Goal: Task Accomplishment & Management: Manage account settings

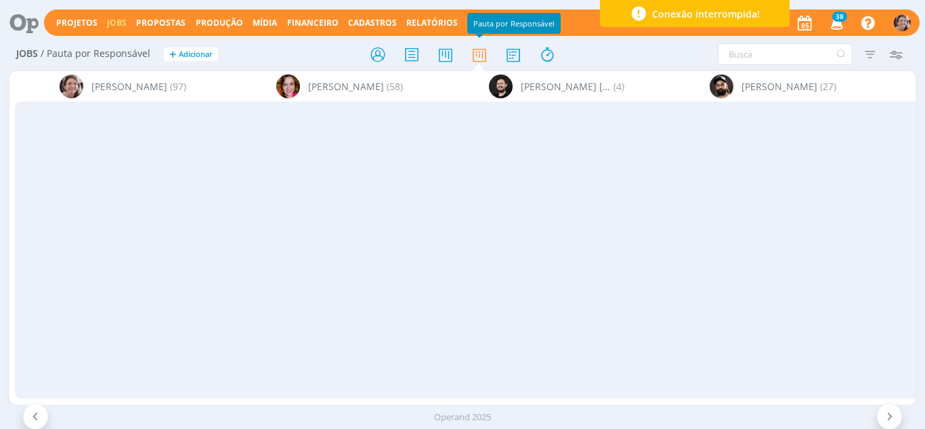
scroll to position [0, 2189]
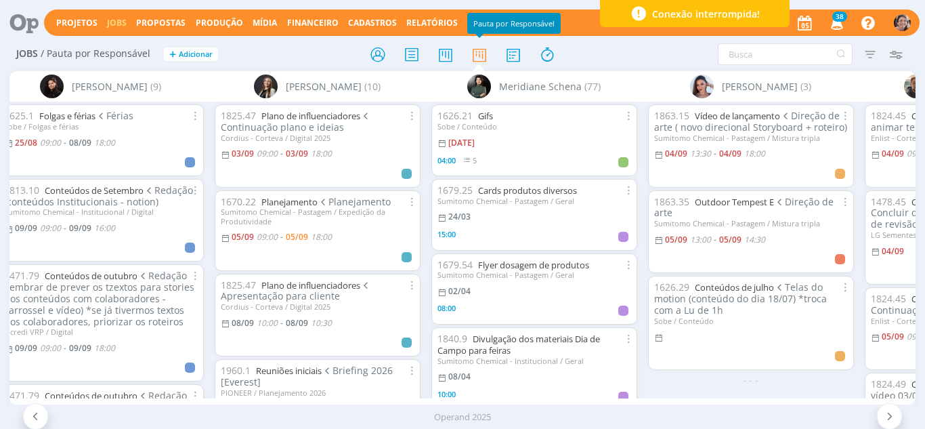
click at [735, 122] on span "Direção de arte ( novo direcional Storyboard + roteiro)" at bounding box center [750, 121] width 193 height 24
click at [546, 57] on icon at bounding box center [547, 54] width 24 height 26
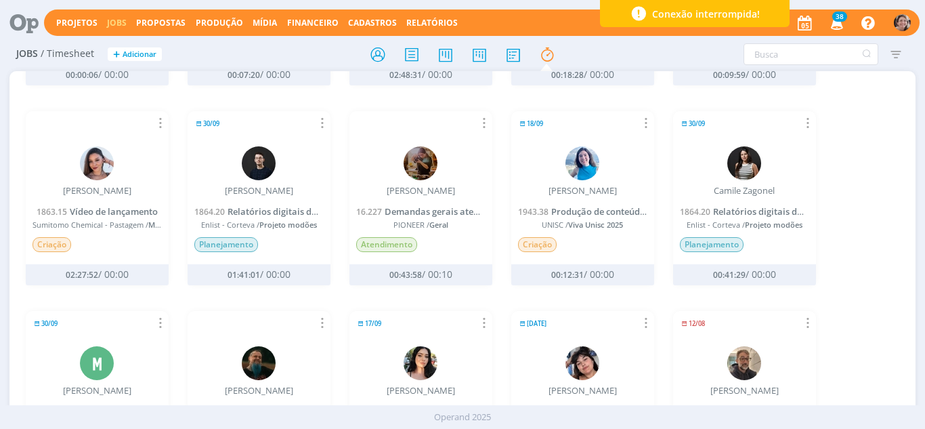
scroll to position [406, 0]
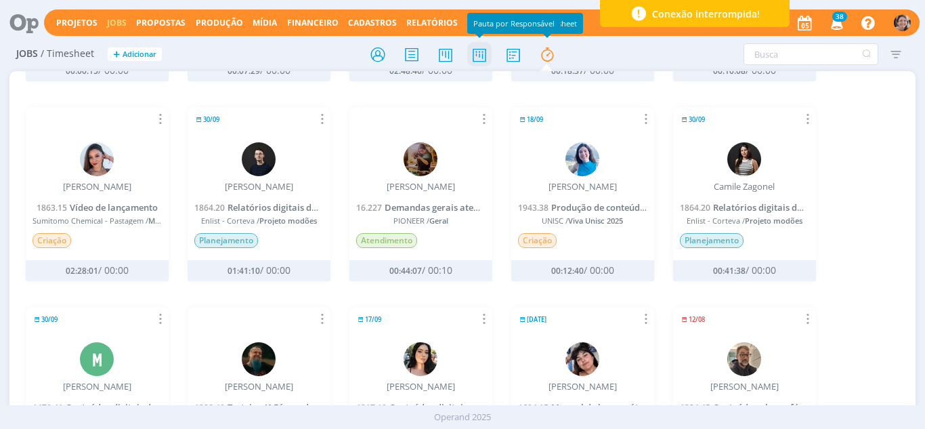
click at [477, 56] on icon at bounding box center [479, 54] width 24 height 26
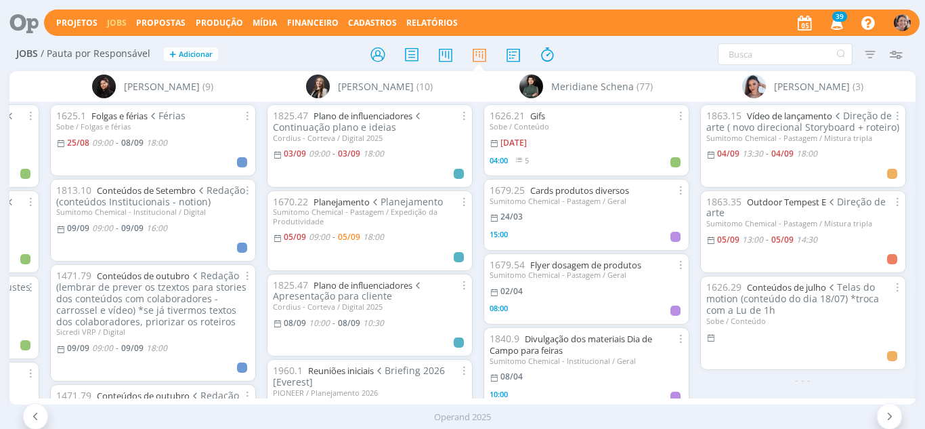
scroll to position [0, 2218]
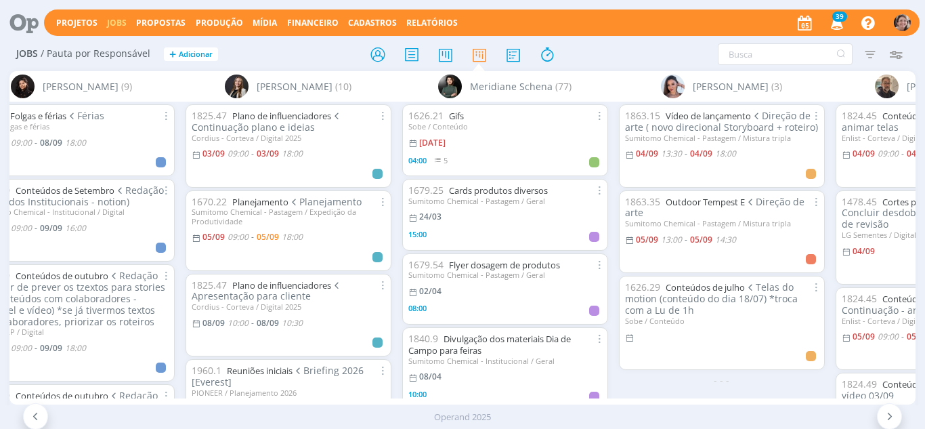
click at [725, 88] on span "[PERSON_NAME]" at bounding box center [731, 86] width 76 height 14
click at [693, 117] on link "Vídeo de lançamento" at bounding box center [707, 116] width 85 height 12
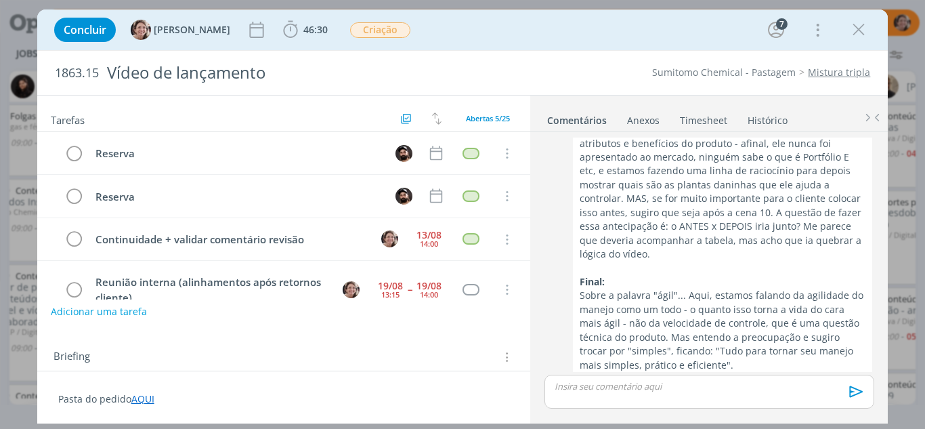
scroll to position [88, 0]
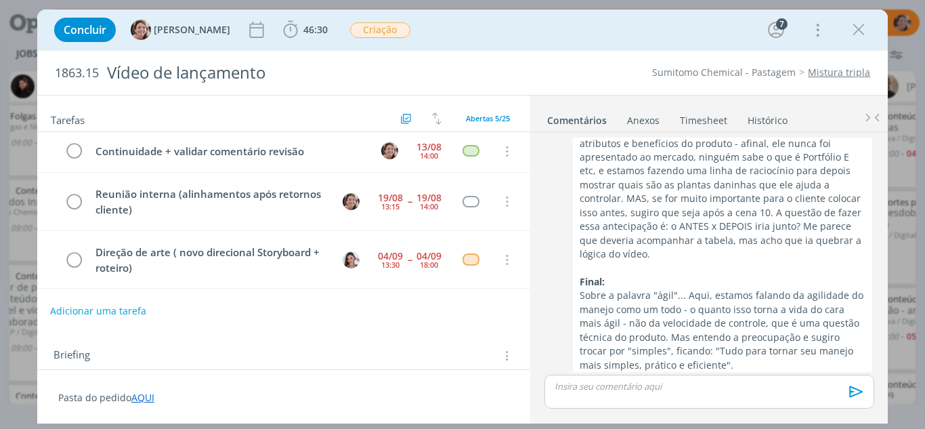
click at [116, 313] on button "Adicionar uma tarefa" at bounding box center [98, 310] width 96 height 23
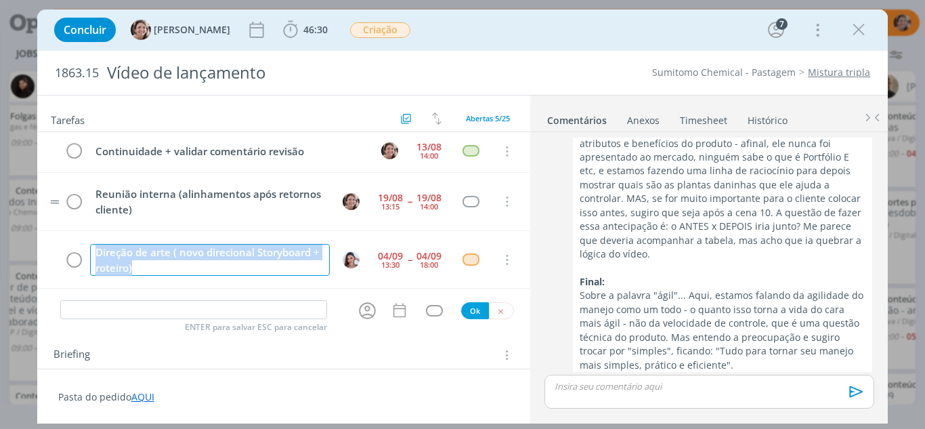
drag, startPoint x: 154, startPoint y: 267, endPoint x: 134, endPoint y: 229, distance: 42.1
click at [97, 248] on div "Direção de arte ( novo direcional Storyboard + roteiro)" at bounding box center [210, 260] width 240 height 32
copy div "Direção de arte ( novo direcional Storyboard + roteiro)"
click at [130, 303] on input "dialog" at bounding box center [193, 309] width 267 height 19
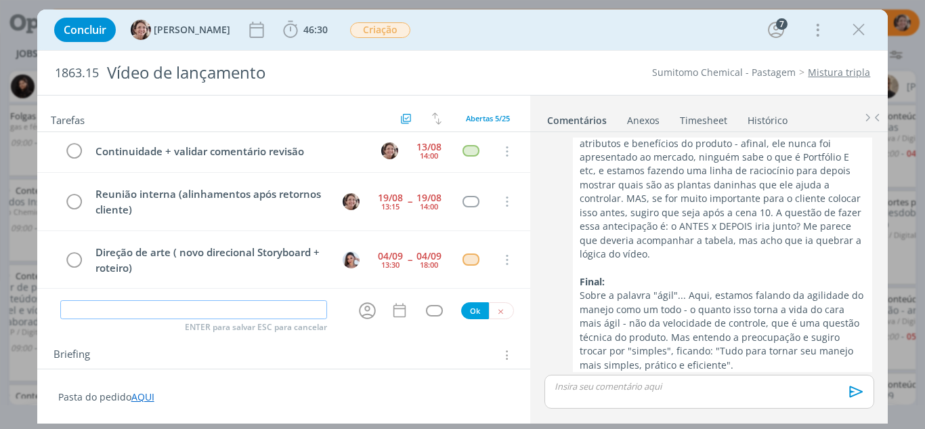
paste input "Direção de arte ( novo direcional Storyboard + roteiro)"
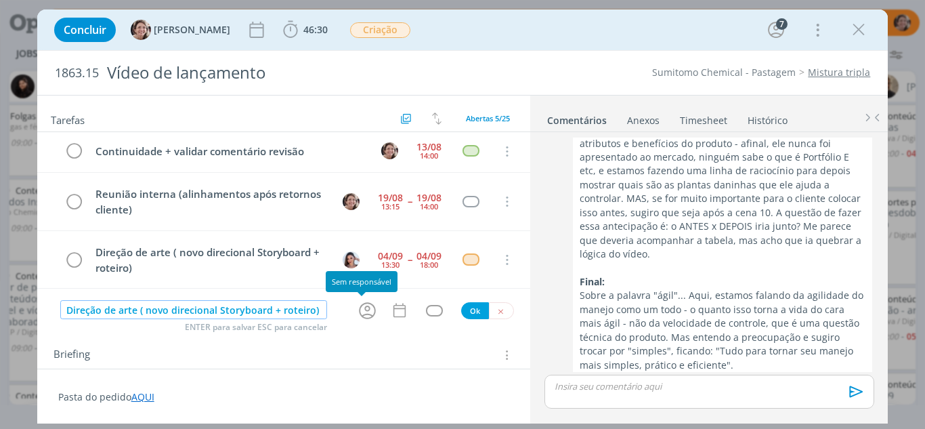
click at [359, 307] on icon "dialog" at bounding box center [367, 310] width 17 height 17
type input "Direção de arte ( novo direcional Storyboard + roteiro)"
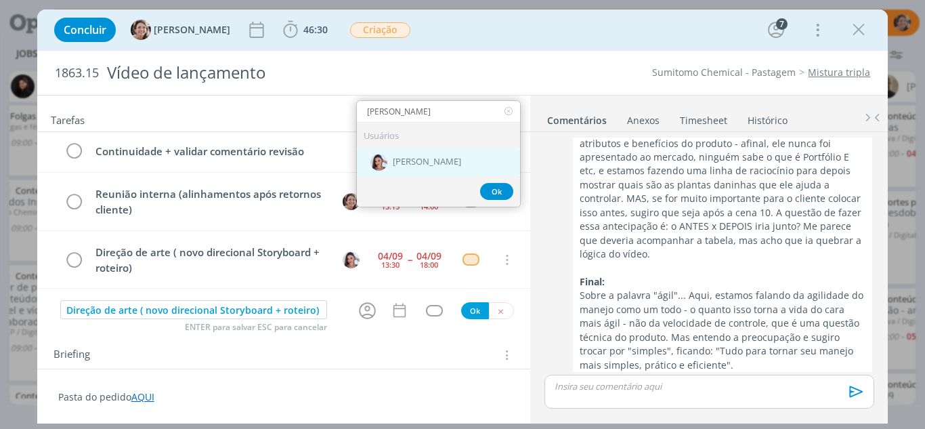
type input "nicole"
click at [425, 164] on span "[PERSON_NAME]" at bounding box center [427, 161] width 68 height 11
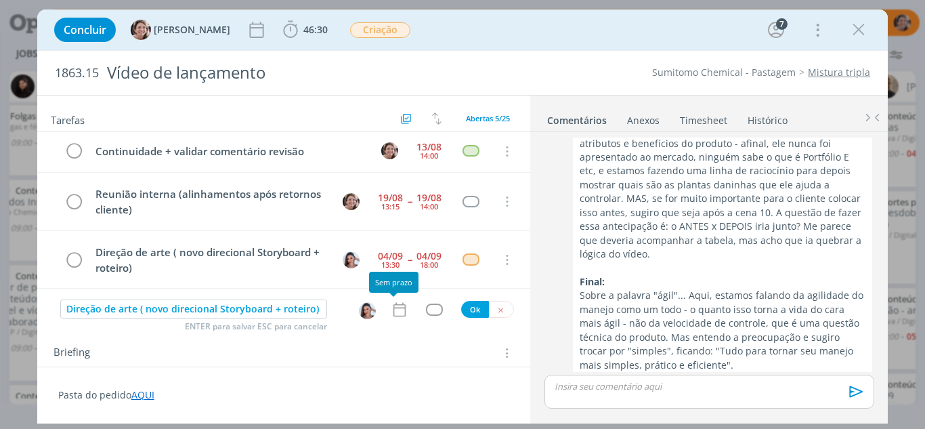
click at [393, 313] on icon "dialog" at bounding box center [400, 310] width 18 height 18
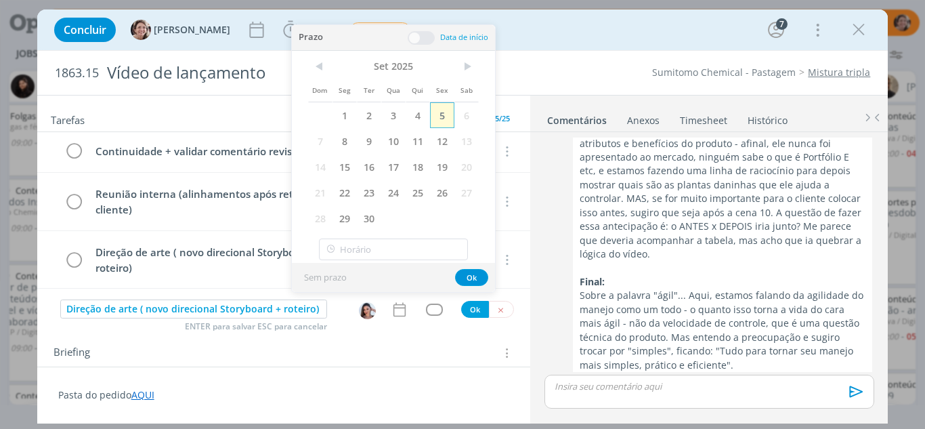
click at [439, 119] on span "5" at bounding box center [442, 115] width 24 height 26
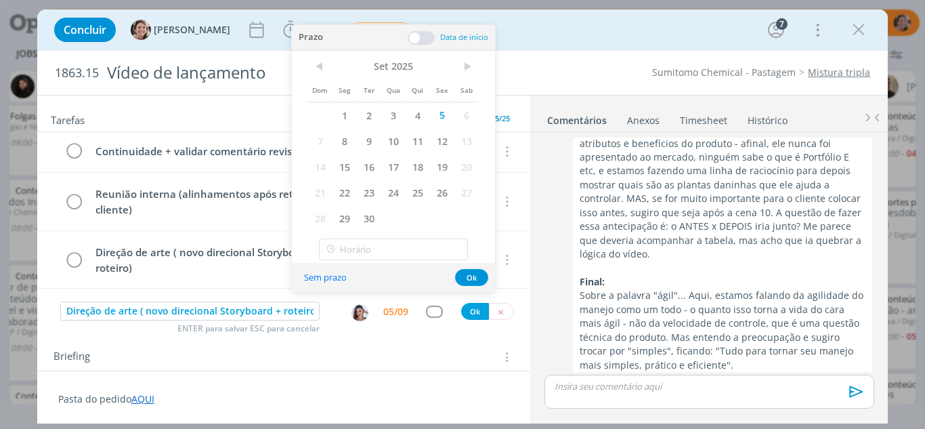
click at [414, 41] on span at bounding box center [421, 38] width 27 height 14
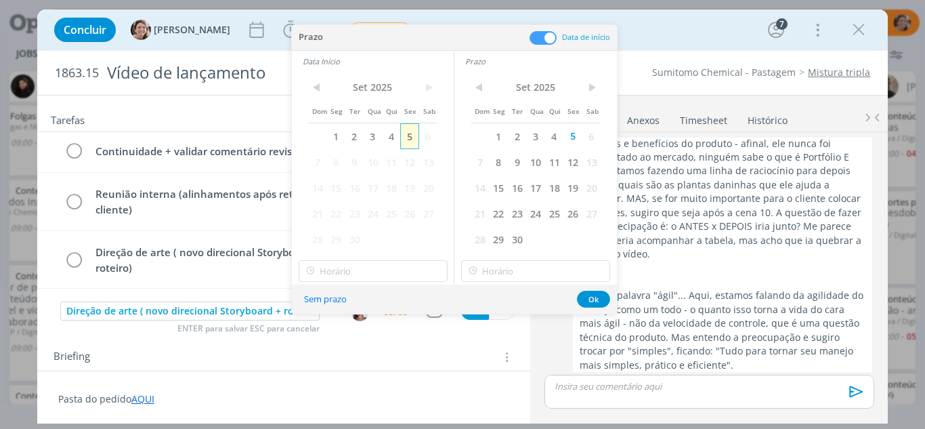
click at [411, 134] on span "5" at bounding box center [409, 136] width 18 height 26
click at [367, 276] on input "16:00" at bounding box center [373, 271] width 149 height 22
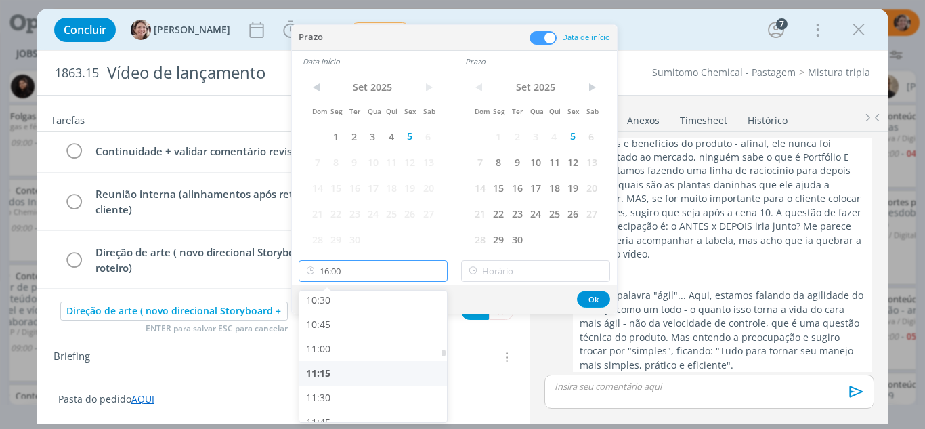
scroll to position [983, 0]
click at [338, 294] on div "10:00" at bounding box center [375, 294] width 152 height 24
type input "10:00"
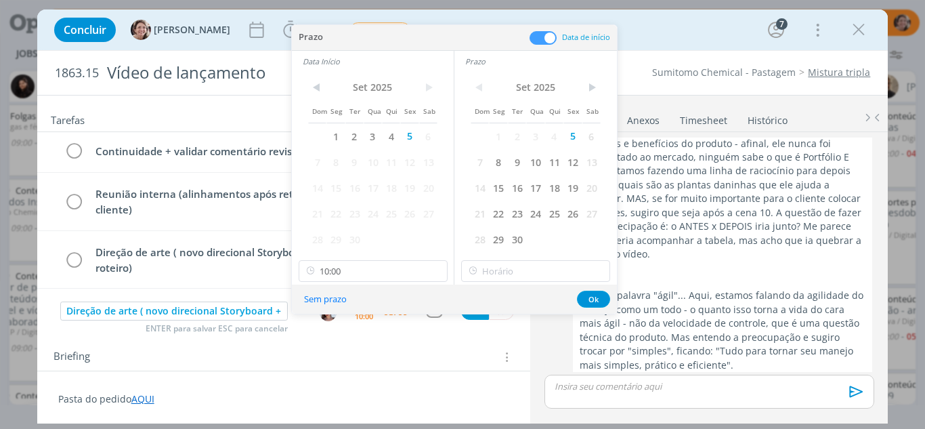
scroll to position [975, 0]
click at [510, 266] on input "16:00" at bounding box center [535, 271] width 149 height 22
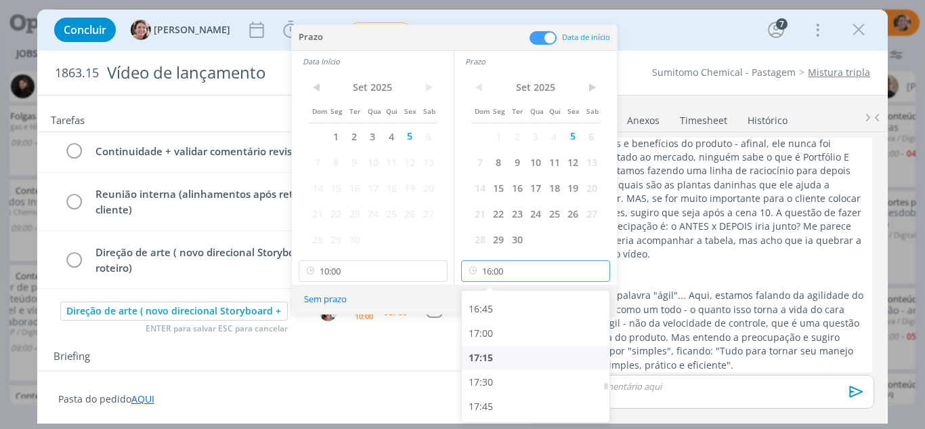
scroll to position [1660, 0]
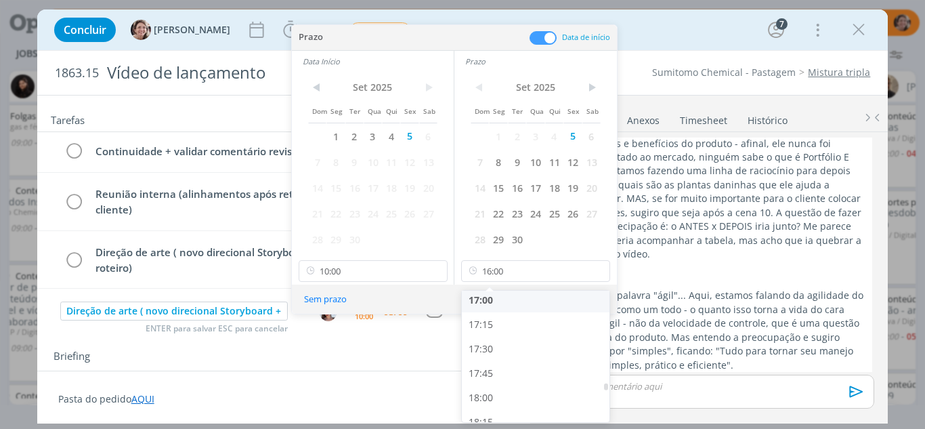
click at [502, 306] on div "17:00" at bounding box center [538, 300] width 152 height 24
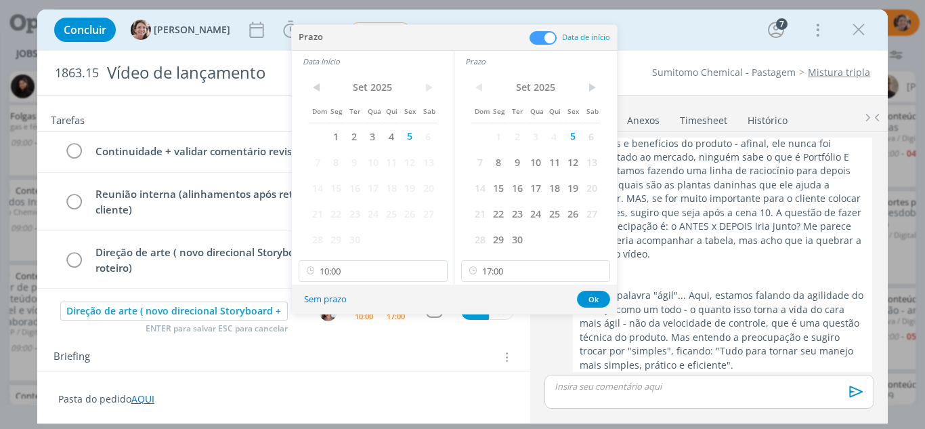
scroll to position [1657, 0]
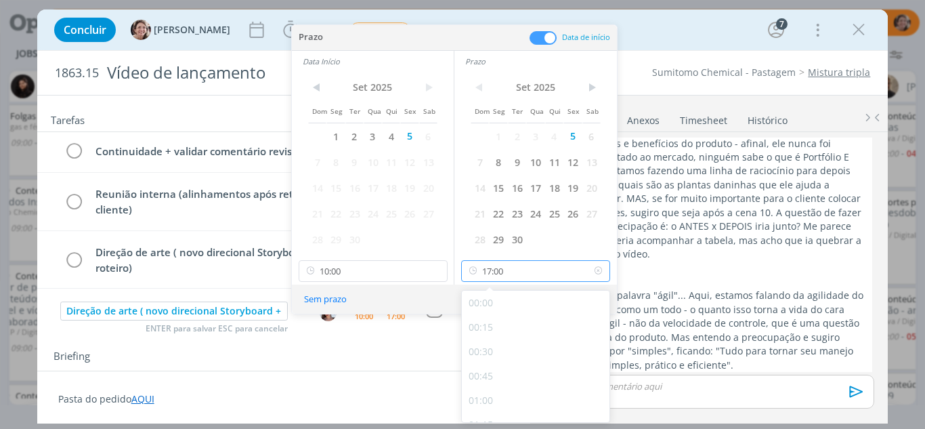
click at [526, 269] on input "17:00" at bounding box center [535, 271] width 149 height 22
click at [489, 384] on div "17:30" at bounding box center [538, 386] width 152 height 24
type input "17:30"
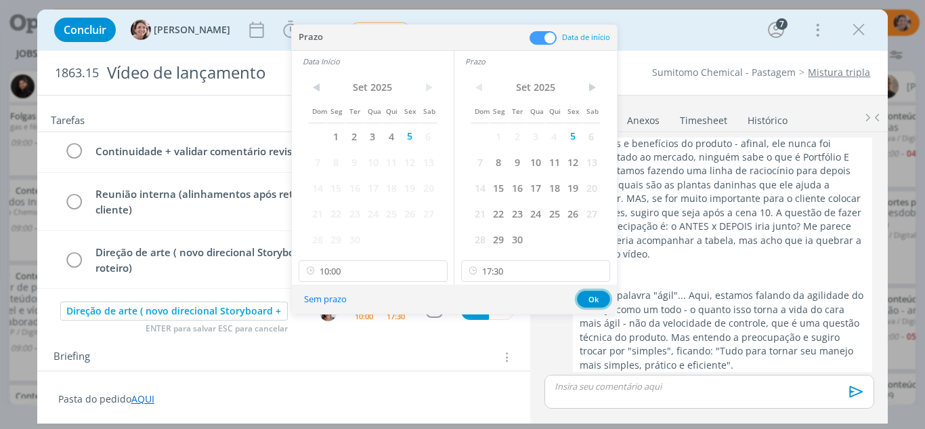
click at [590, 298] on button "Ok" at bounding box center [593, 298] width 33 height 17
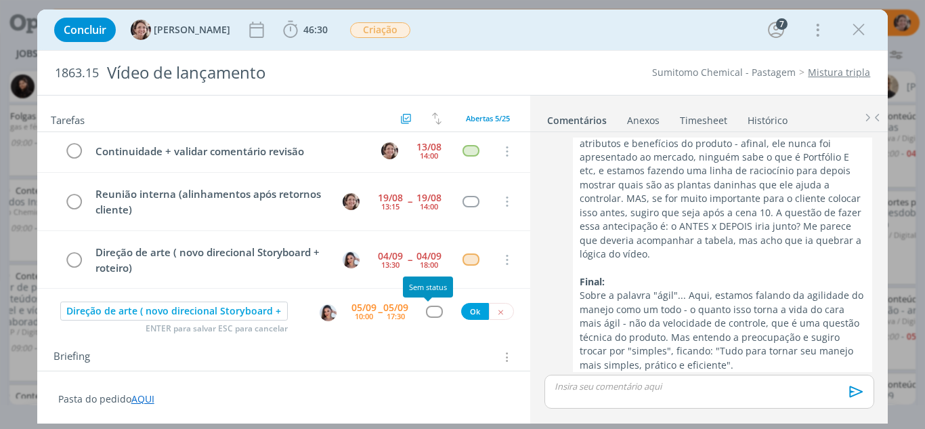
click at [433, 313] on div "dialog" at bounding box center [434, 311] width 17 height 12
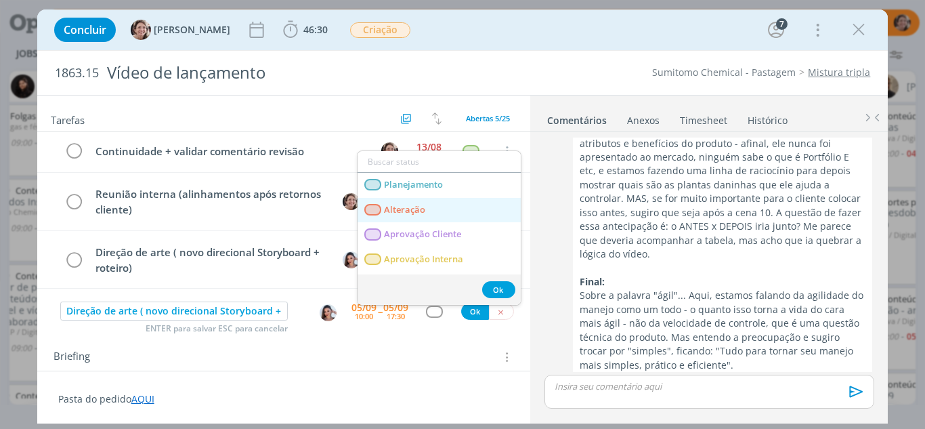
scroll to position [68, 0]
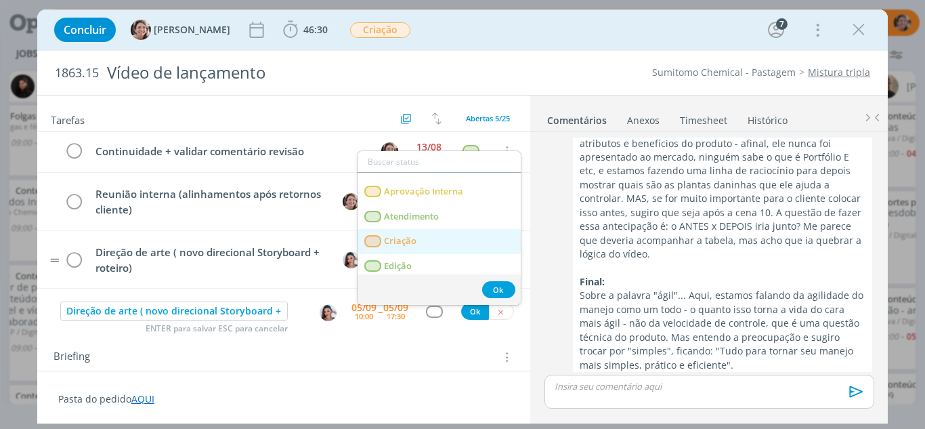
drag, startPoint x: 425, startPoint y: 239, endPoint x: 437, endPoint y: 249, distance: 15.3
click at [426, 239] on link "Criação" at bounding box center [438, 241] width 163 height 25
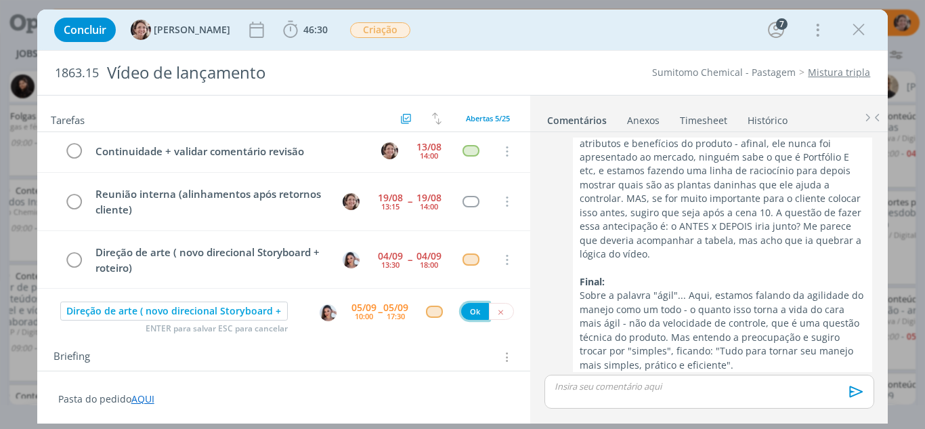
click at [468, 305] on button "Ok" at bounding box center [475, 311] width 28 height 17
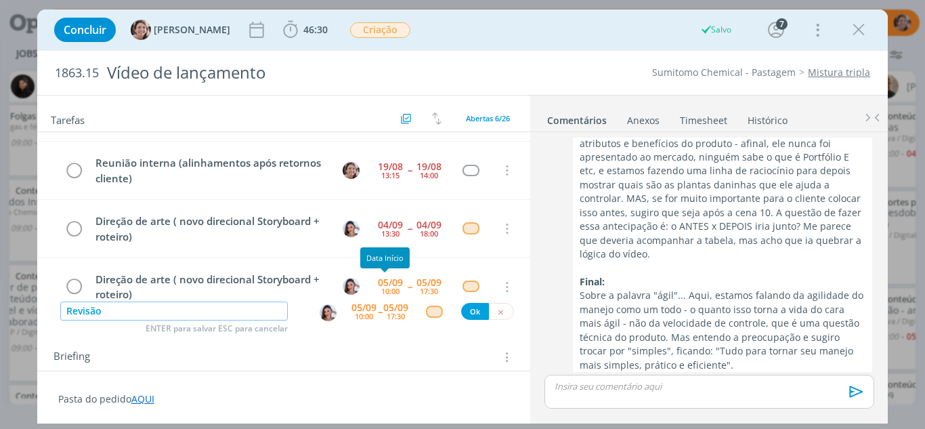
click at [328, 315] on img "dialog" at bounding box center [328, 312] width 17 height 17
type input "Revisão"
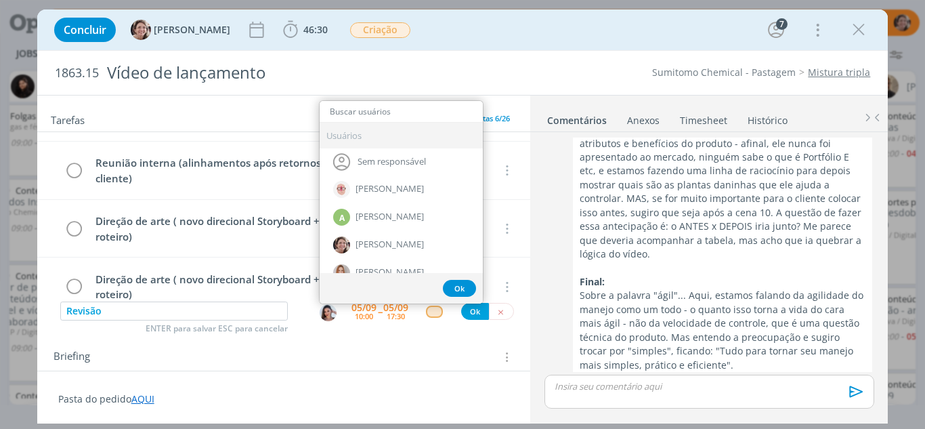
click at [325, 312] on img "dialog" at bounding box center [328, 312] width 17 height 17
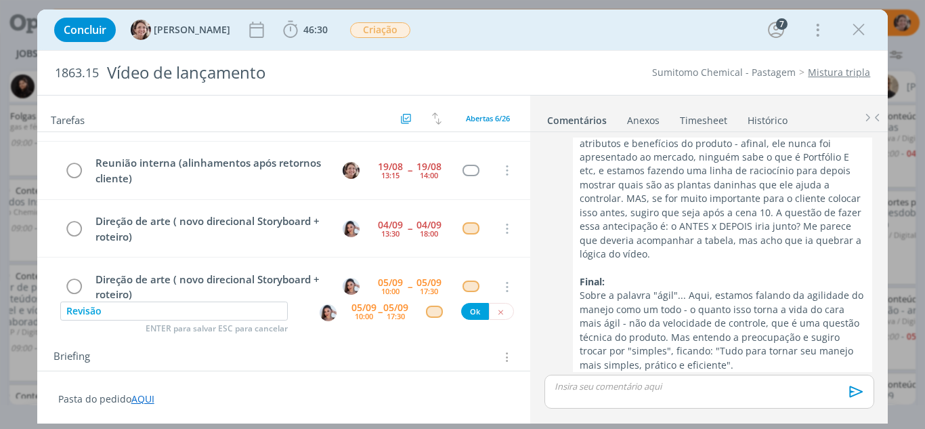
click at [325, 312] on img "dialog" at bounding box center [328, 312] width 17 height 17
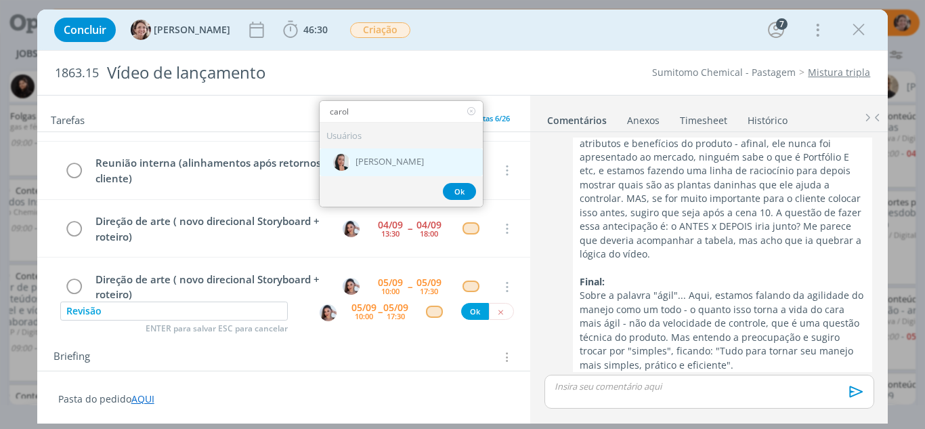
type input "carol"
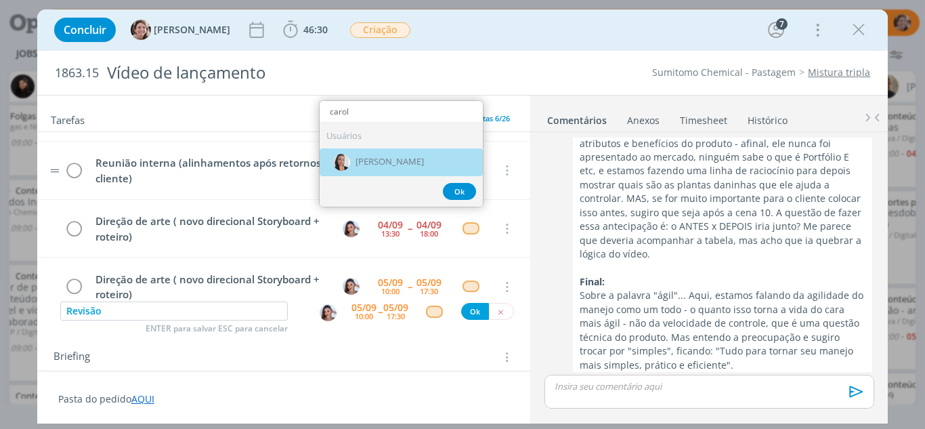
click at [395, 167] on span "[PERSON_NAME]" at bounding box center [389, 161] width 68 height 11
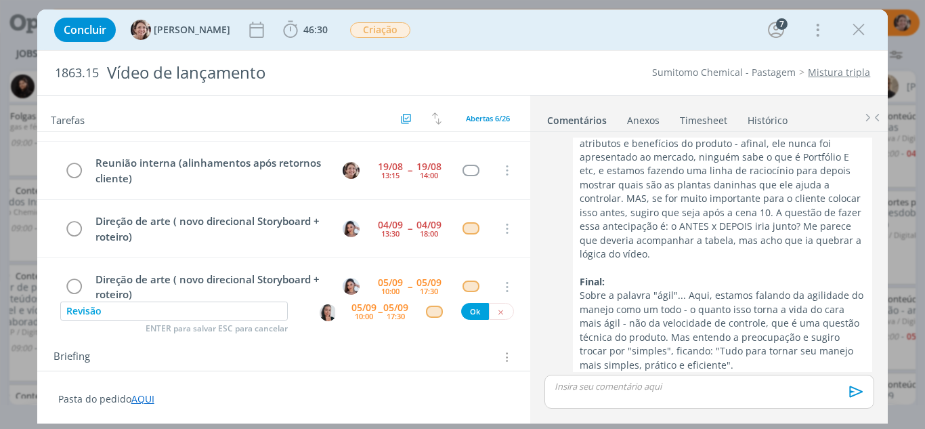
click at [360, 315] on div "10:00" at bounding box center [364, 315] width 18 height 7
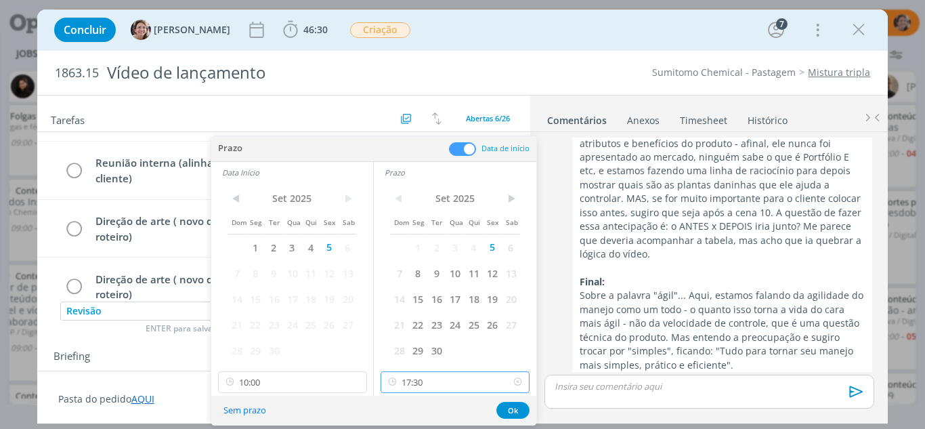
click at [428, 381] on input "17:30" at bounding box center [454, 382] width 149 height 22
drag, startPoint x: 410, startPoint y: 326, endPoint x: 396, endPoint y: 338, distance: 18.3
click at [410, 326] on div "18:00" at bounding box center [457, 327] width 152 height 24
type input "18:00"
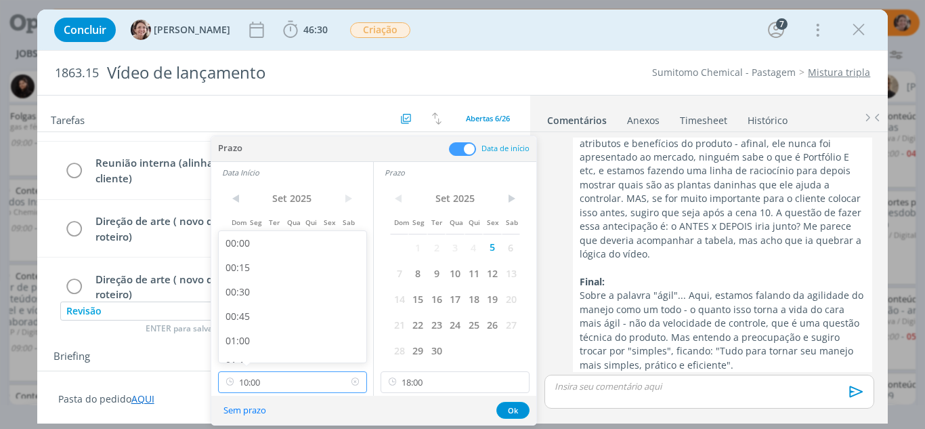
click at [278, 382] on input "10:00" at bounding box center [292, 382] width 149 height 22
click at [259, 334] on div "17:30" at bounding box center [295, 332] width 152 height 24
type input "17:30"
click at [512, 409] on button "Ok" at bounding box center [512, 409] width 33 height 17
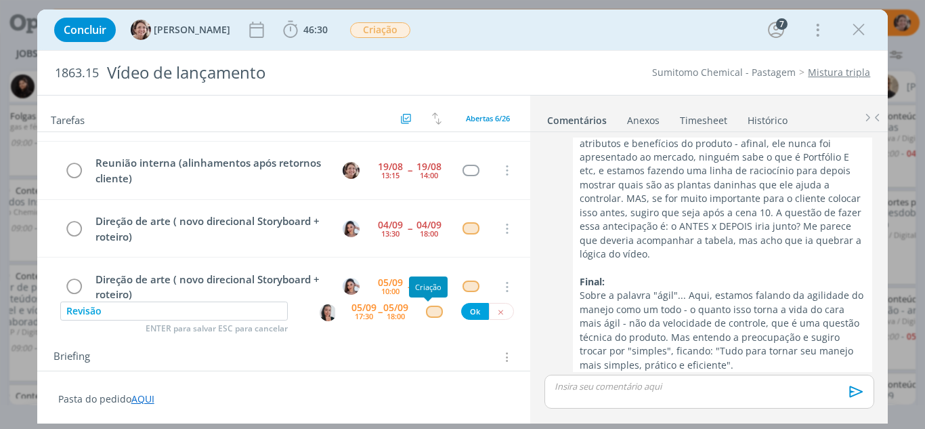
click at [426, 315] on div "dialog" at bounding box center [434, 311] width 17 height 12
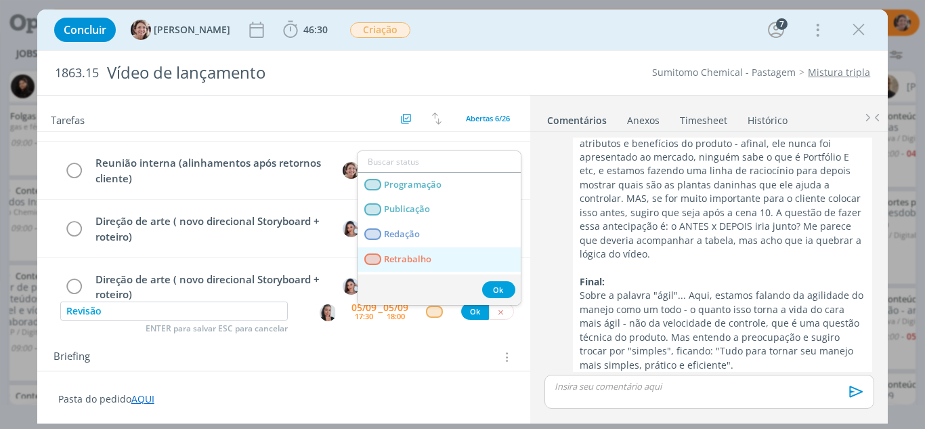
scroll to position [271, 0]
click at [411, 263] on span "Revisão" at bounding box center [400, 261] width 32 height 11
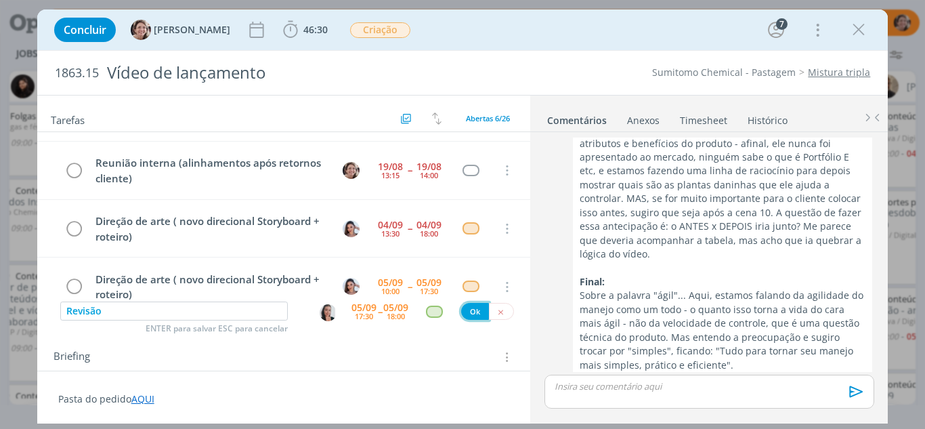
click at [461, 313] on button "Ok" at bounding box center [475, 311] width 28 height 17
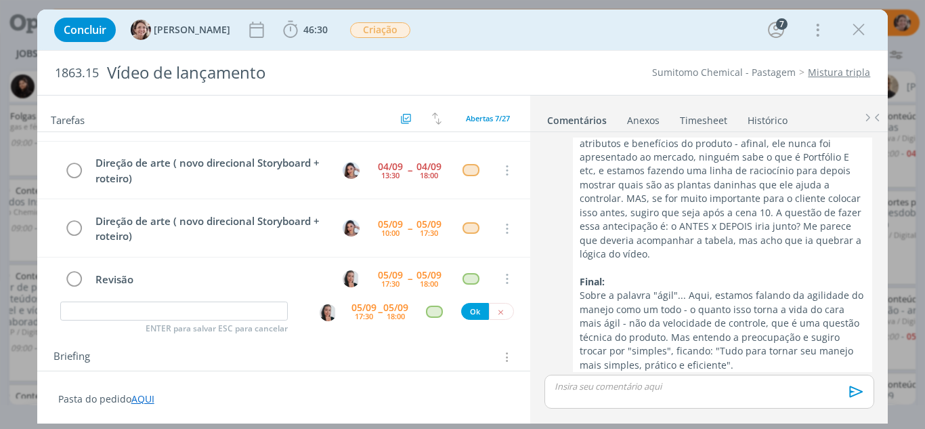
click at [858, 32] on icon "dialog" at bounding box center [858, 30] width 20 height 20
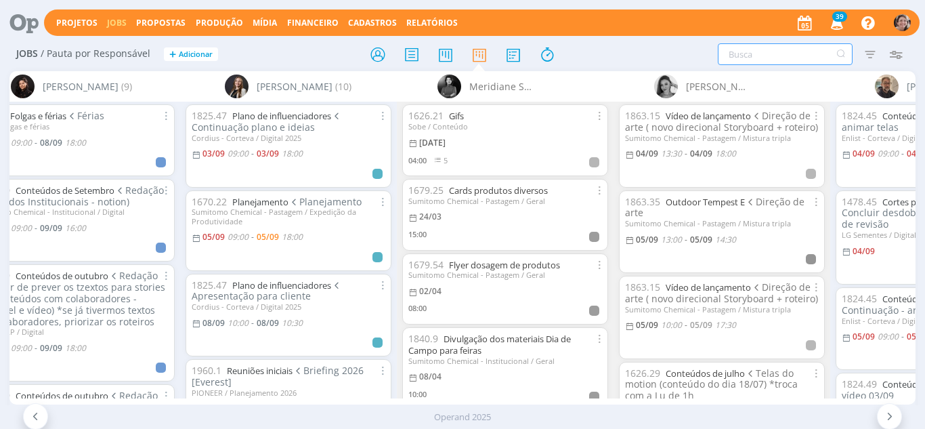
click at [766, 60] on input "text" at bounding box center [785, 54] width 135 height 22
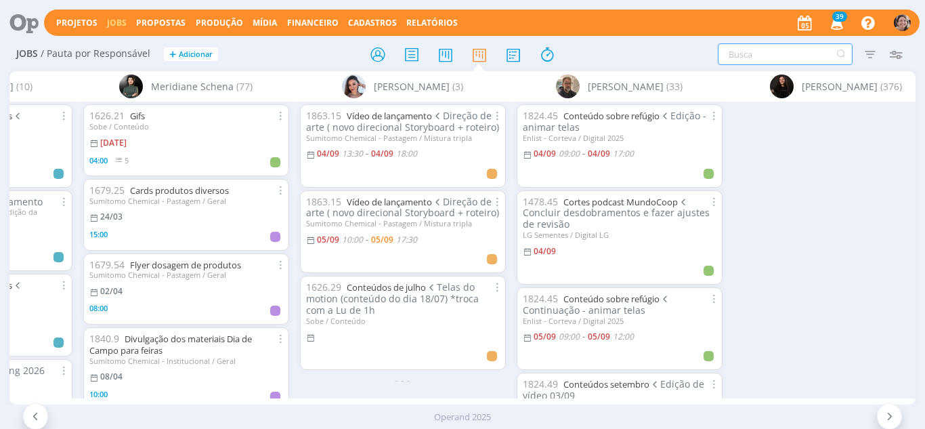
scroll to position [0, 2302]
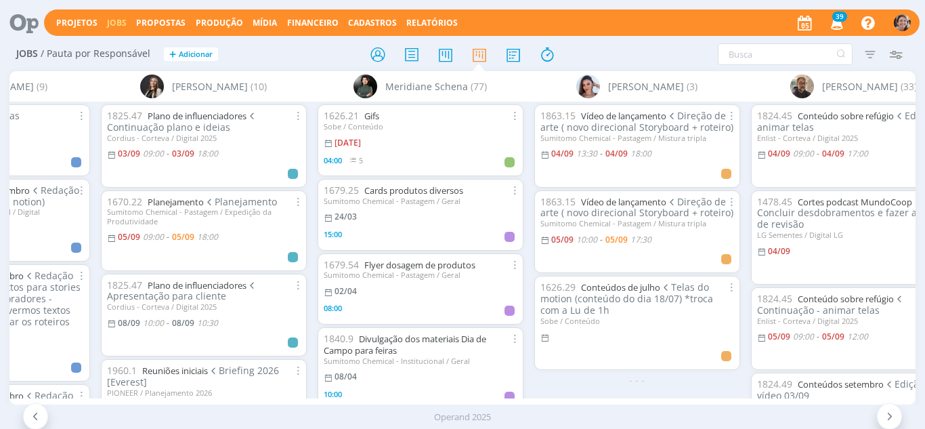
click at [896, 418] on div at bounding box center [890, 416] width 26 height 26
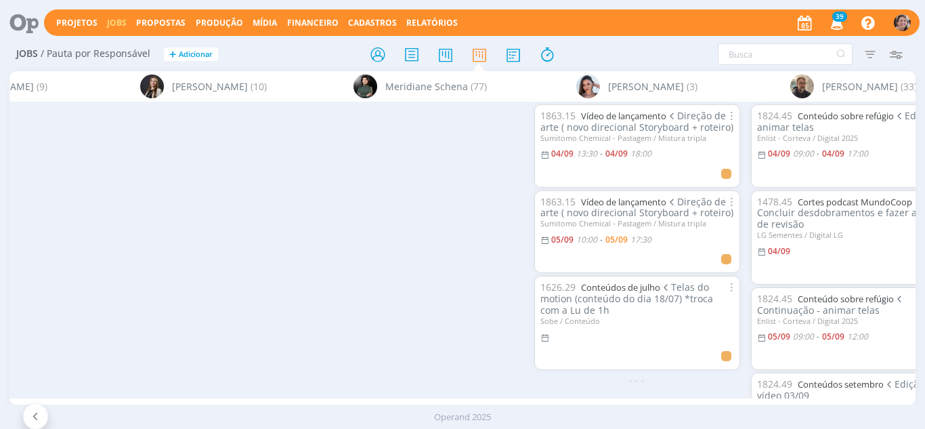
scroll to position [0, 3004]
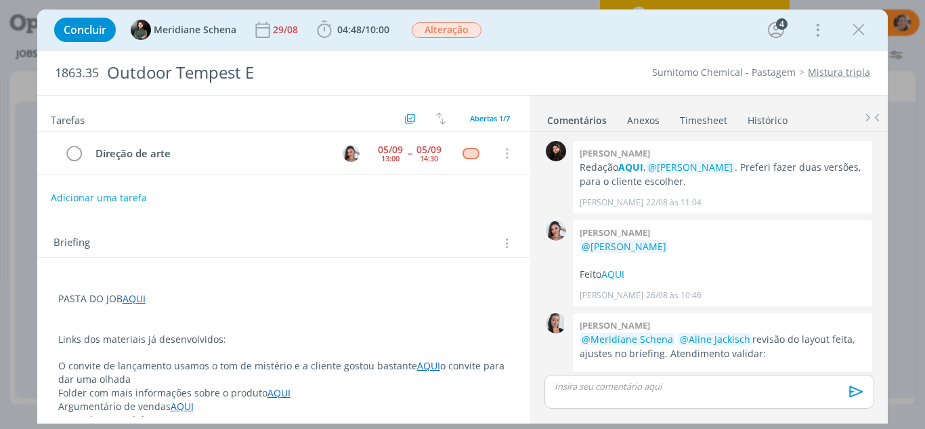
scroll to position [341, 0]
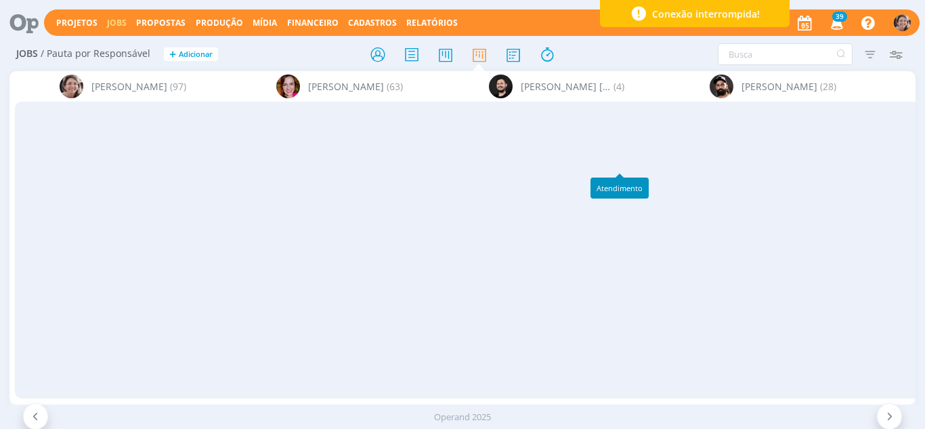
scroll to position [0, 2189]
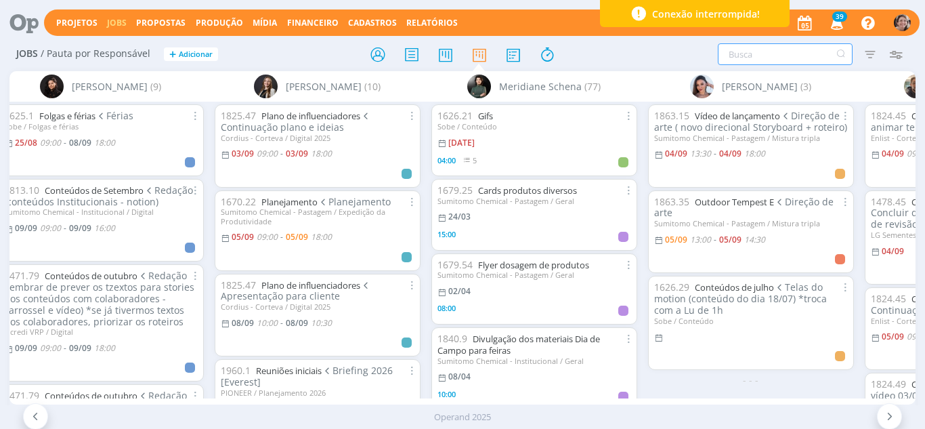
click at [730, 45] on input "text" at bounding box center [785, 54] width 135 height 22
click at [737, 16] on span "Conexão interrompida!" at bounding box center [706, 14] width 108 height 14
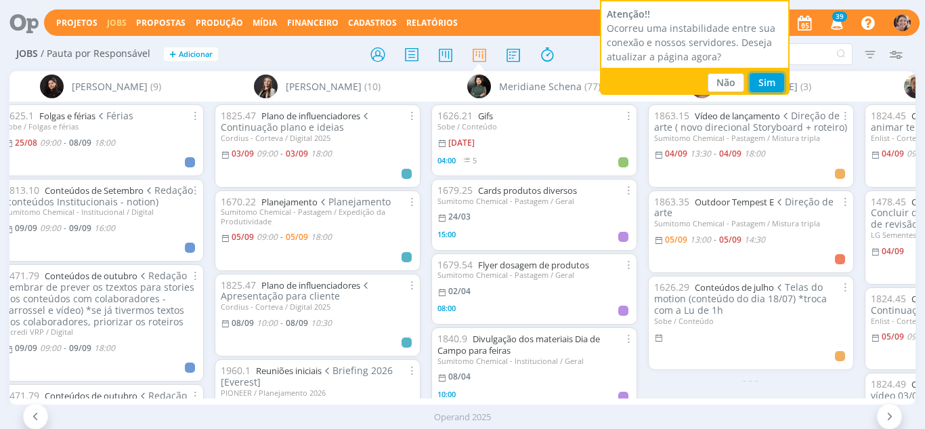
click at [762, 77] on button "Sim" at bounding box center [766, 82] width 35 height 19
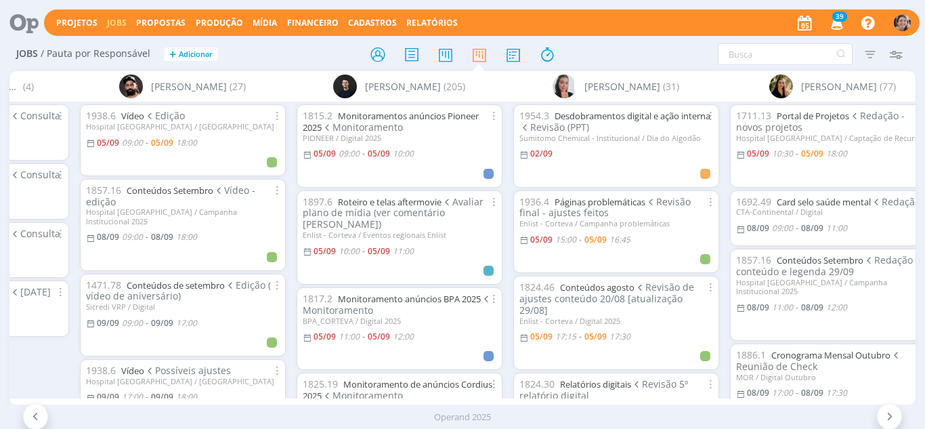
scroll to position [68, 0]
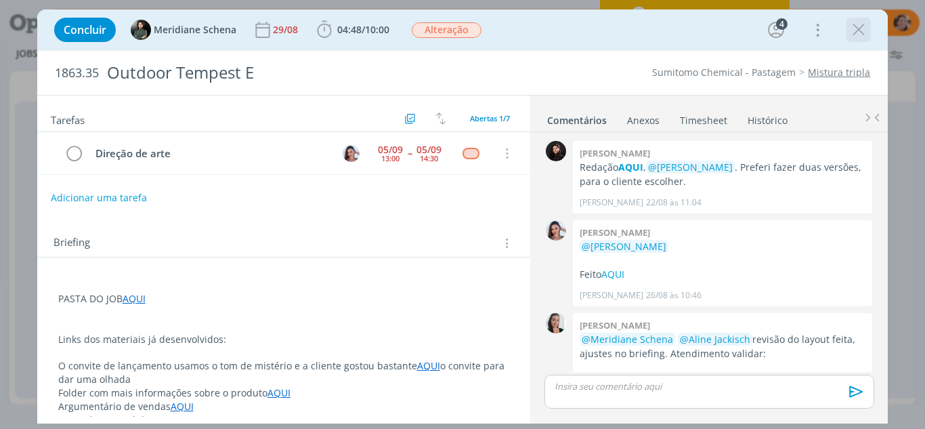
scroll to position [341, 0]
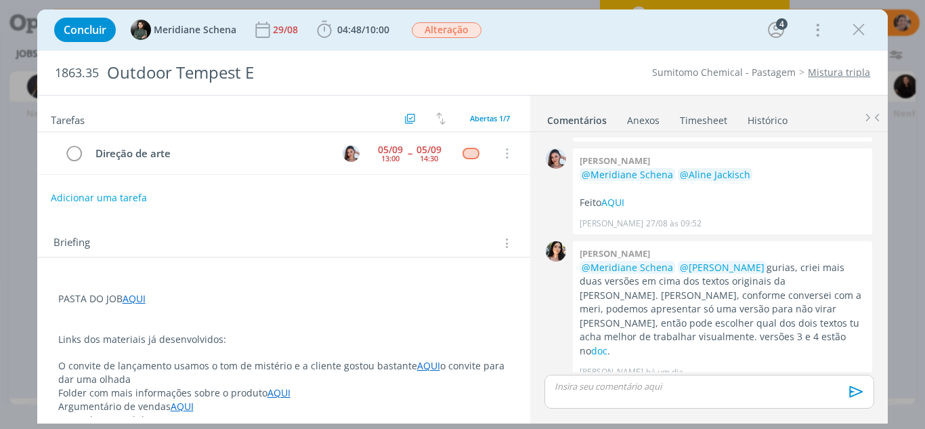
click at [858, 35] on icon "dialog" at bounding box center [858, 30] width 20 height 20
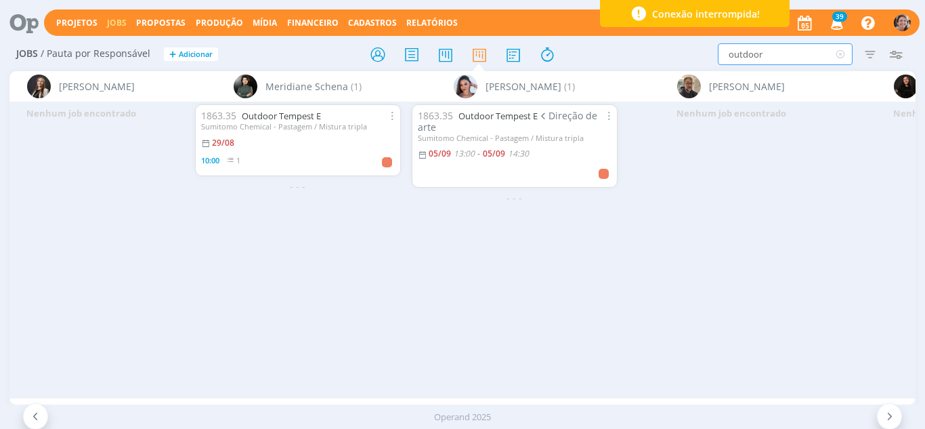
drag, startPoint x: 759, startPoint y: 58, endPoint x: 680, endPoint y: 72, distance: 79.9
click at [680, 72] on div "Jobs / Pauta por Responsável + Adicionar outdoor Filtrar Filtrar Limpar outdoor…" at bounding box center [462, 236] width 925 height 397
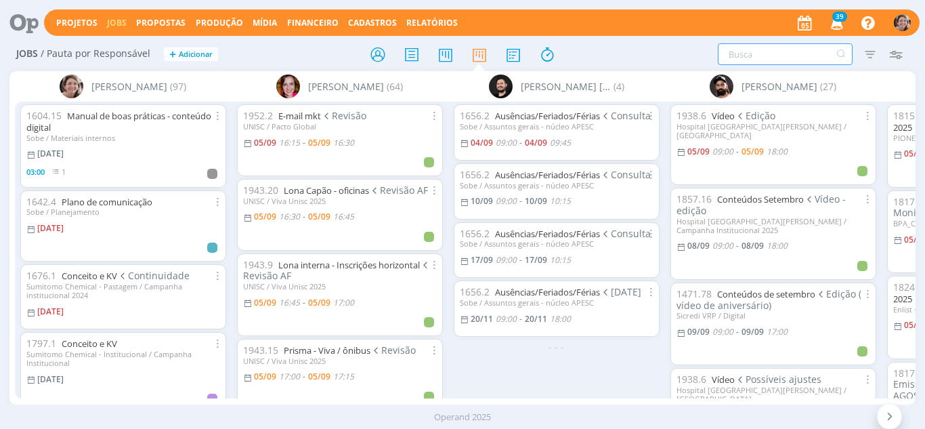
click at [763, 55] on input "text" at bounding box center [785, 54] width 135 height 22
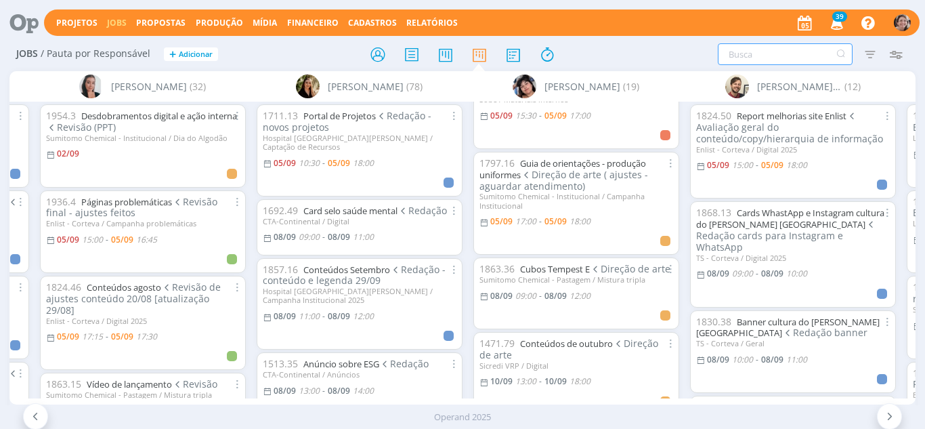
scroll to position [203, 0]
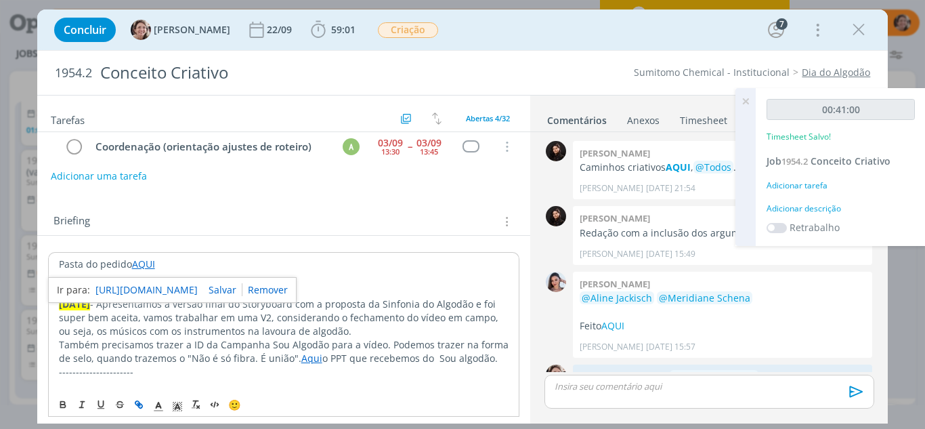
scroll to position [569, 0]
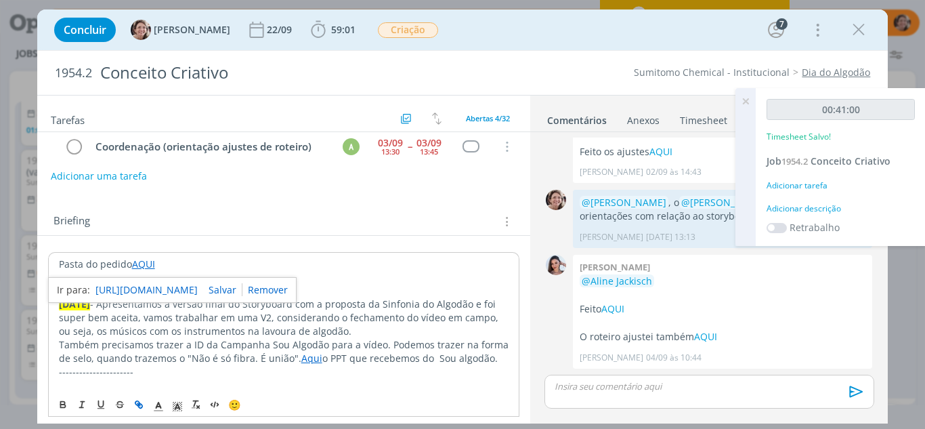
click at [744, 100] on icon at bounding box center [745, 101] width 24 height 26
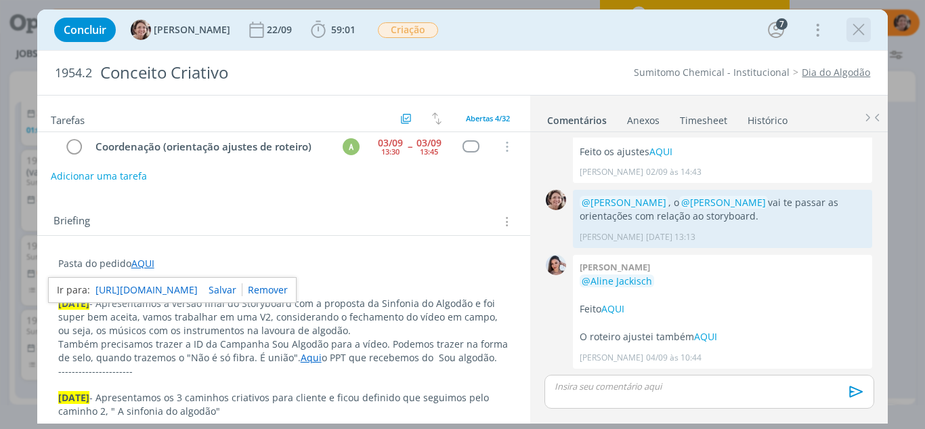
click at [860, 24] on icon "dialog" at bounding box center [858, 30] width 20 height 20
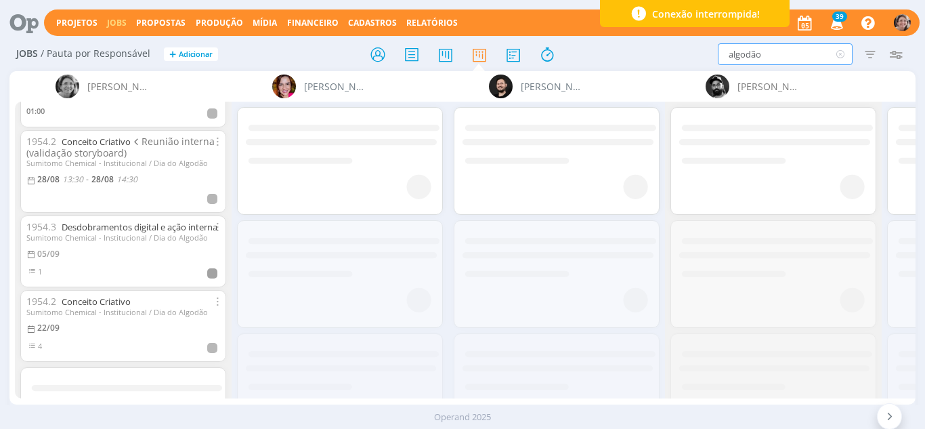
drag, startPoint x: 749, startPoint y: 49, endPoint x: 628, endPoint y: 60, distance: 122.3
click at [628, 60] on div "algodão Filtrar Filtrar Limpar algodão Tipo Jobs e Tarefas Data Personalizado a…" at bounding box center [764, 54] width 288 height 22
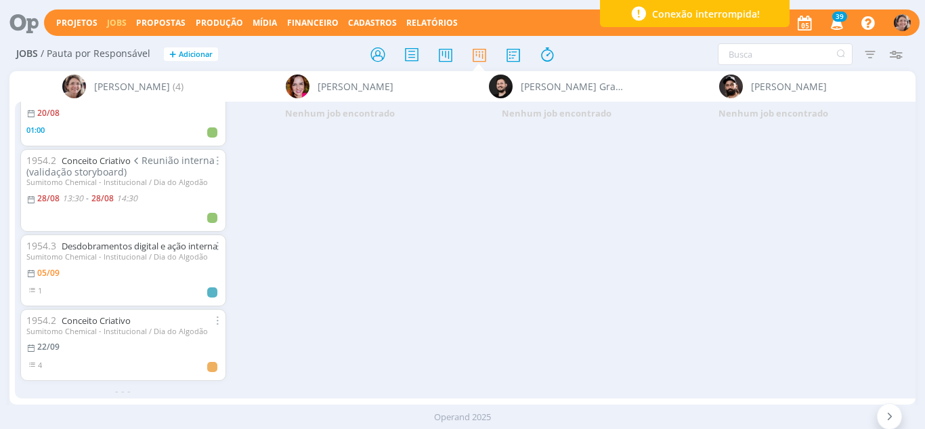
click at [726, 12] on span "Conexão interrompida!" at bounding box center [706, 14] width 108 height 14
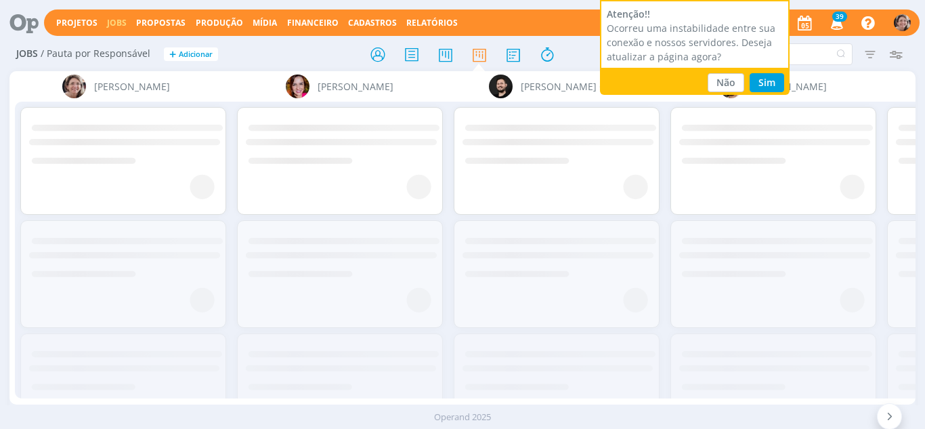
click at [776, 73] on div "Não Sim" at bounding box center [695, 83] width 190 height 30
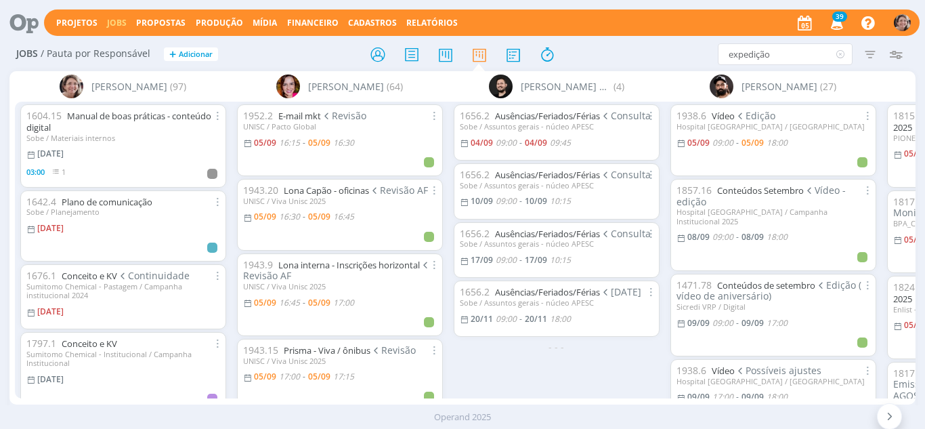
type input "expedição"
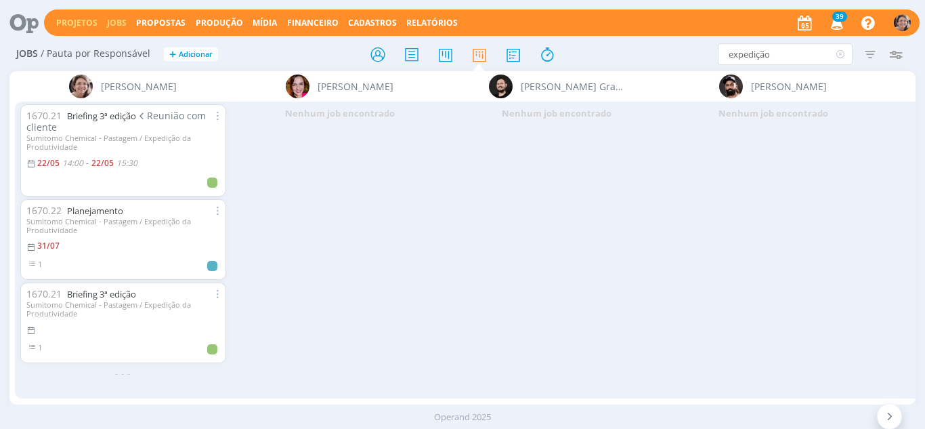
click at [68, 25] on link "Projetos" at bounding box center [76, 23] width 41 height 12
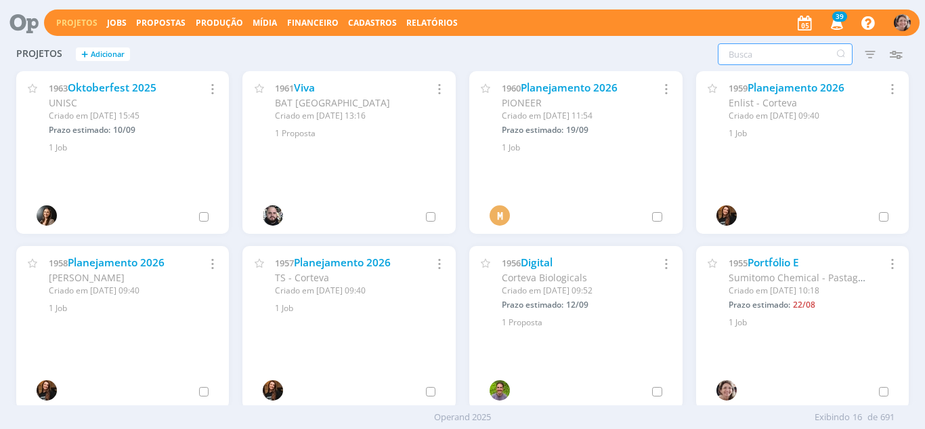
click at [778, 62] on input "text" at bounding box center [785, 54] width 135 height 22
type input "expedição"
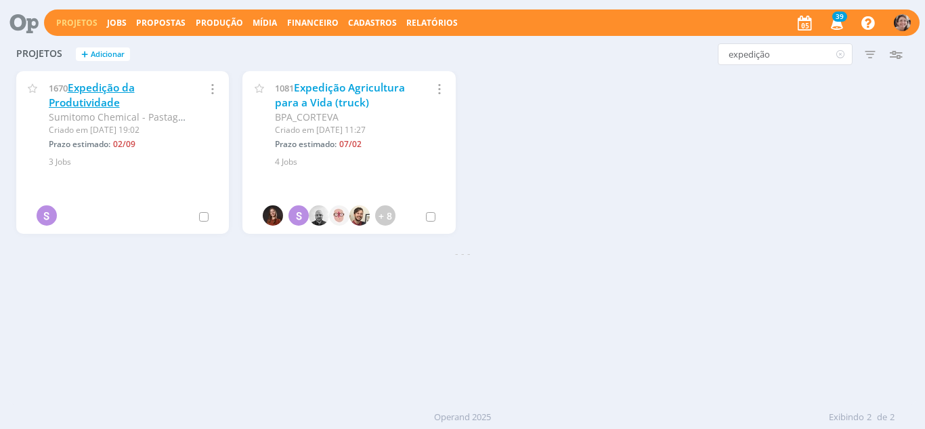
click at [88, 85] on link "Expedição da Produtividade" at bounding box center [92, 95] width 86 height 29
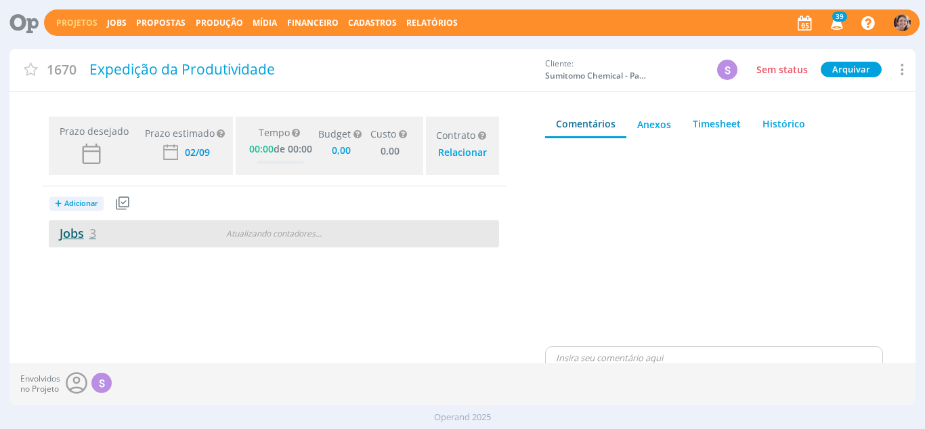
type input "0,00"
click at [65, 230] on link "Jobs 3" at bounding box center [72, 233] width 47 height 16
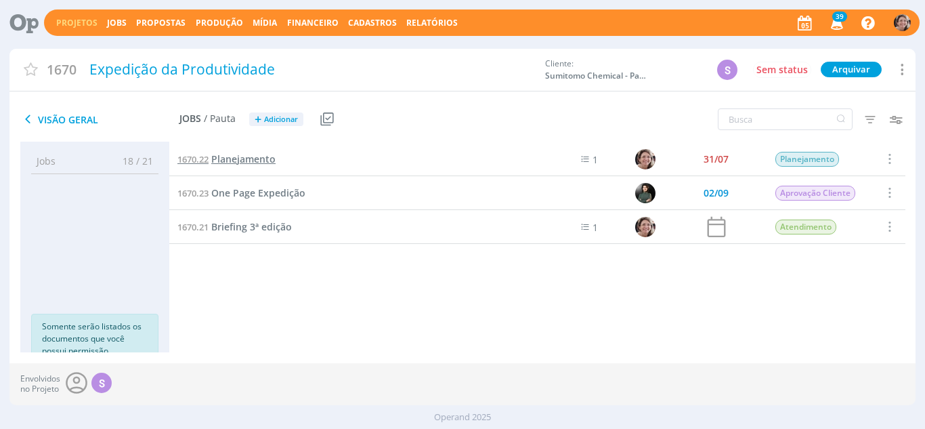
click at [254, 158] on span "Planejamento" at bounding box center [243, 158] width 64 height 13
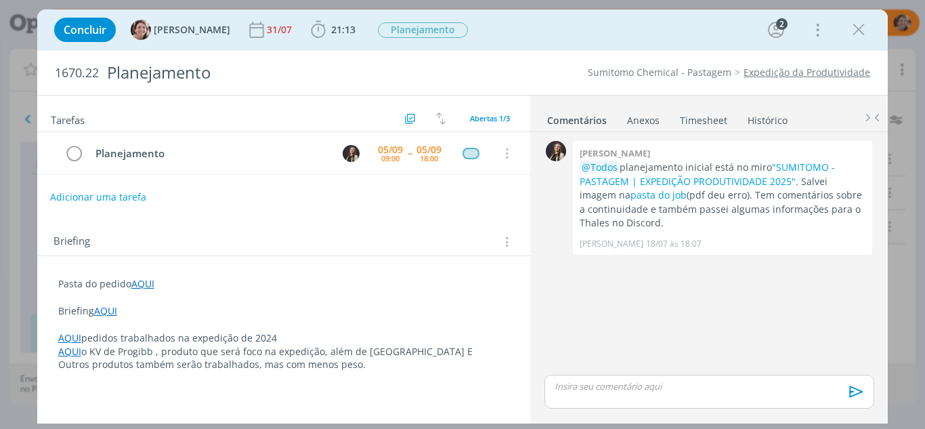
click at [97, 202] on button "Adicionar uma tarefa" at bounding box center [98, 196] width 96 height 23
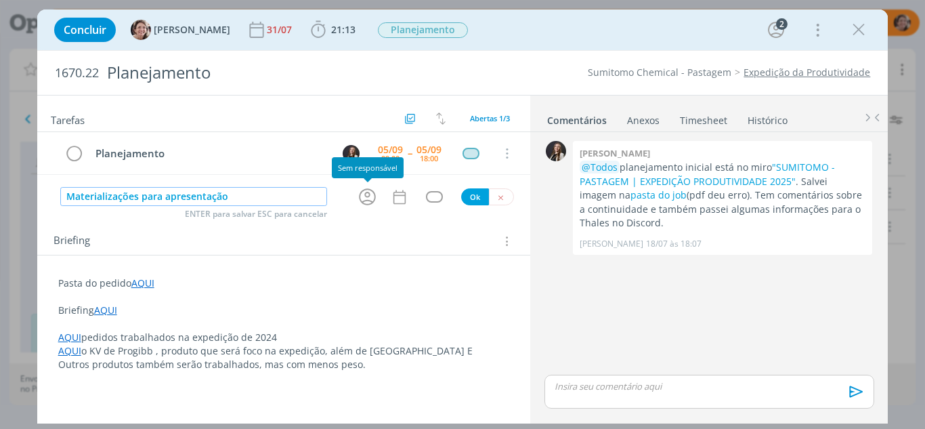
click at [367, 202] on icon "dialog" at bounding box center [367, 196] width 21 height 21
type input "Materializações para apresentação"
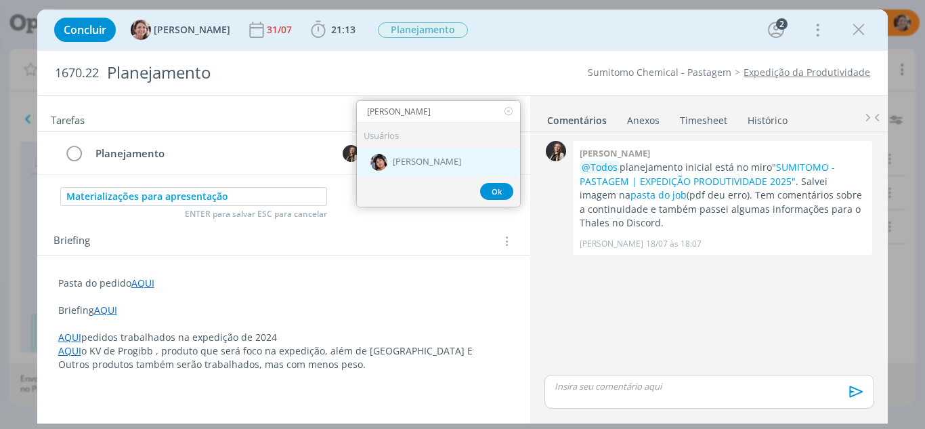
type input "[PERSON_NAME]"
click at [424, 162] on span "[PERSON_NAME]" at bounding box center [427, 162] width 68 height 11
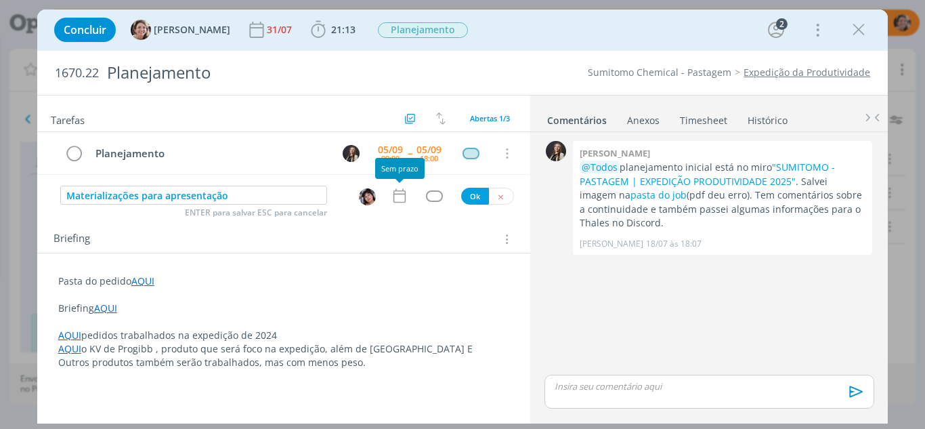
click at [396, 198] on icon "dialog" at bounding box center [400, 196] width 18 height 18
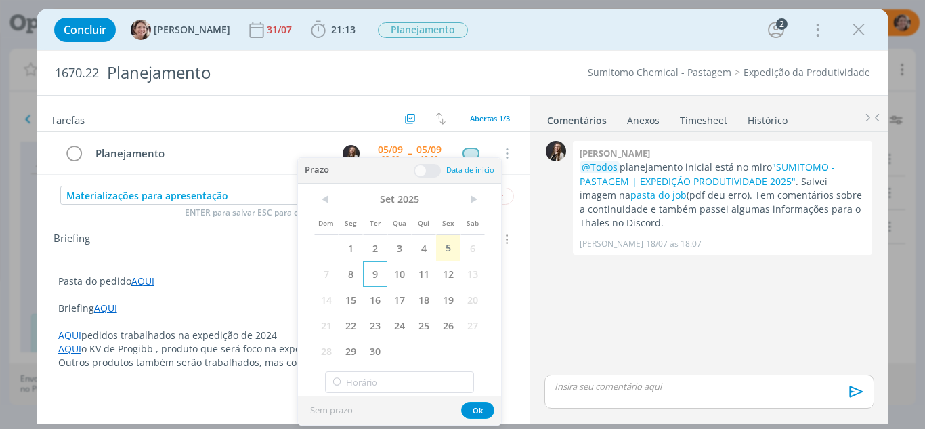
click at [372, 271] on span "9" at bounding box center [375, 274] width 24 height 26
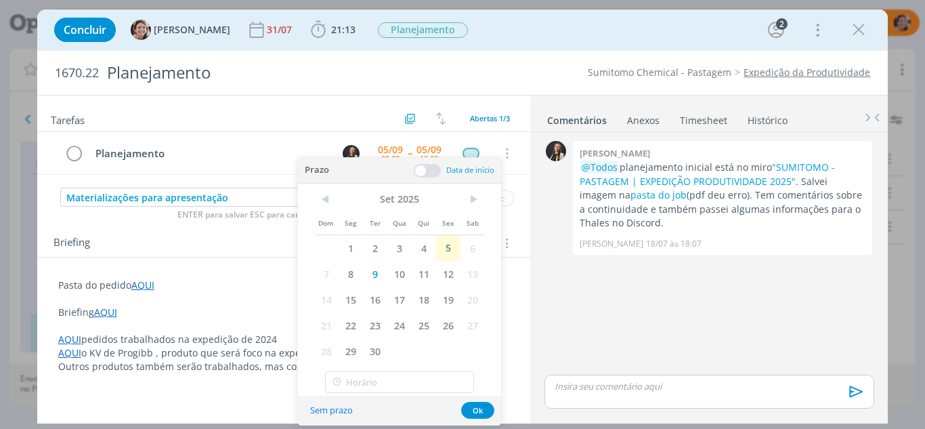
click at [424, 174] on span at bounding box center [427, 171] width 27 height 14
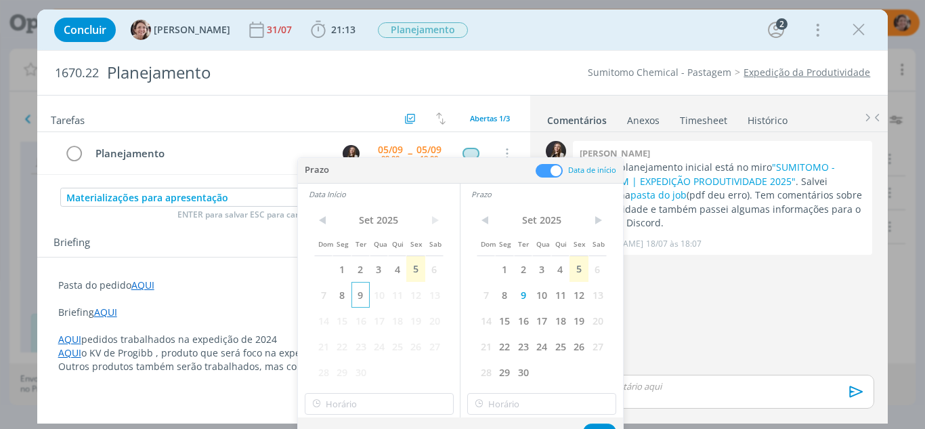
click at [362, 297] on span "9" at bounding box center [360, 295] width 18 height 26
click at [344, 401] on input "17:00" at bounding box center [379, 404] width 149 height 22
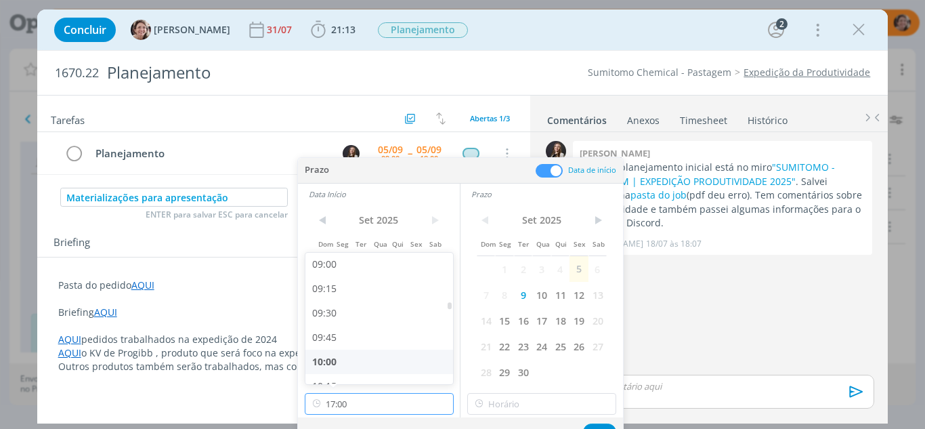
scroll to position [877, 0]
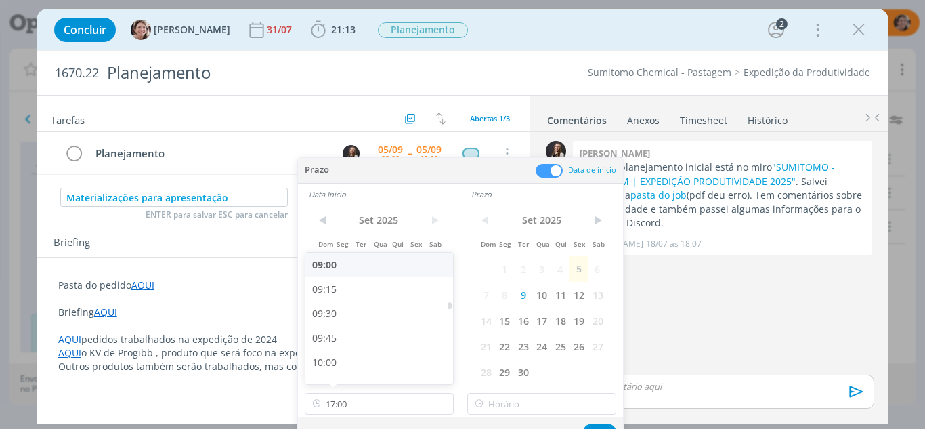
click at [348, 265] on div "09:00" at bounding box center [381, 265] width 152 height 24
type input "09:00"
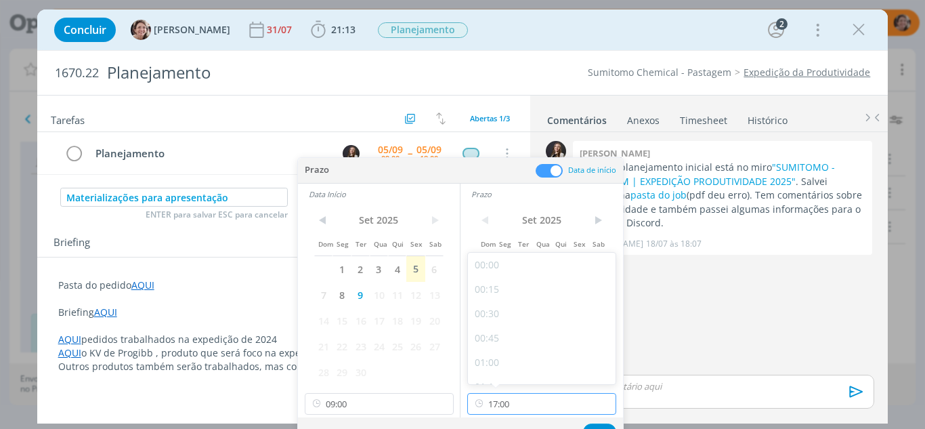
click at [520, 394] on input "17:00" at bounding box center [541, 404] width 149 height 22
click at [485, 299] on div "10:00" at bounding box center [544, 294] width 152 height 24
click at [550, 399] on input "10:00" at bounding box center [541, 404] width 149 height 22
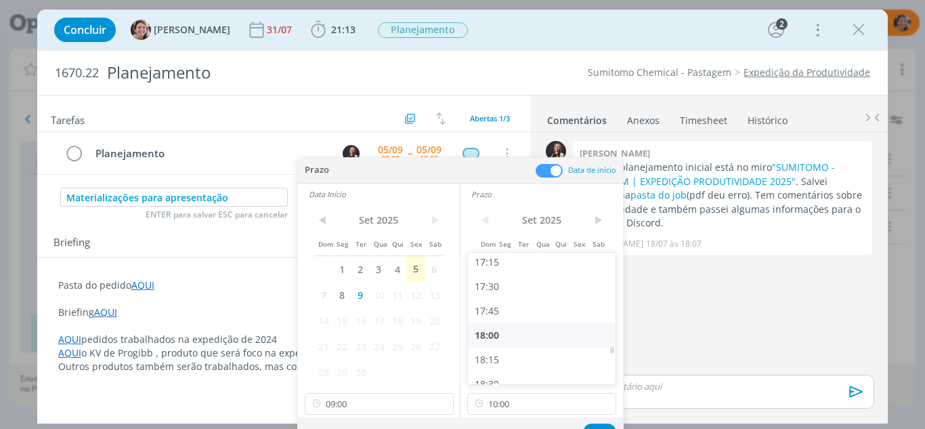
click at [504, 331] on div "18:00" at bounding box center [544, 335] width 152 height 24
type input "18:00"
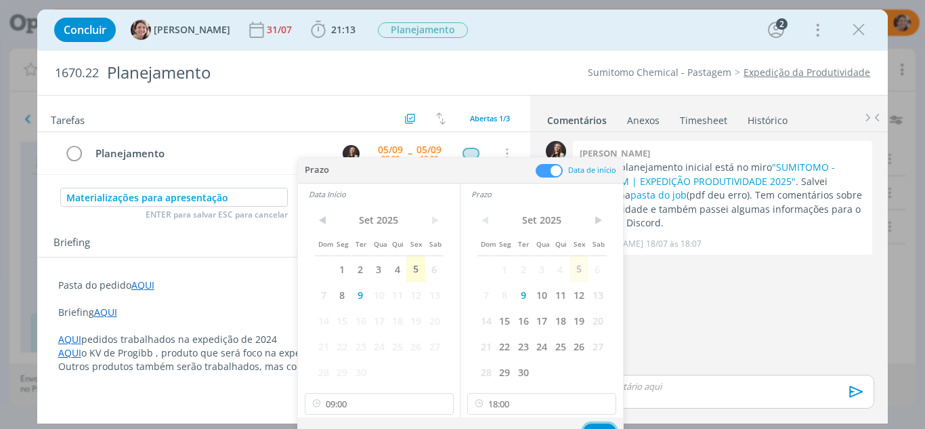
click at [596, 425] on button "Ok" at bounding box center [599, 431] width 33 height 17
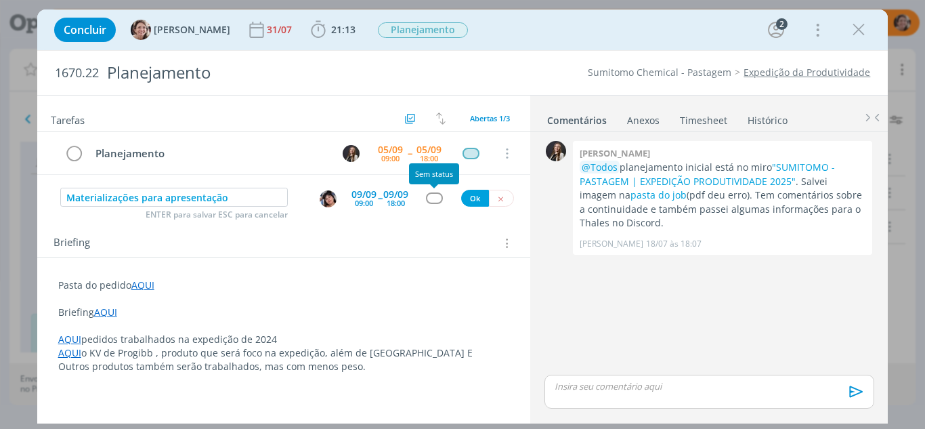
click at [434, 202] on div "dialog" at bounding box center [434, 198] width 17 height 12
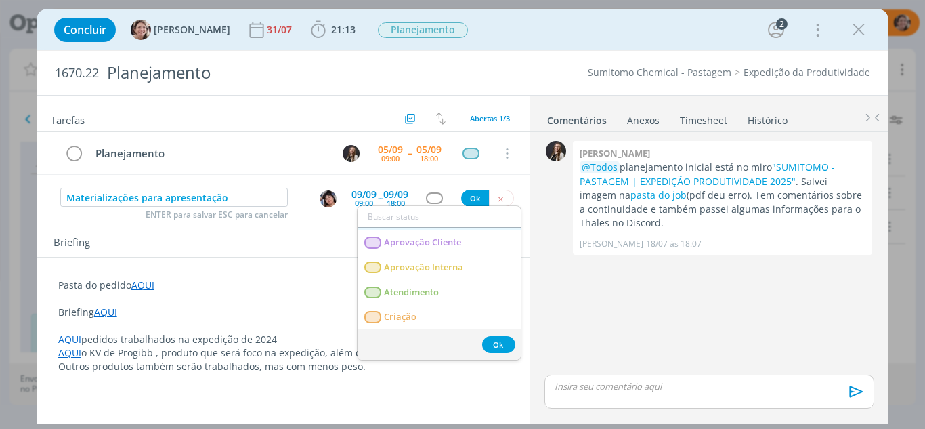
scroll to position [68, 0]
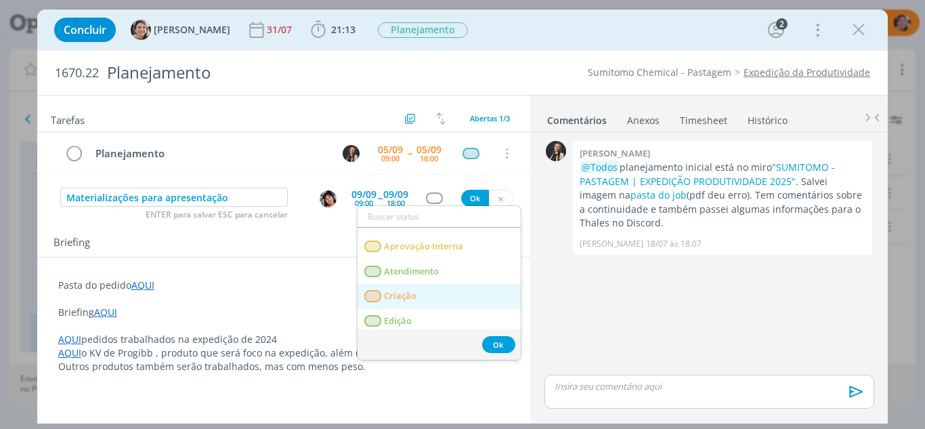
click at [424, 292] on link "Criação" at bounding box center [438, 296] width 163 height 25
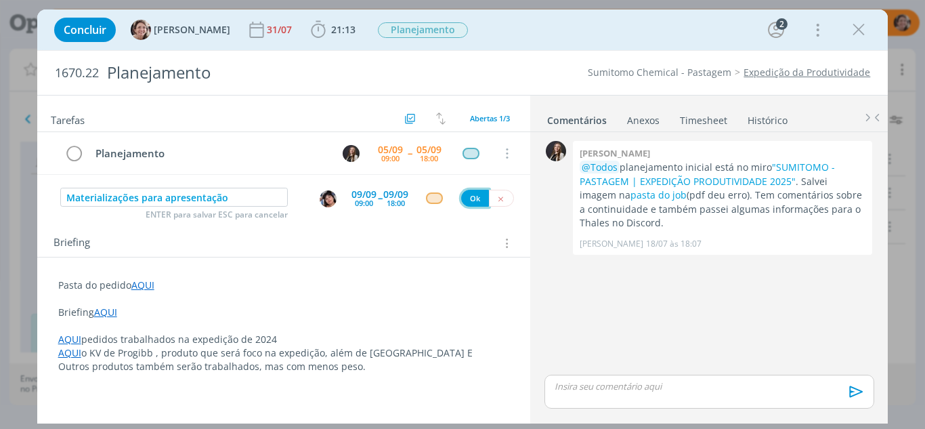
drag, startPoint x: 473, startPoint y: 198, endPoint x: 349, endPoint y: 271, distance: 143.3
click at [473, 198] on button "Ok" at bounding box center [475, 198] width 28 height 17
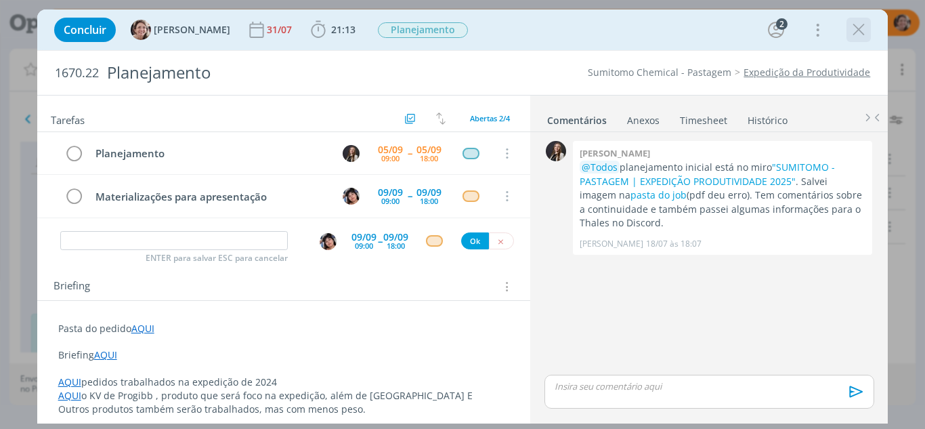
click at [865, 32] on icon "dialog" at bounding box center [858, 30] width 20 height 20
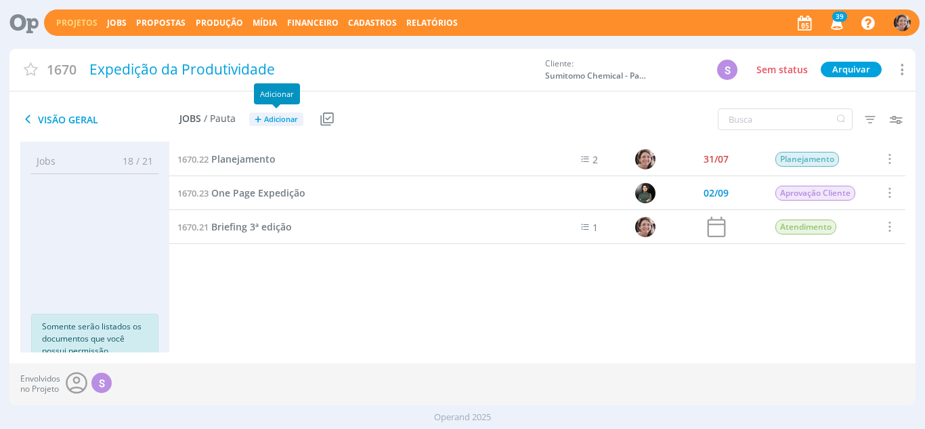
click at [276, 118] on span "Adicionar" at bounding box center [281, 119] width 34 height 9
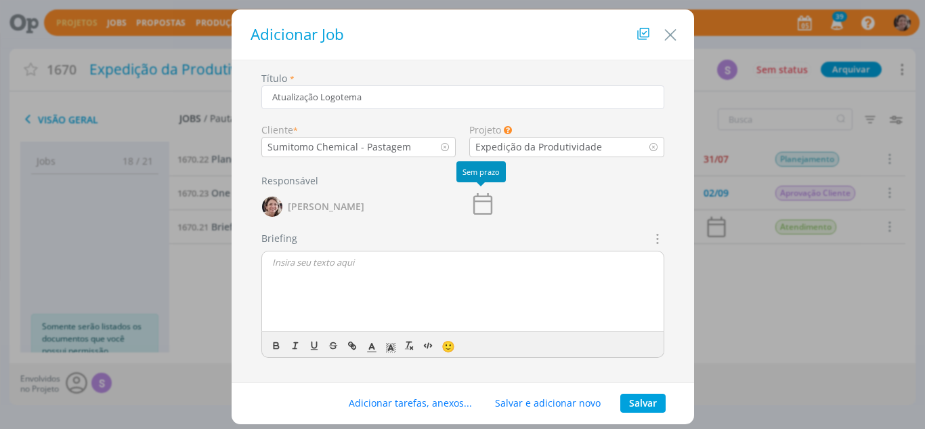
click at [481, 208] on icon "dialog" at bounding box center [482, 203] width 27 height 27
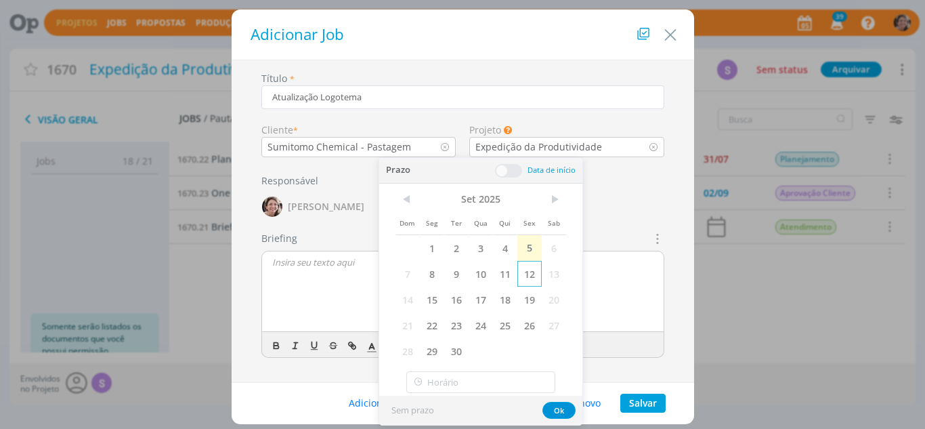
click at [524, 275] on span "12" at bounding box center [529, 274] width 24 height 26
click at [557, 410] on button "Ok" at bounding box center [558, 409] width 33 height 17
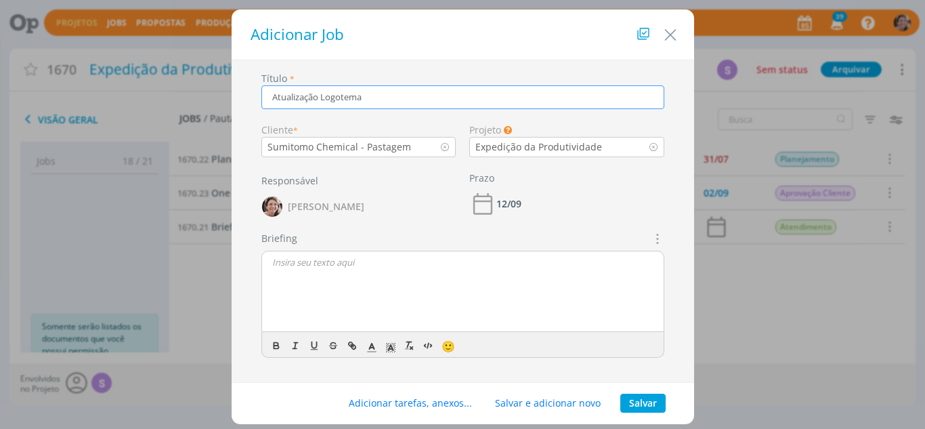
click at [412, 104] on input "Atualização Logotema" at bounding box center [462, 97] width 403 height 24
click at [323, 100] on input "Atualização Logotema expedição produtividade" at bounding box center [462, 97] width 403 height 24
click at [365, 98] on input "Atualização logotema expedição produtividade" at bounding box center [462, 97] width 403 height 24
click at [408, 98] on input "Atualização logotema Expedição produtividade" at bounding box center [462, 97] width 403 height 24
type input "Atualização logotema Expedição Produtividade"
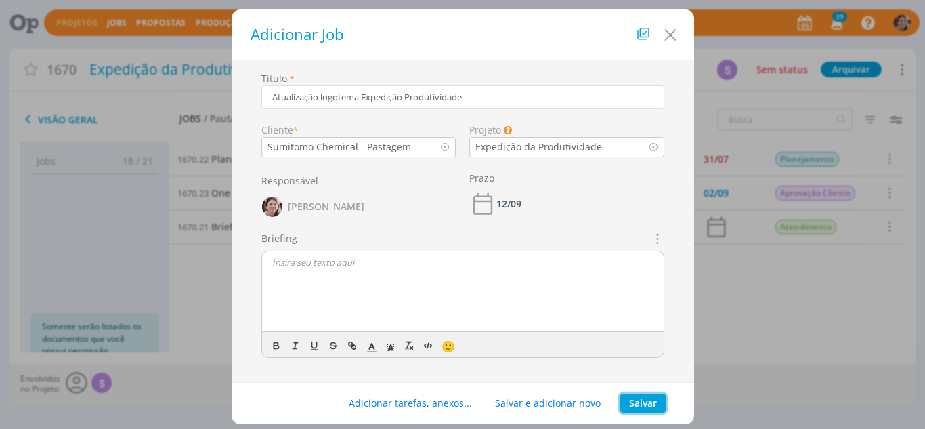
click at [636, 401] on button "Salvar" at bounding box center [642, 402] width 45 height 19
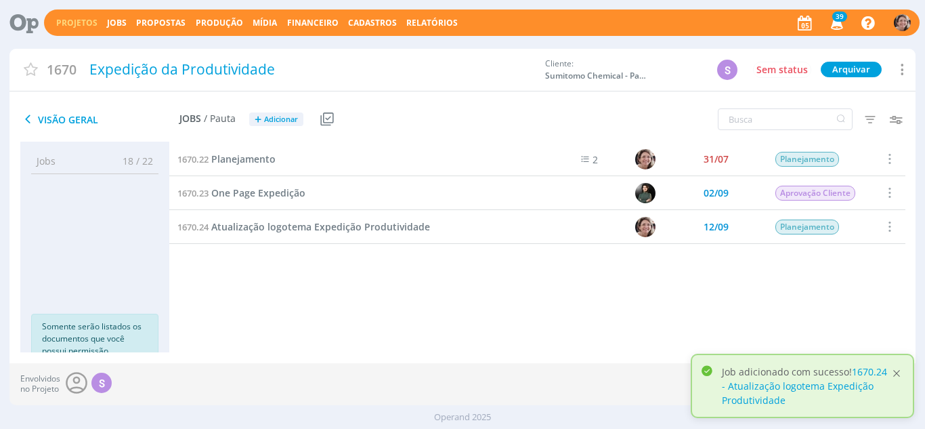
click at [898, 370] on div at bounding box center [896, 373] width 12 height 12
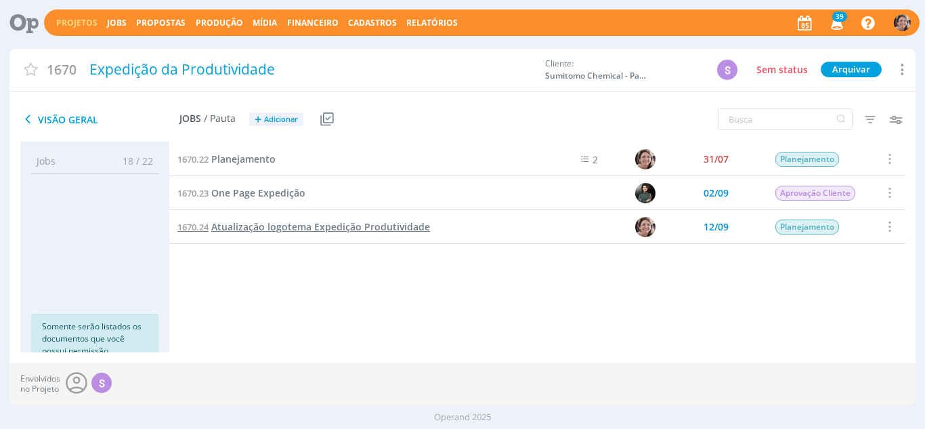
click at [321, 225] on span "Atualização logotema Expedição Produtividade" at bounding box center [320, 226] width 219 height 13
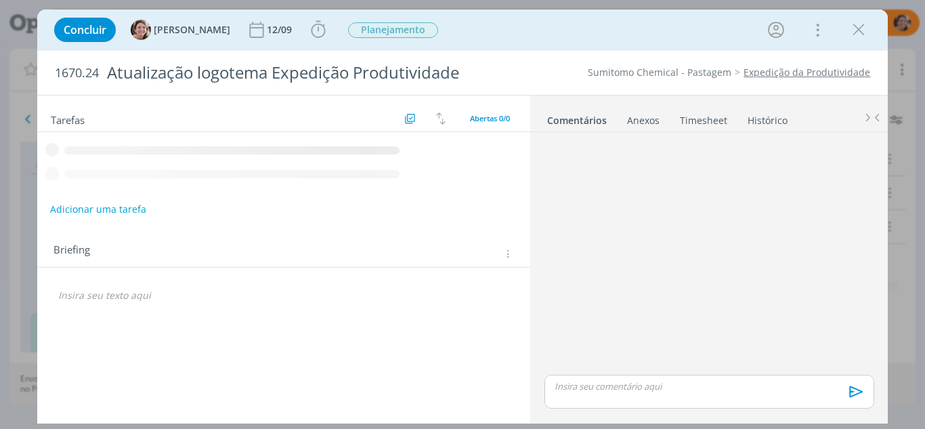
click at [105, 205] on button "Adicionar uma tarefa" at bounding box center [98, 209] width 96 height 23
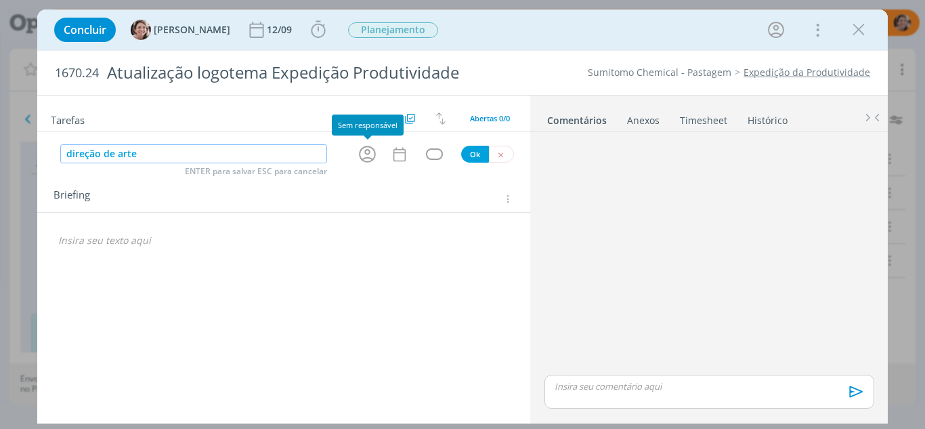
click at [365, 153] on icon "dialog" at bounding box center [367, 154] width 17 height 17
type input "direção de arte"
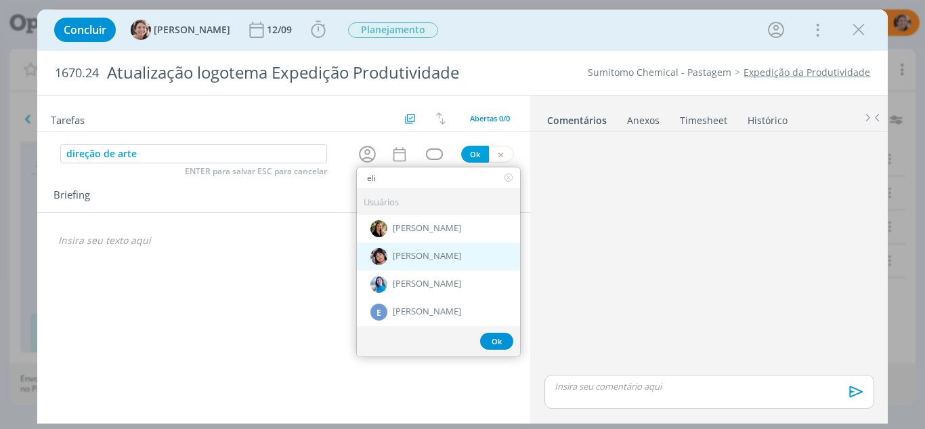
type input "eli"
click at [412, 253] on span "[PERSON_NAME]" at bounding box center [427, 256] width 68 height 11
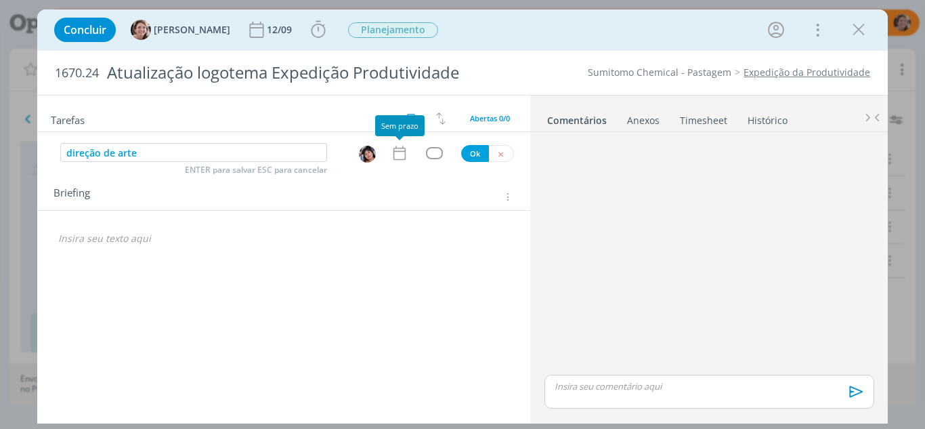
click at [399, 155] on icon "dialog" at bounding box center [400, 153] width 18 height 18
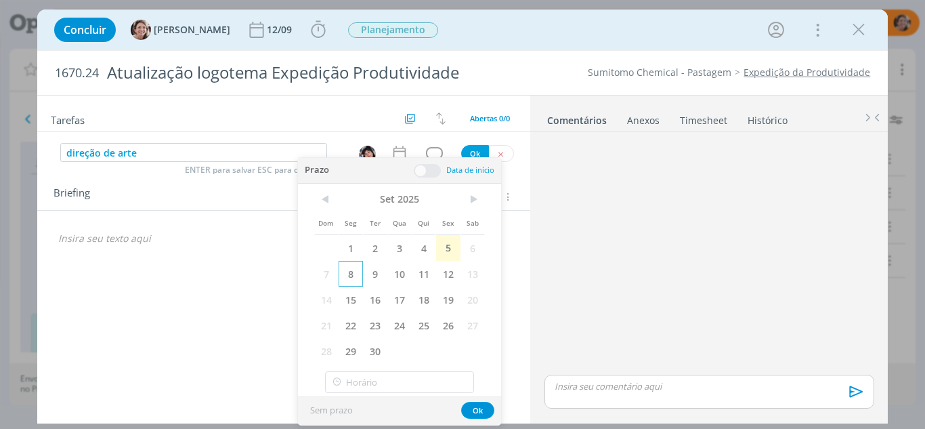
click at [354, 273] on span "8" at bounding box center [350, 274] width 24 height 26
click at [416, 174] on span at bounding box center [427, 171] width 27 height 14
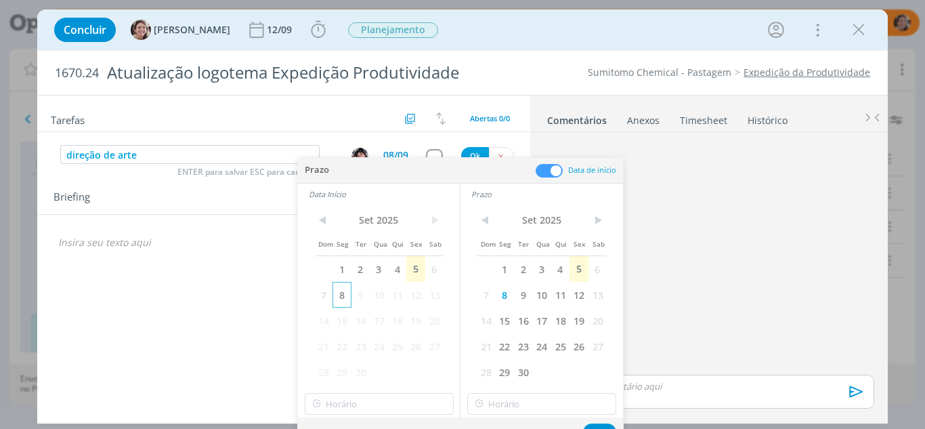
click at [338, 298] on span "8" at bounding box center [341, 295] width 18 height 26
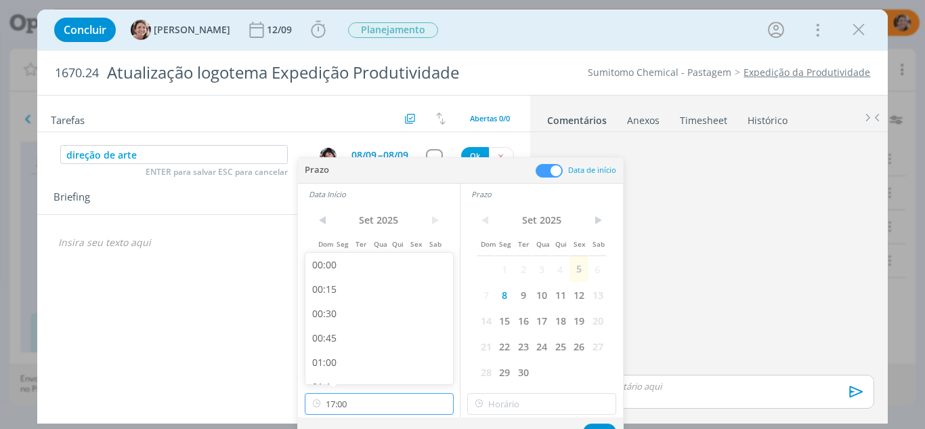
click at [343, 407] on input "17:00" at bounding box center [379, 404] width 149 height 22
click at [343, 309] on div "13:00" at bounding box center [381, 316] width 152 height 24
type input "13:00"
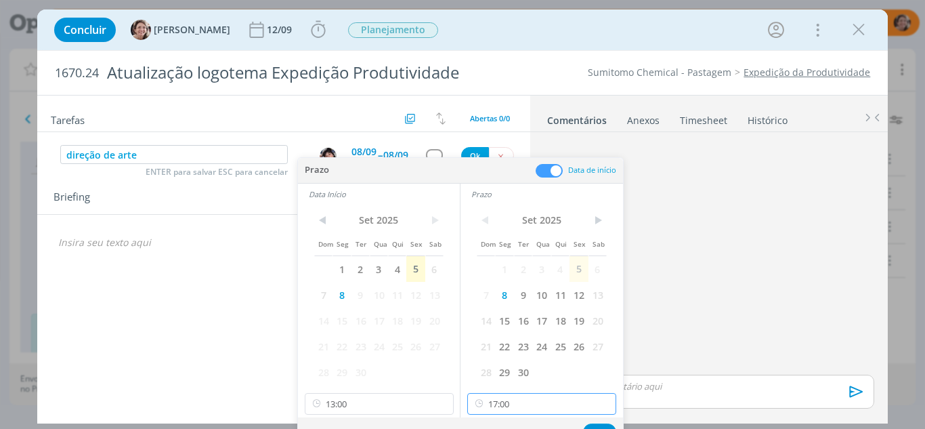
click at [521, 401] on input "17:00" at bounding box center [541, 404] width 149 height 22
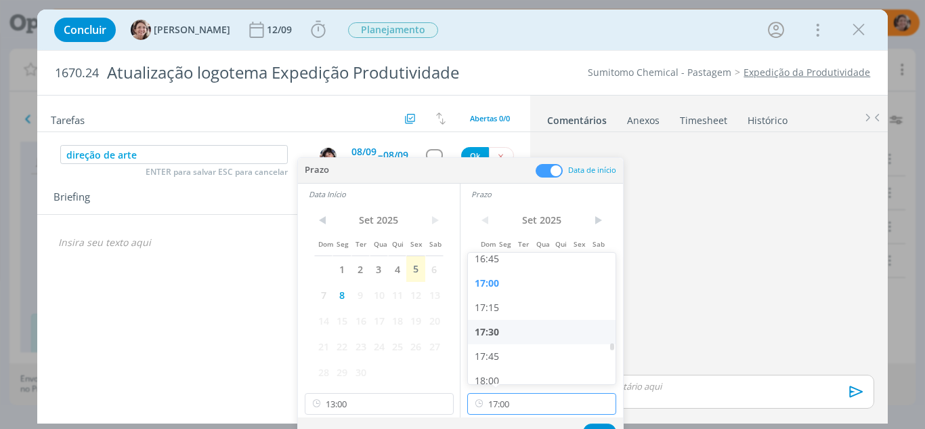
scroll to position [1690, 0]
click at [502, 332] on div "18:00" at bounding box center [544, 330] width 152 height 24
type input "18:00"
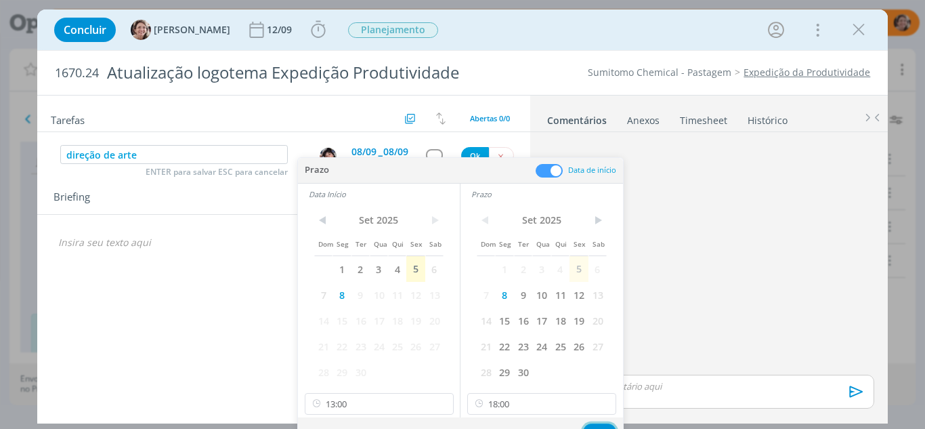
click at [594, 424] on button "Ok" at bounding box center [599, 431] width 33 height 17
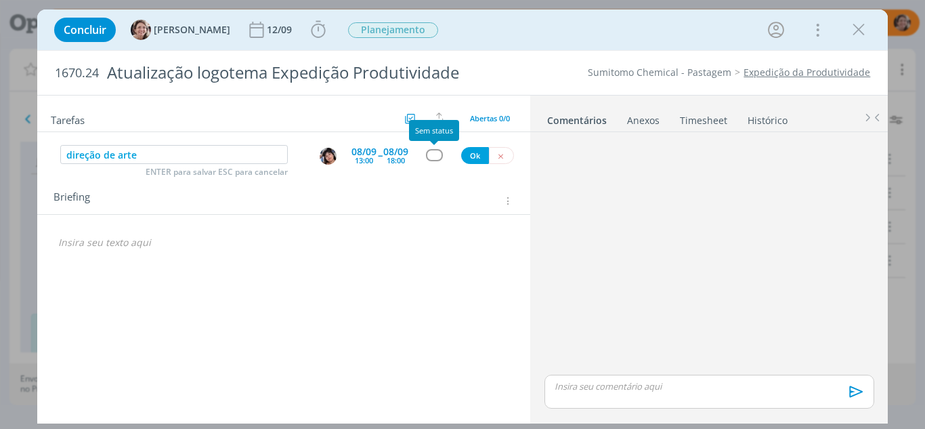
click at [437, 160] on div "dialog" at bounding box center [434, 155] width 17 height 12
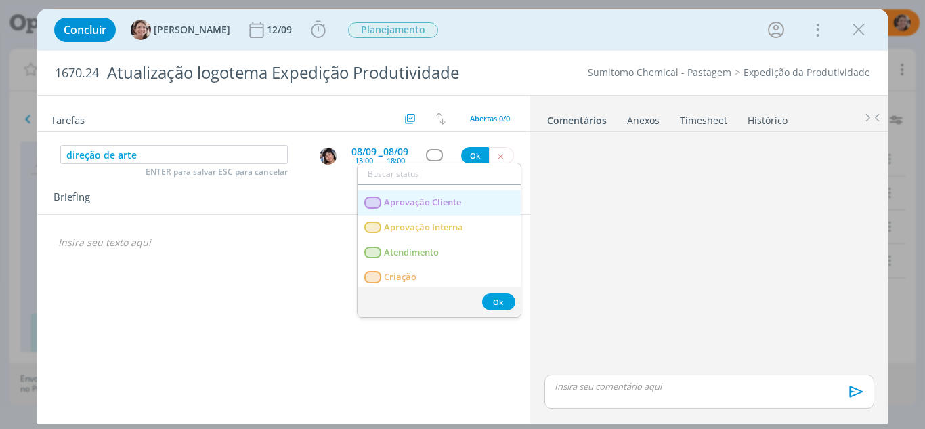
scroll to position [68, 0]
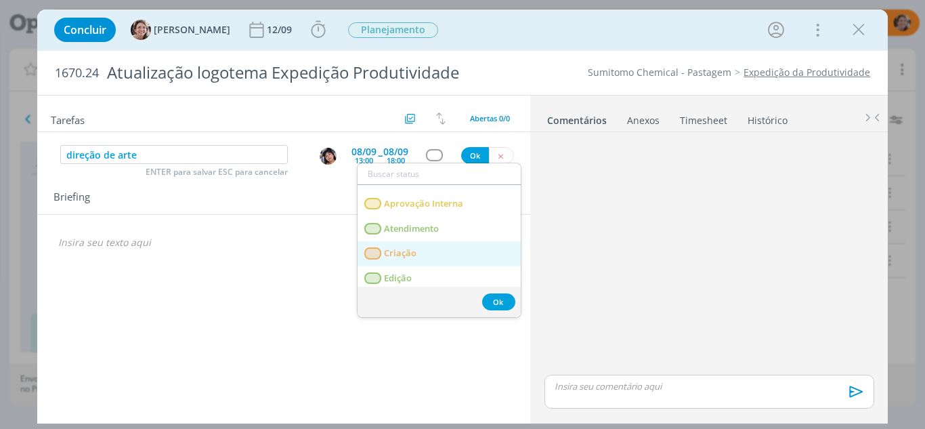
click at [424, 248] on link "Criação" at bounding box center [438, 253] width 163 height 25
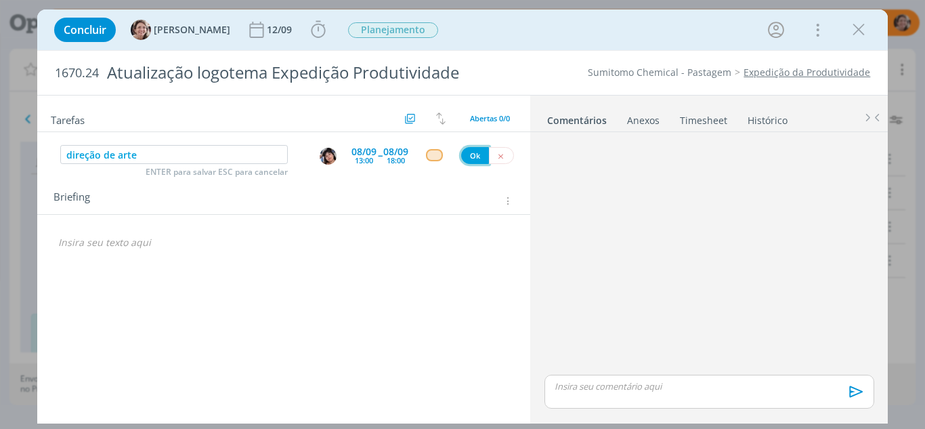
click at [473, 156] on button "Ok" at bounding box center [475, 155] width 28 height 17
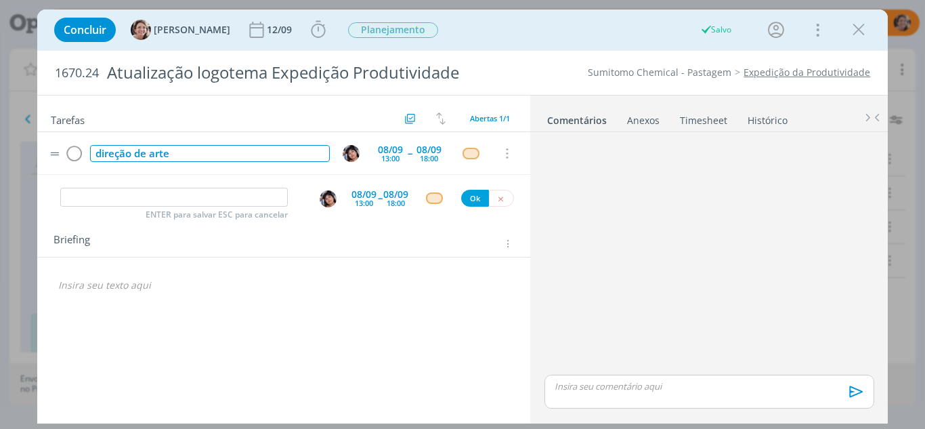
click at [98, 156] on div "direção de arte" at bounding box center [210, 153] width 240 height 17
click at [103, 154] on div "direção de arte" at bounding box center [210, 153] width 240 height 17
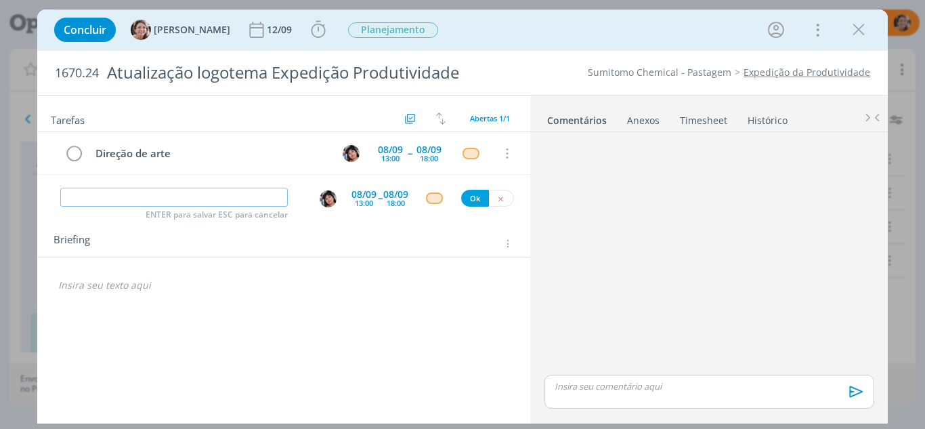
click at [175, 204] on input "dialog" at bounding box center [174, 197] width 228 height 19
type input "!"
click at [91, 286] on p "dialog" at bounding box center [284, 285] width 452 height 14
drag, startPoint x: 271, startPoint y: 317, endPoint x: 246, endPoint y: 301, distance: 29.5
click at [271, 316] on p "BRIEFING EM CONSTRUÇÃO" at bounding box center [284, 313] width 450 height 14
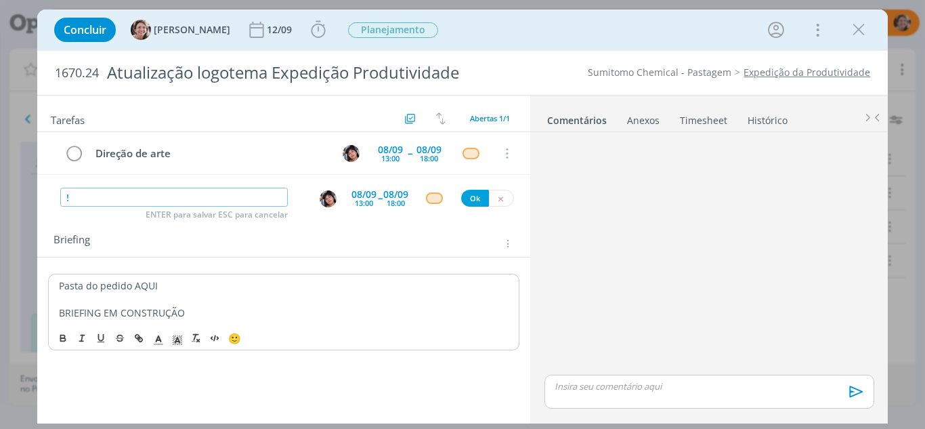
click at [81, 193] on input "!" at bounding box center [174, 197] width 228 height 19
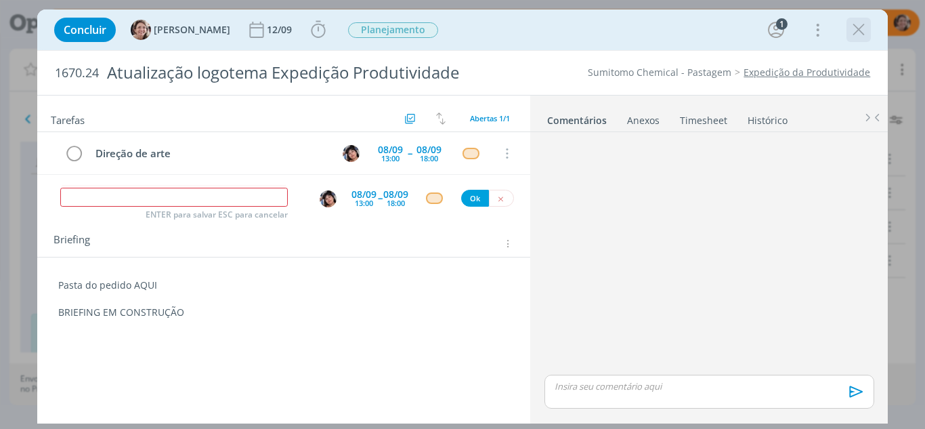
click at [859, 25] on icon "dialog" at bounding box center [858, 30] width 20 height 20
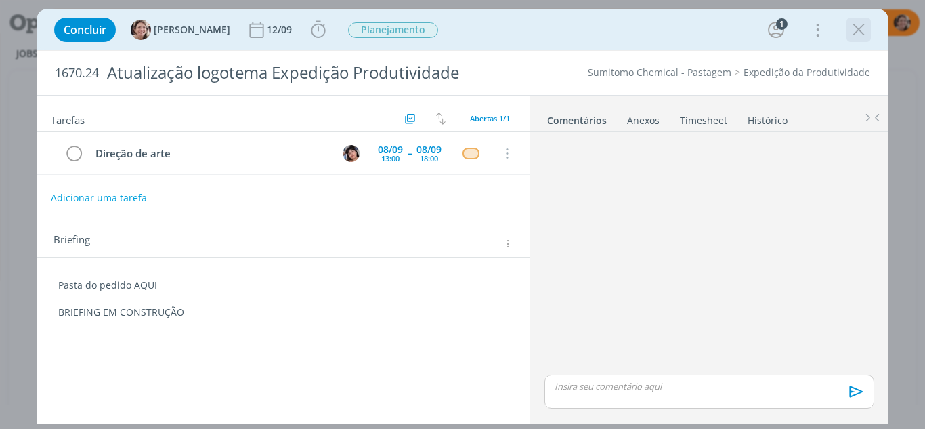
click at [867, 28] on icon "dialog" at bounding box center [858, 30] width 20 height 20
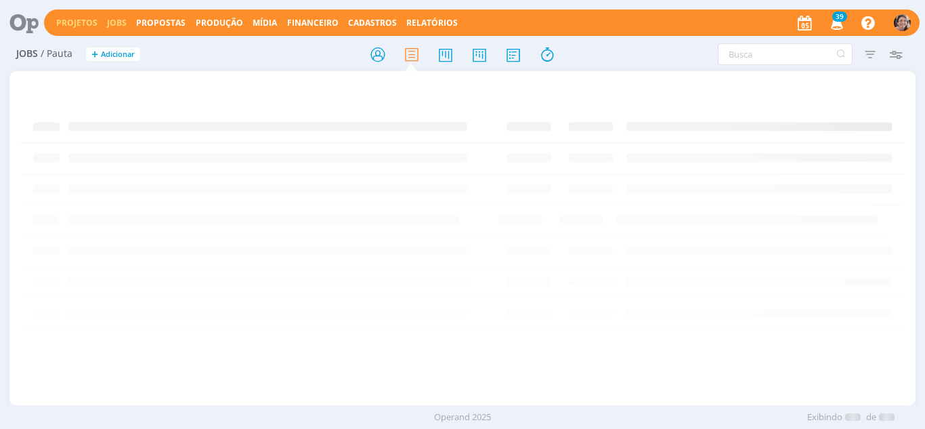
click at [74, 24] on link "Projetos" at bounding box center [76, 23] width 41 height 12
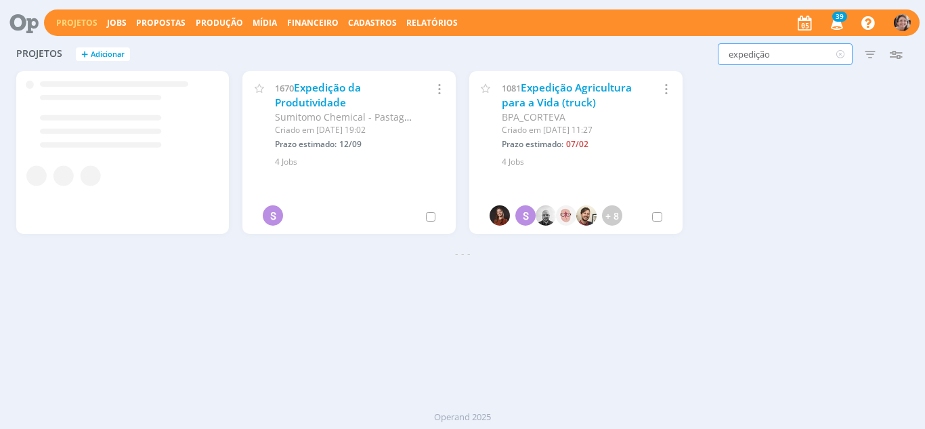
drag, startPoint x: 777, startPoint y: 60, endPoint x: 659, endPoint y: 69, distance: 118.8
click at [658, 72] on div "Projetos + Adicionar expedição Filtros Filtrar Limpar expedição Status Cliente …" at bounding box center [462, 221] width 906 height 367
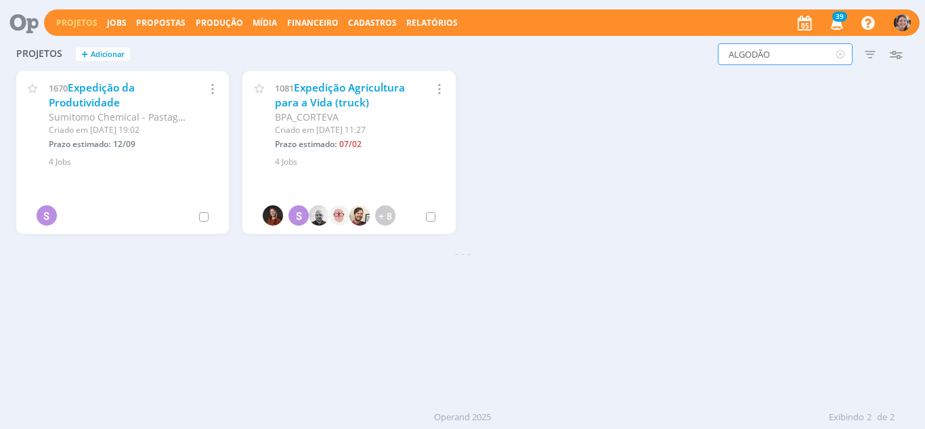
type input "ALGODÃO"
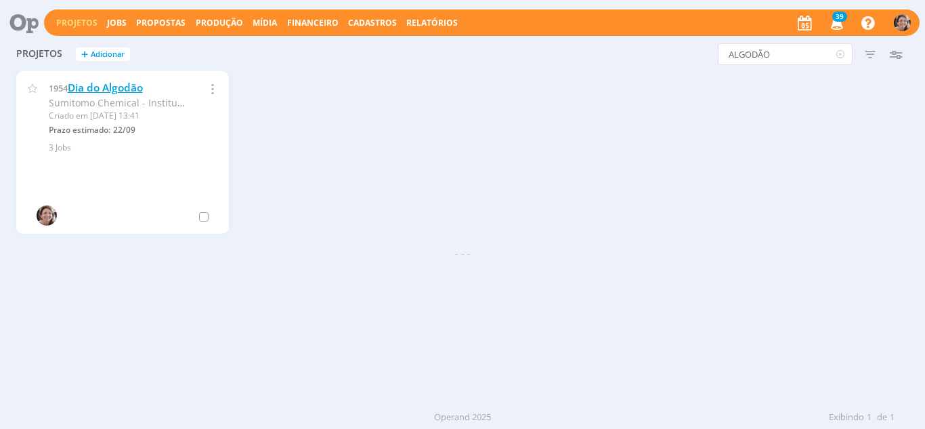
click at [127, 83] on link "Dia do Algodão" at bounding box center [105, 88] width 75 height 14
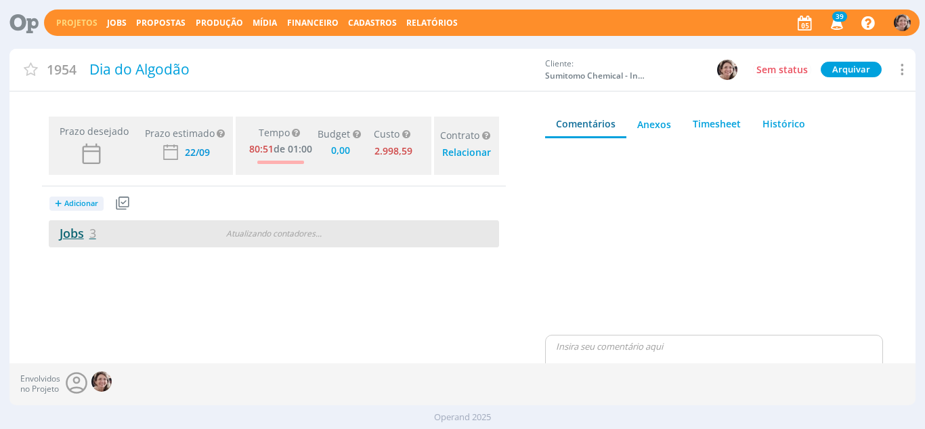
type input "0,00"
click at [72, 229] on link "Jobs 3" at bounding box center [72, 233] width 47 height 16
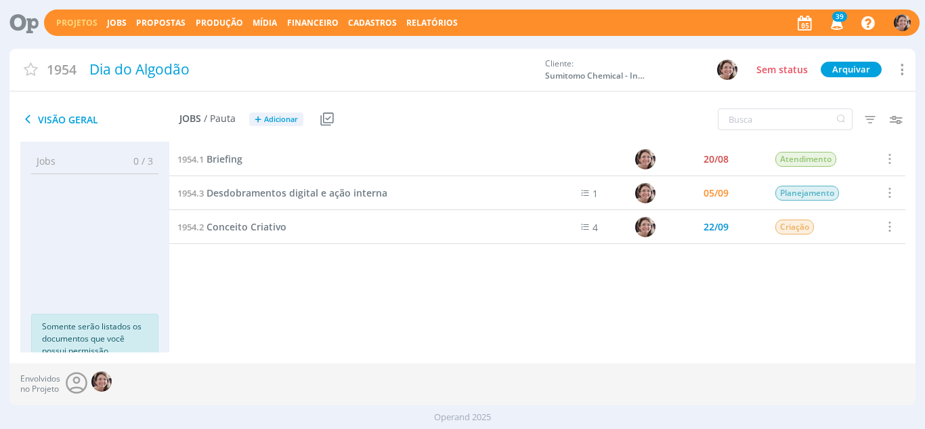
drag, startPoint x: 114, startPoint y: 23, endPoint x: 72, endPoint y: 31, distance: 42.8
click at [116, 22] on link "Jobs" at bounding box center [117, 23] width 20 height 12
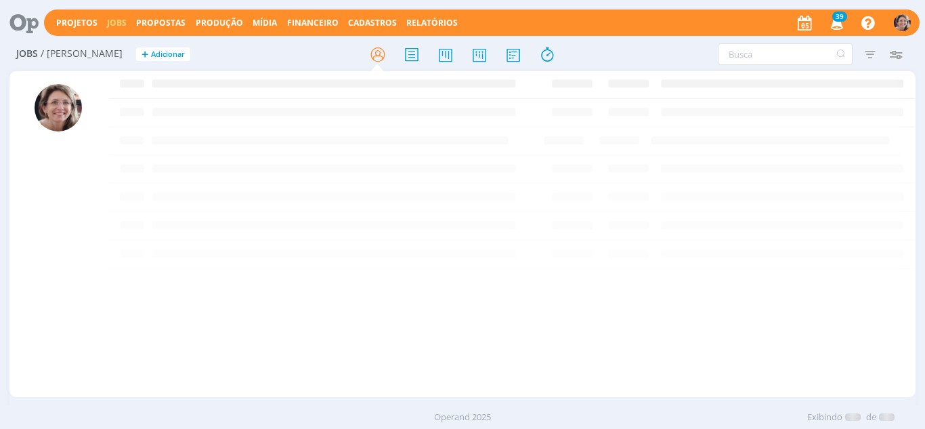
click at [72, 24] on link "Projetos" at bounding box center [76, 23] width 41 height 12
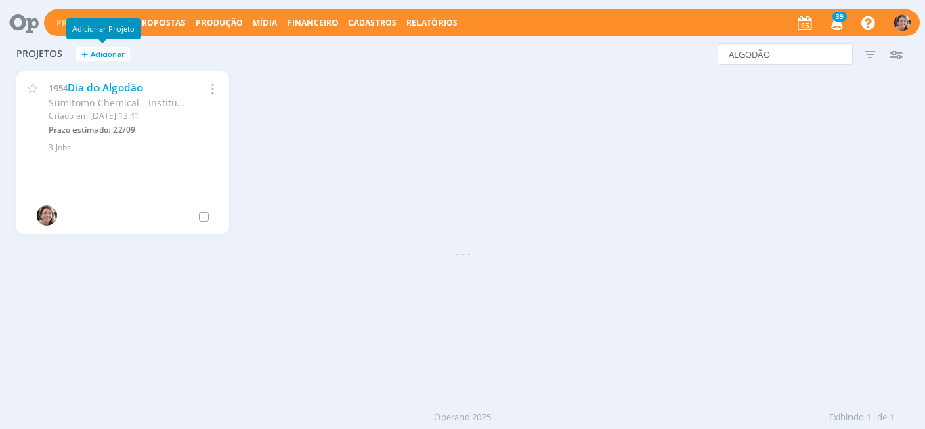
click at [97, 52] on span "Adicionar" at bounding box center [108, 54] width 34 height 9
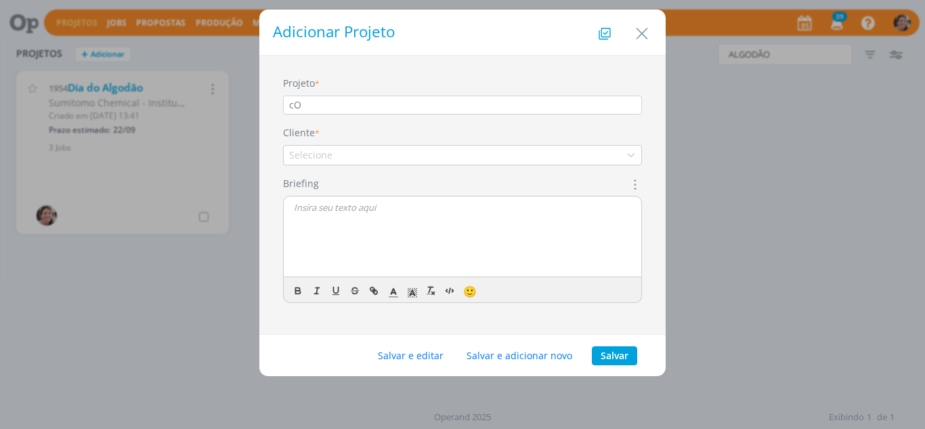
type input "c"
click at [344, 104] on input "Convenção algodão" at bounding box center [462, 104] width 359 height 19
type input "Convenção Algodão"
click at [631, 152] on icon "dialog" at bounding box center [630, 154] width 9 height 9
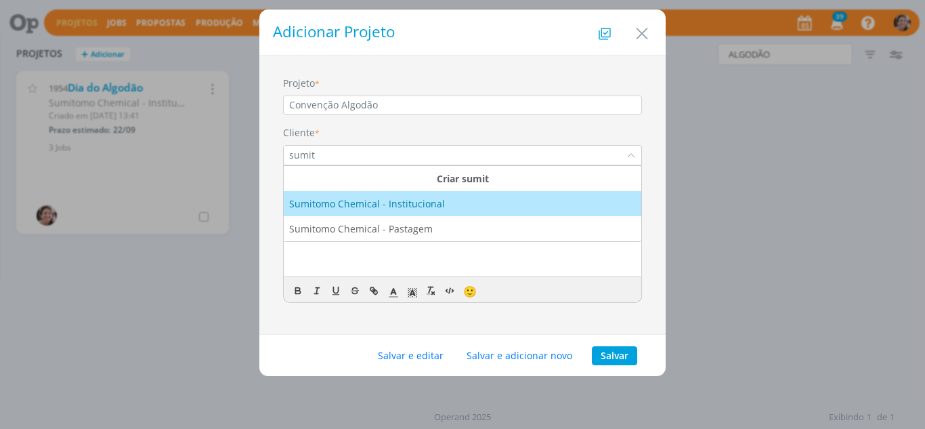
type input "sumit"
click at [496, 201] on div "Sumitomo Chemical - Institucional" at bounding box center [462, 203] width 347 height 14
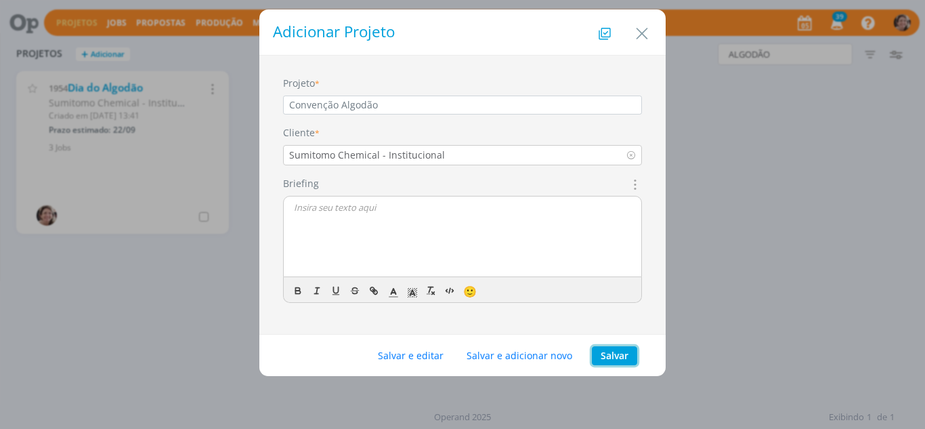
click at [609, 348] on button "Salvar" at bounding box center [614, 355] width 45 height 19
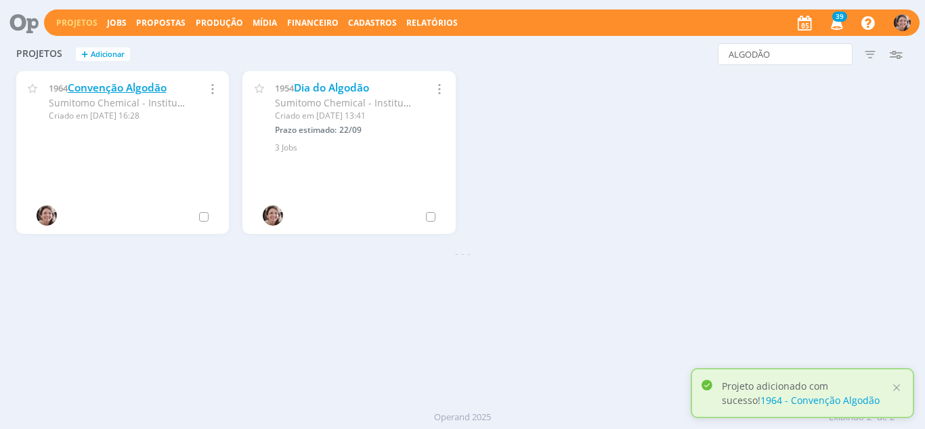
click at [128, 89] on link "Convenção Algodão" at bounding box center [117, 88] width 99 height 14
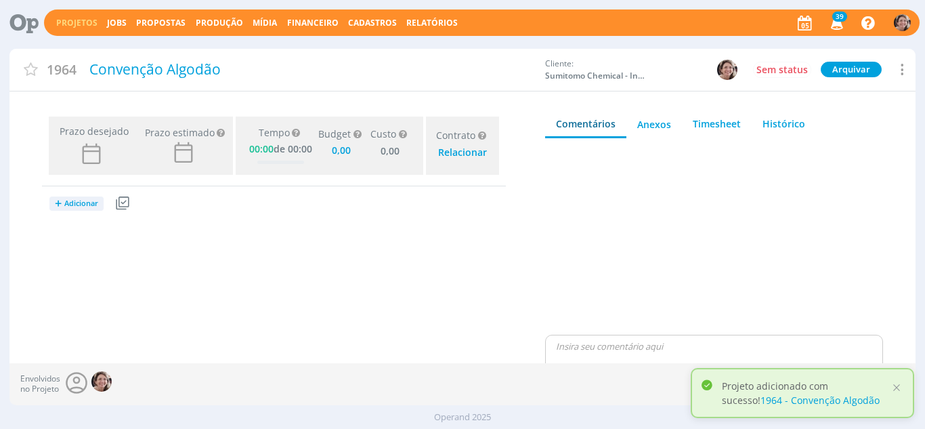
type input "0,00"
click at [88, 206] on span "Adicionar" at bounding box center [81, 203] width 34 height 9
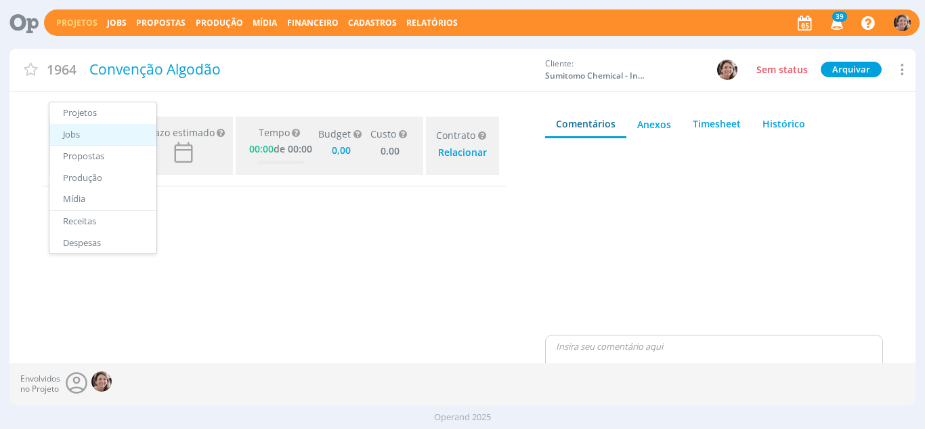
click at [91, 130] on link "Jobs" at bounding box center [102, 135] width 107 height 22
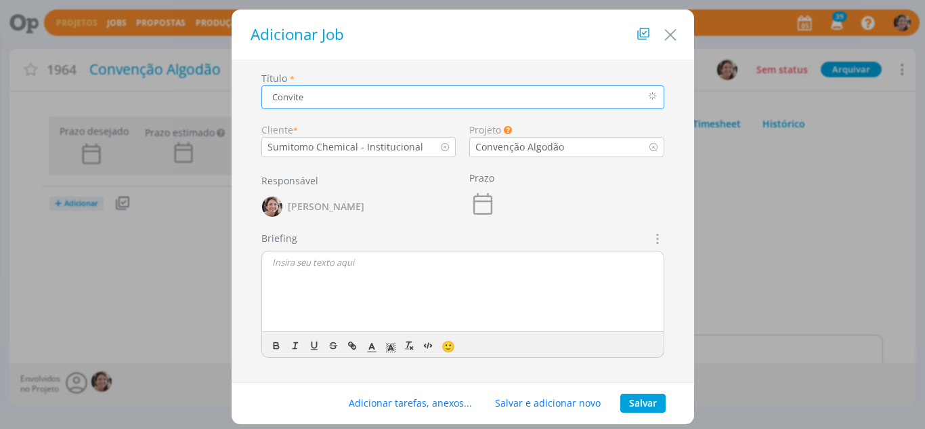
type input "Convite"
type input "0,00"
type input "Convite convenção e janta"
click at [636, 405] on button "Salvar" at bounding box center [642, 402] width 45 height 19
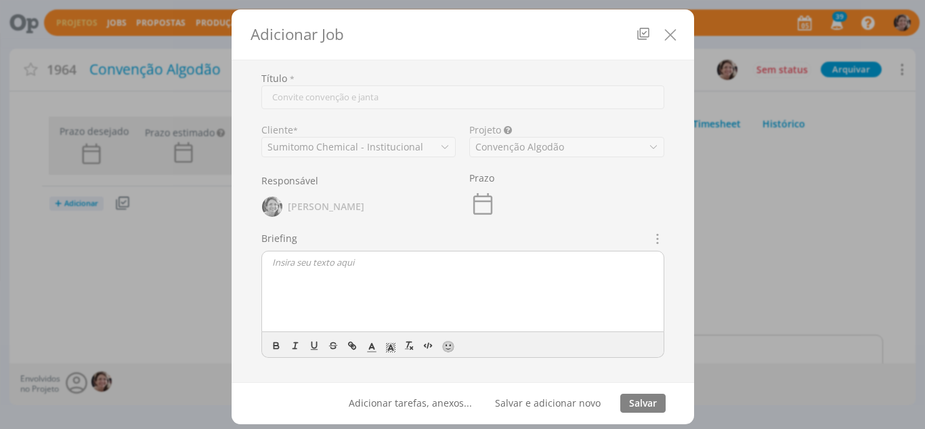
type input "0,00"
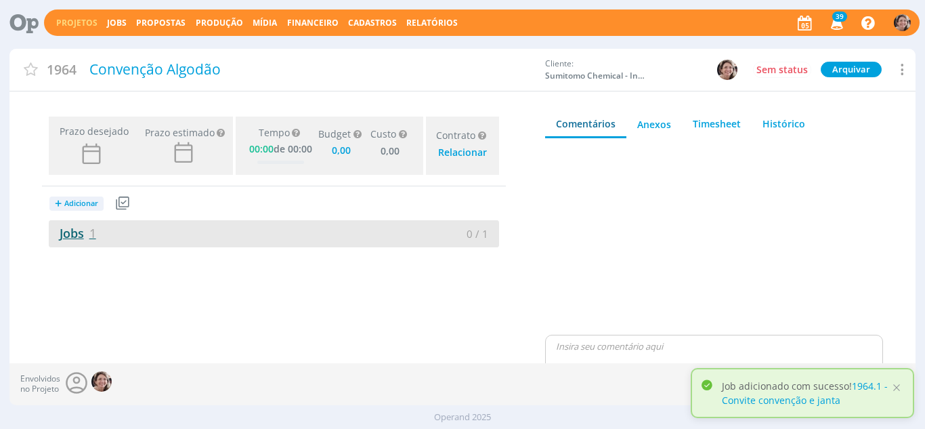
click at [72, 236] on link "Jobs 1" at bounding box center [72, 233] width 47 height 16
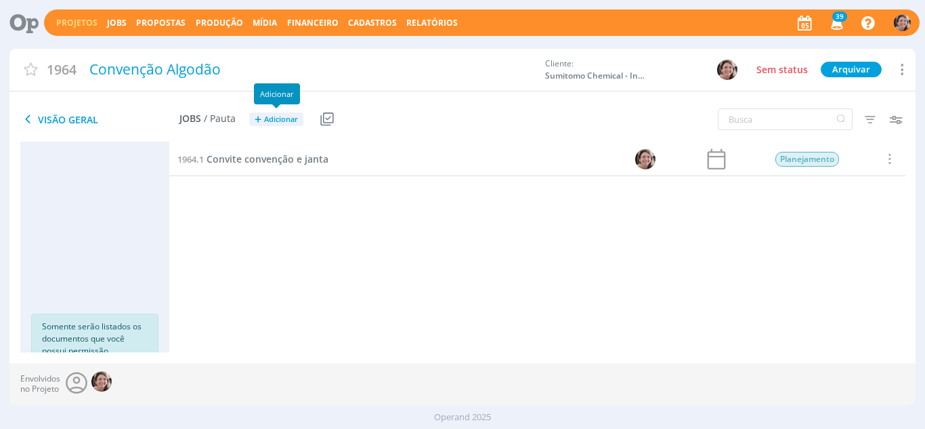
click at [285, 121] on span "Adicionar" at bounding box center [281, 119] width 34 height 9
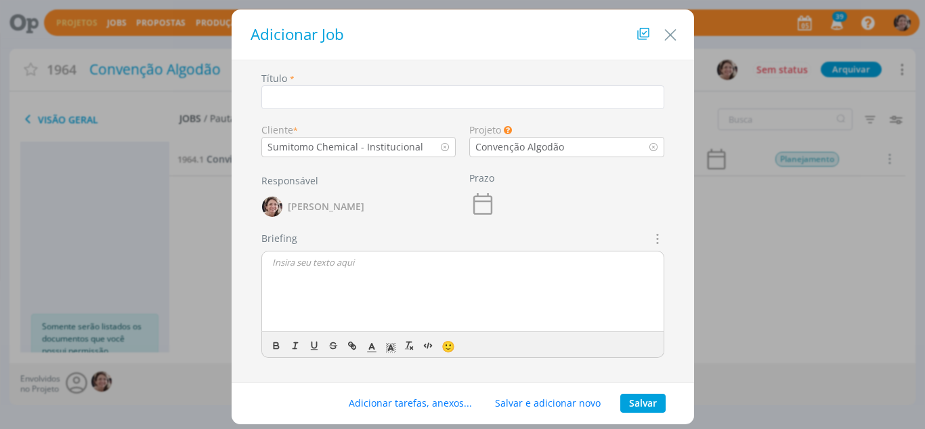
drag, startPoint x: 661, startPoint y: 29, endPoint x: 169, endPoint y: 145, distance: 505.6
click at [661, 30] on icon "Close" at bounding box center [670, 35] width 20 height 20
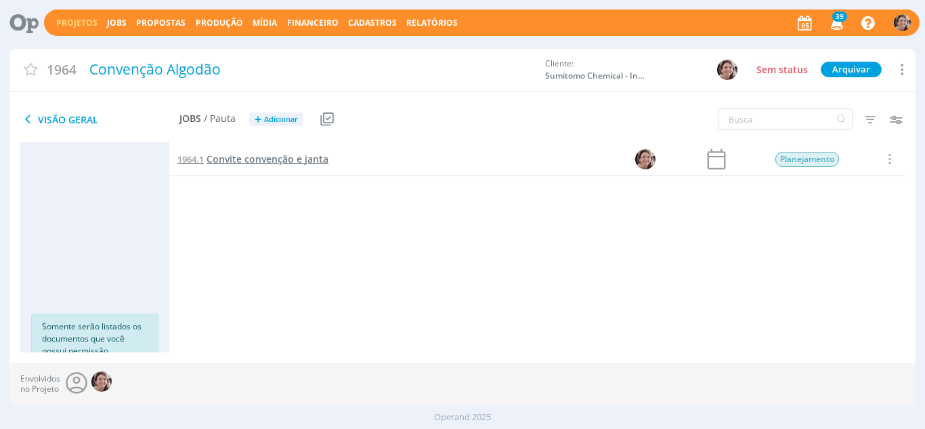
click at [253, 159] on span "Convite convenção e janta" at bounding box center [267, 158] width 122 height 13
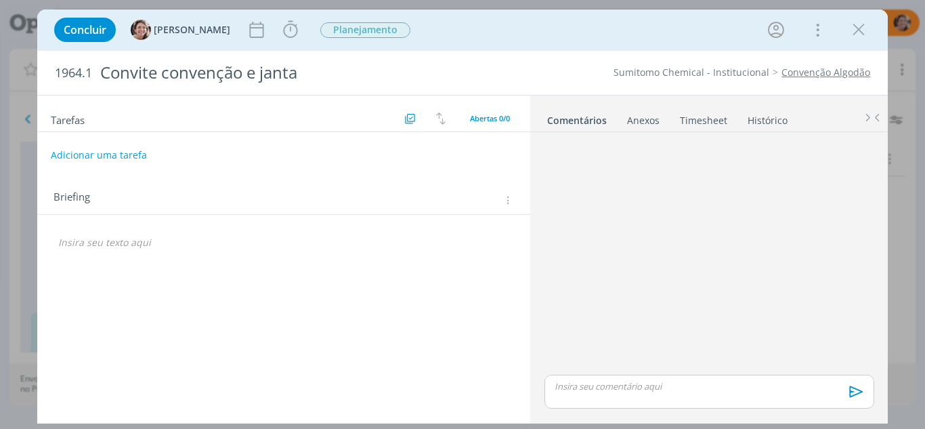
click at [94, 250] on div "dialog" at bounding box center [284, 242] width 472 height 23
click at [104, 156] on button "Adicionar uma tarefa" at bounding box center [98, 154] width 96 height 23
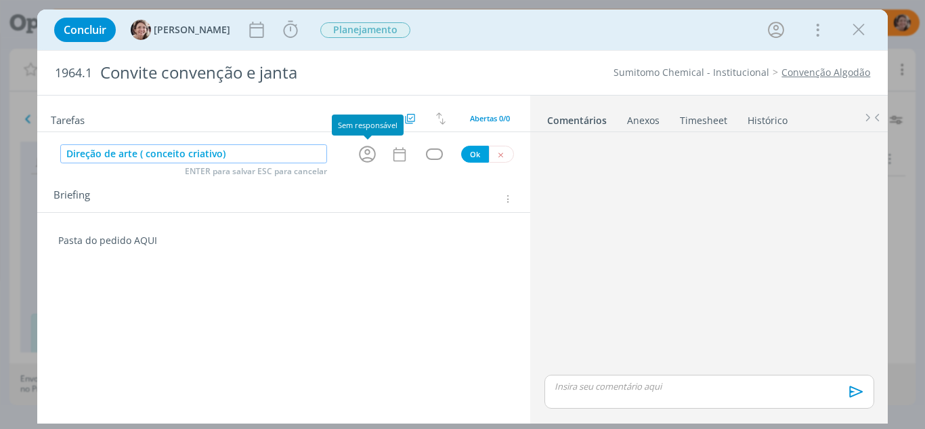
click at [362, 158] on icon "dialog" at bounding box center [367, 154] width 21 height 21
type input "Direção de arte ( conceito criativo)"
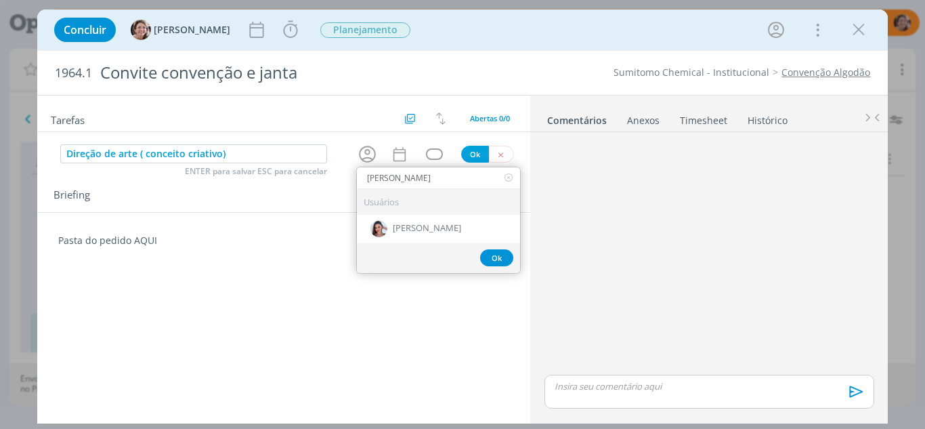
type input "nicole"
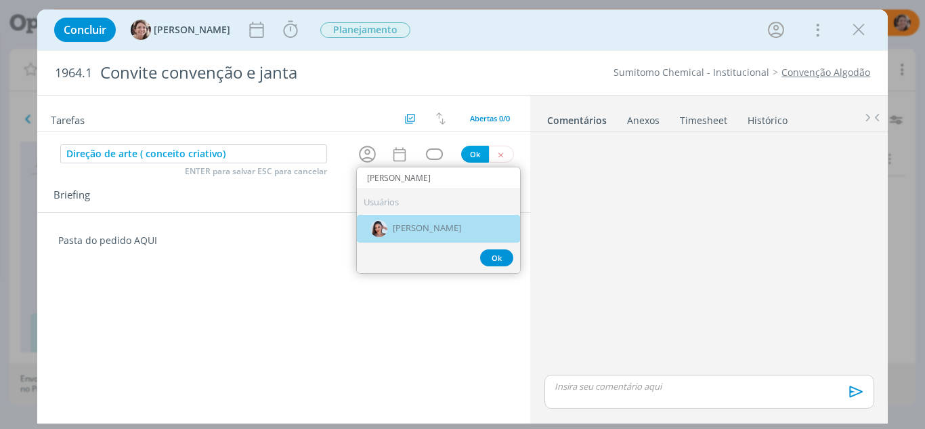
click at [403, 228] on span "[PERSON_NAME]" at bounding box center [427, 228] width 68 height 11
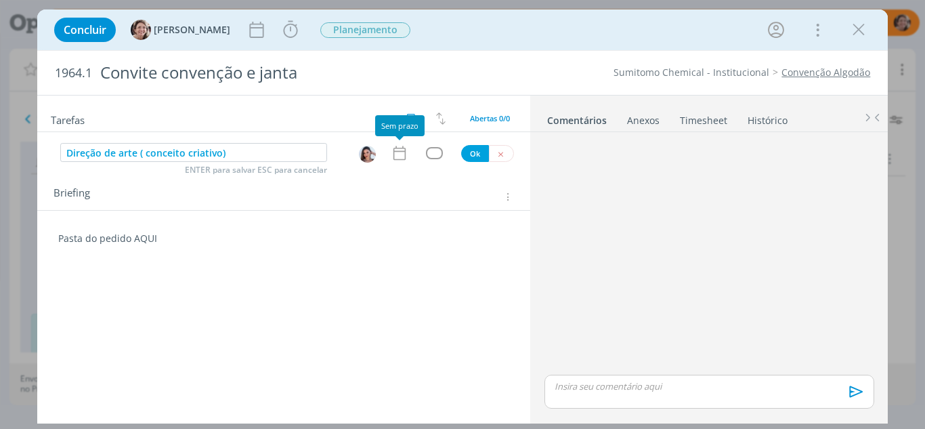
click at [393, 152] on icon "dialog" at bounding box center [400, 153] width 18 height 18
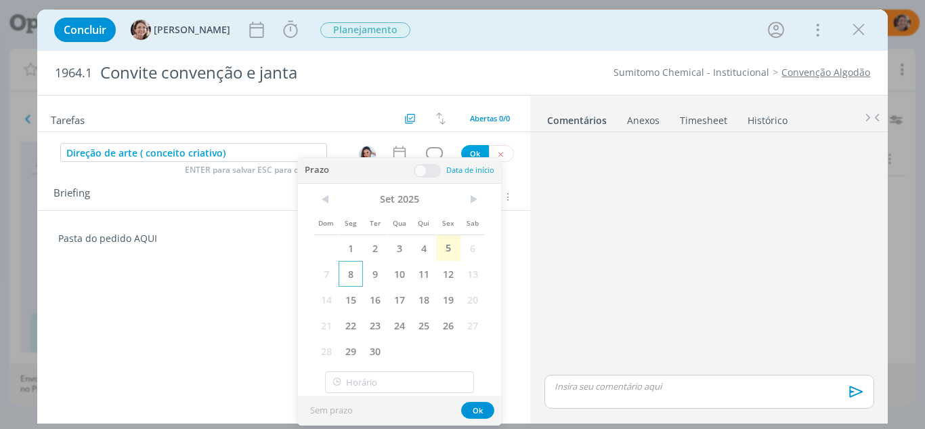
click at [349, 276] on span "8" at bounding box center [350, 274] width 24 height 26
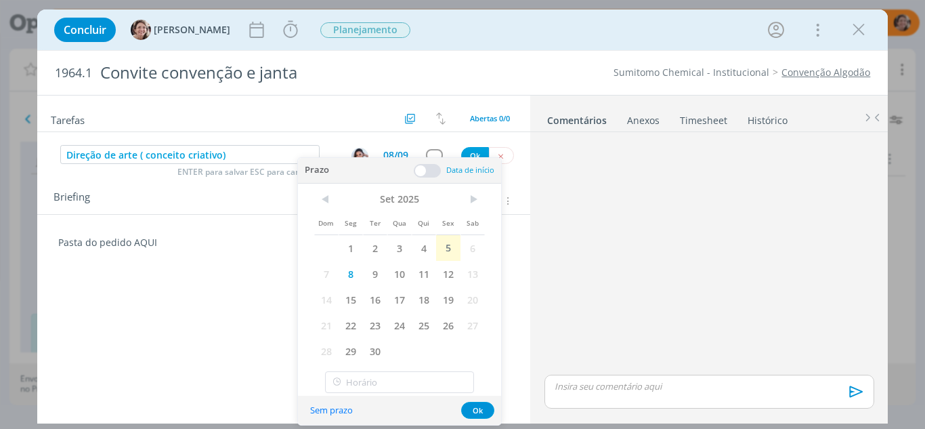
click at [420, 172] on span at bounding box center [427, 171] width 27 height 14
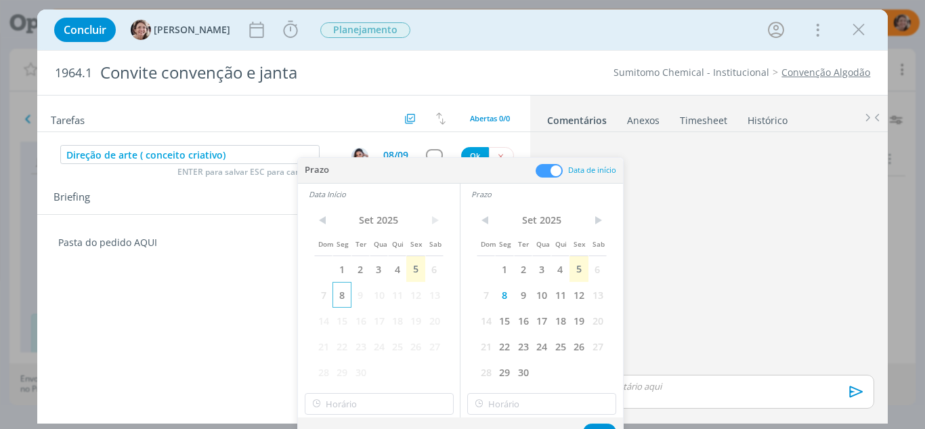
click at [344, 297] on span "8" at bounding box center [341, 295] width 18 height 26
drag, startPoint x: 591, startPoint y: 424, endPoint x: 590, endPoint y: 418, distance: 6.9
click at [591, 424] on button "Ok" at bounding box center [599, 431] width 33 height 17
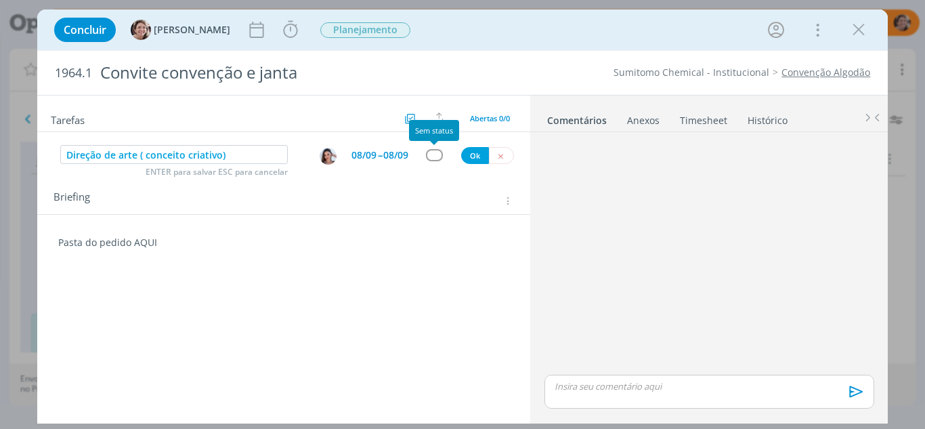
click at [433, 157] on div "dialog" at bounding box center [434, 155] width 17 height 12
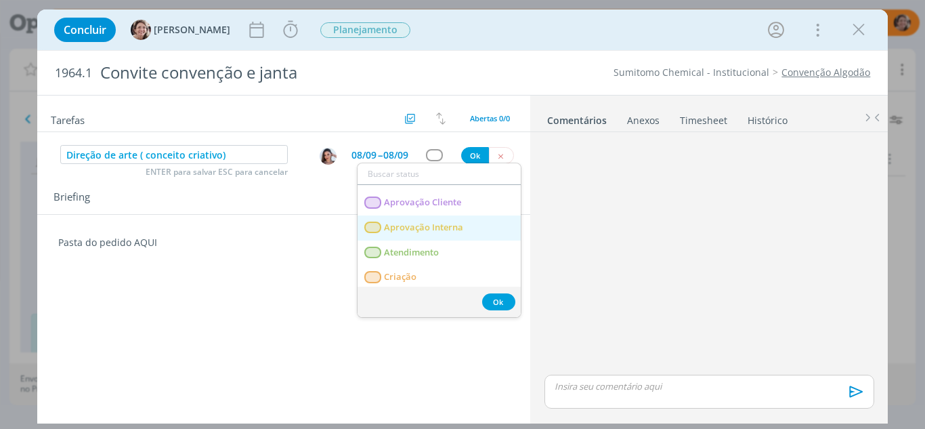
scroll to position [68, 0]
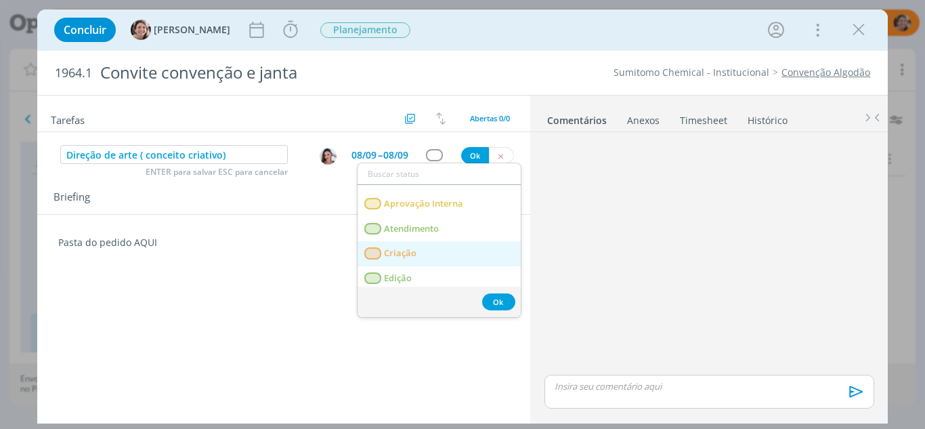
click at [395, 254] on span "Criação" at bounding box center [400, 253] width 32 height 11
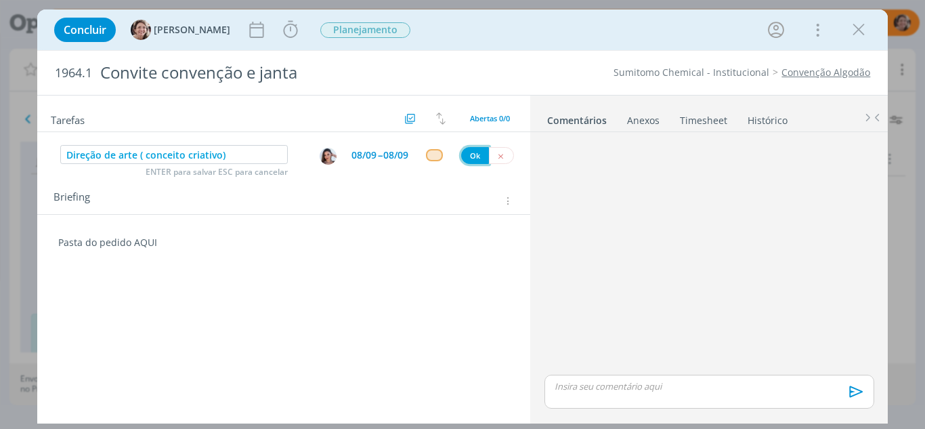
click at [474, 156] on button "Ok" at bounding box center [475, 155] width 28 height 17
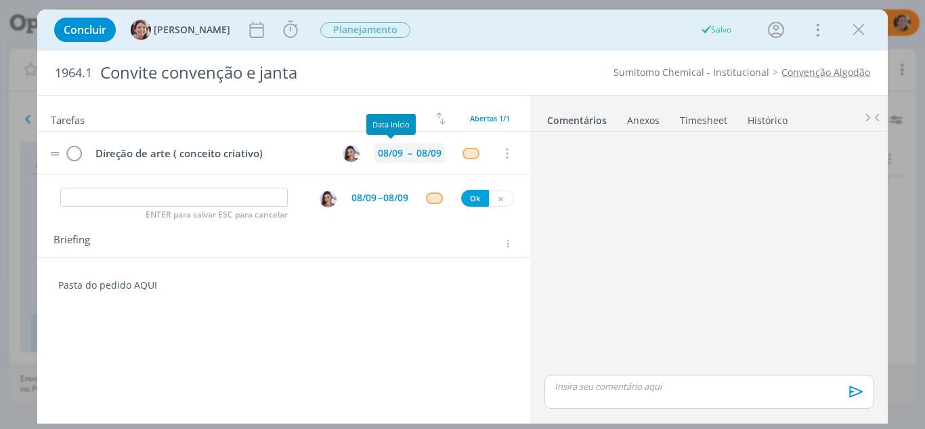
click at [403, 154] on div "08/09" at bounding box center [390, 153] width 32 height 20
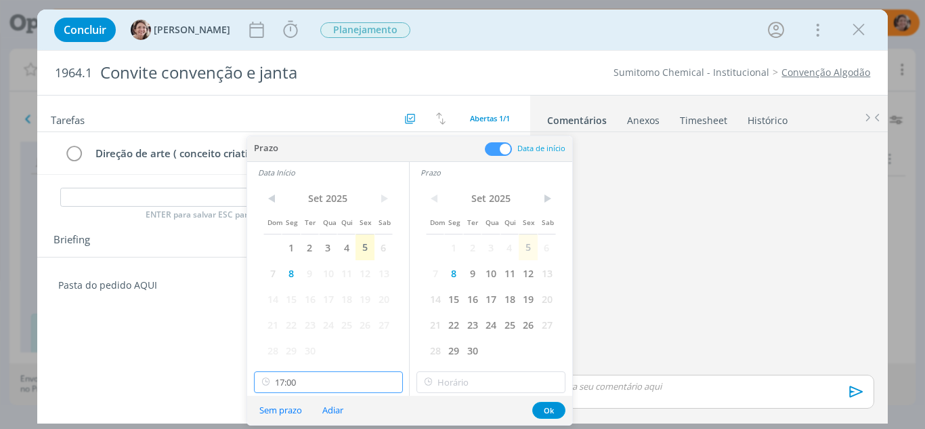
click at [318, 376] on input "17:00" at bounding box center [328, 382] width 149 height 22
drag, startPoint x: 297, startPoint y: 338, endPoint x: 304, endPoint y: 341, distance: 8.2
click at [297, 338] on div "10:00" at bounding box center [331, 340] width 152 height 24
type input "10:00"
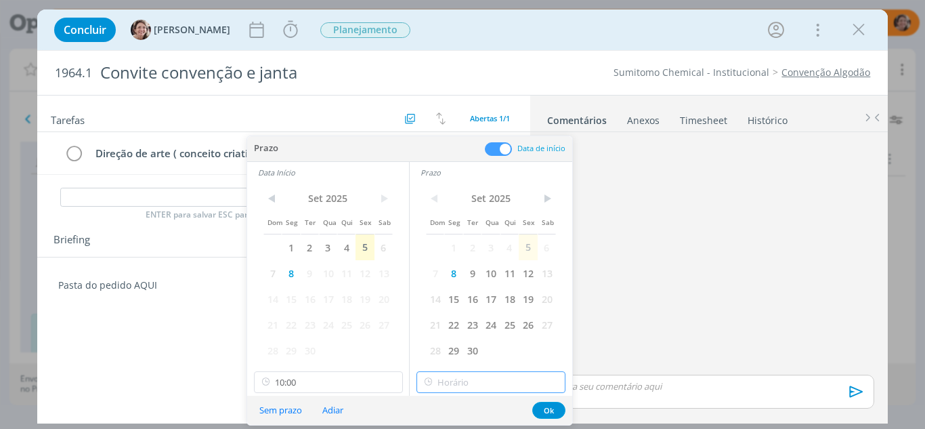
type input "17:00"
click at [469, 380] on input "17:00" at bounding box center [490, 382] width 149 height 22
click at [194, 265] on div "Pasta do pedido AQUI 🙂" at bounding box center [284, 279] width 494 height 45
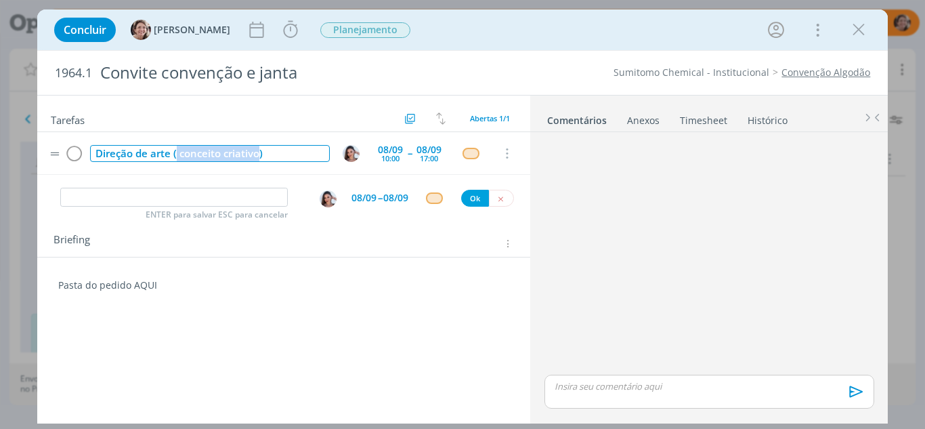
drag, startPoint x: 259, startPoint y: 156, endPoint x: 177, endPoint y: 160, distance: 81.3
click at [177, 160] on div "Direção de arte ( conceito criativo)" at bounding box center [210, 153] width 240 height 17
click at [177, 154] on div "Direção de arte (briefing)" at bounding box center [210, 153] width 240 height 17
drag, startPoint x: 214, startPoint y: 152, endPoint x: 179, endPoint y: 152, distance: 35.2
click at [179, 152] on div "Direção de arte (briefing)" at bounding box center [210, 153] width 240 height 17
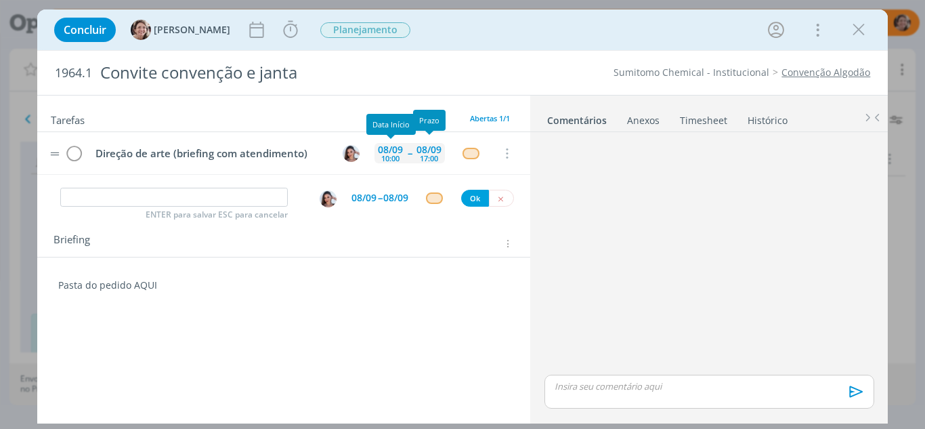
click at [422, 148] on div "08/09" at bounding box center [428, 149] width 25 height 9
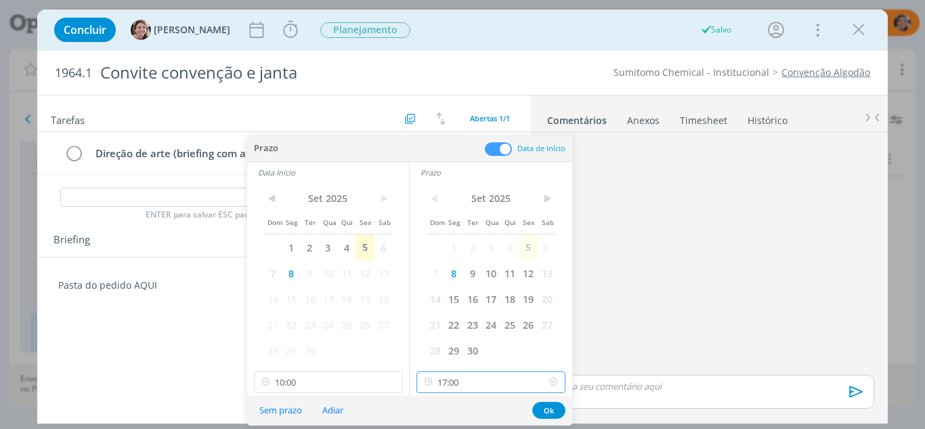
click at [452, 382] on input "17:00" at bounding box center [490, 382] width 149 height 22
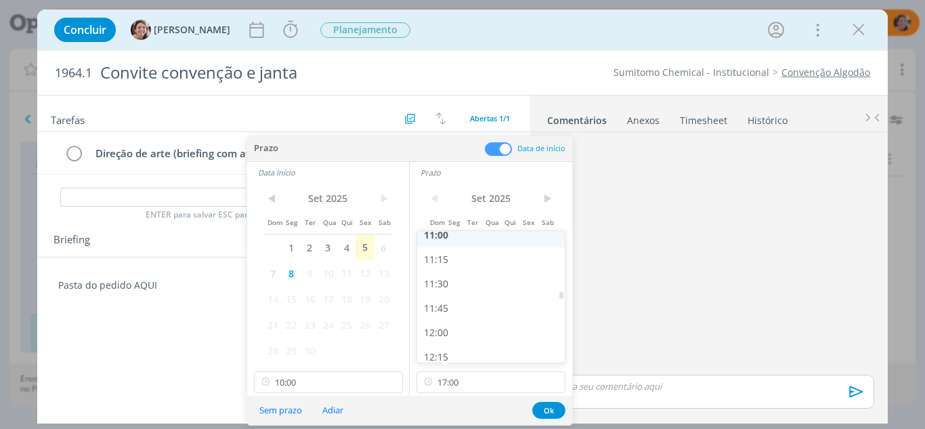
click at [469, 238] on div "11:00" at bounding box center [493, 235] width 152 height 24
type input "11:00"
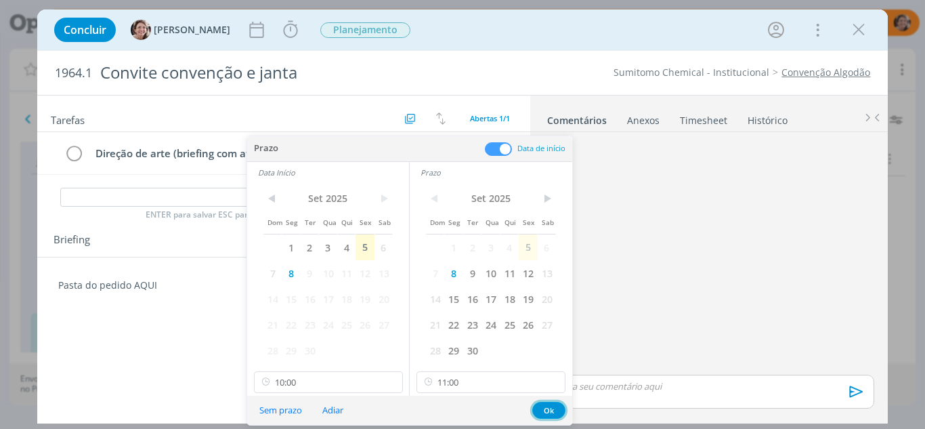
click at [539, 406] on button "Ok" at bounding box center [548, 409] width 33 height 17
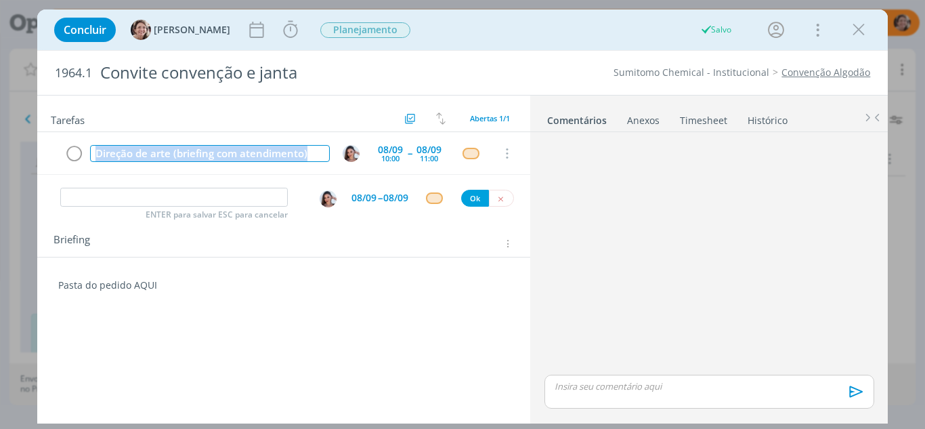
drag, startPoint x: 194, startPoint y: 172, endPoint x: 64, endPoint y: 188, distance: 130.9
click at [64, 188] on div "Tarefas Usar Job de template Criar template a partir deste job Visualizar Templ…" at bounding box center [284, 255] width 494 height 321
copy div "Direção de arte (briefing com atendimento)"
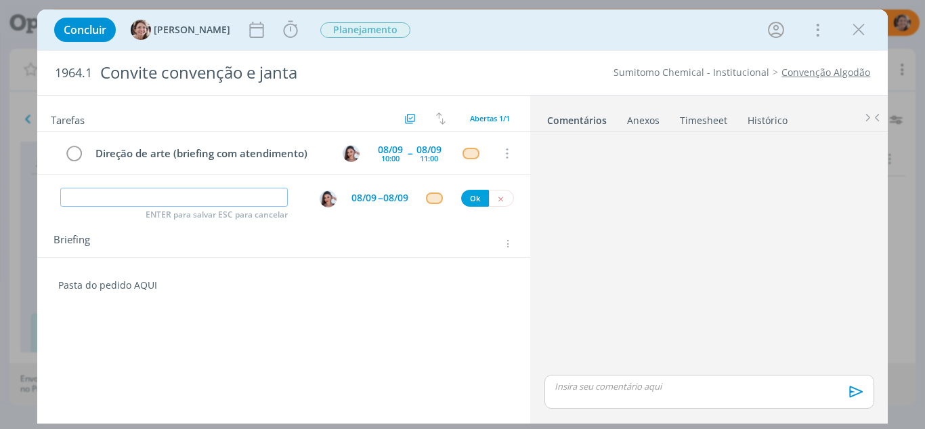
click at [113, 198] on input "dialog" at bounding box center [174, 197] width 228 height 19
paste input "Direção de arte (briefing com atendimento)"
click at [326, 200] on img "dialog" at bounding box center [328, 198] width 17 height 17
type input "Direção de arte (briefing com atendimento)"
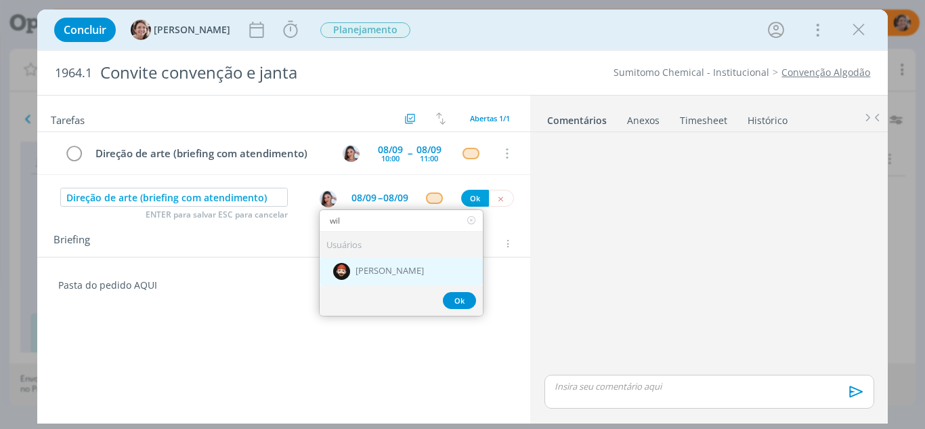
type input "wil"
click at [376, 273] on span "[PERSON_NAME]" at bounding box center [389, 271] width 68 height 11
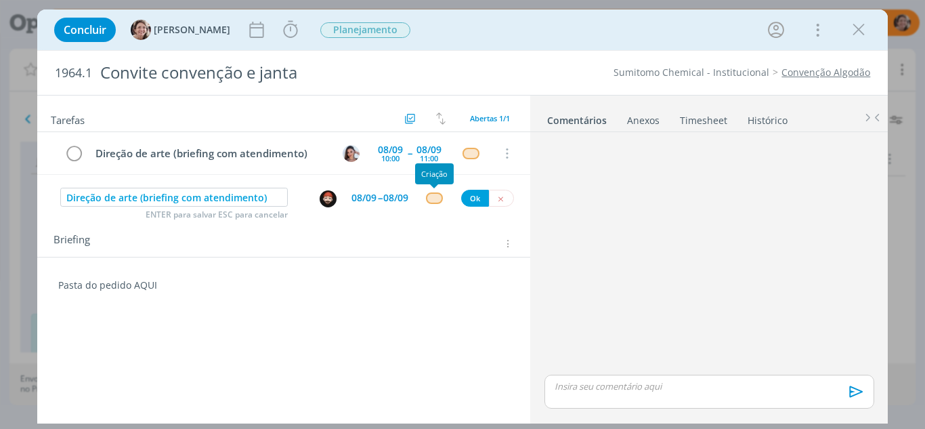
click at [438, 192] on div "dialog" at bounding box center [434, 198] width 17 height 12
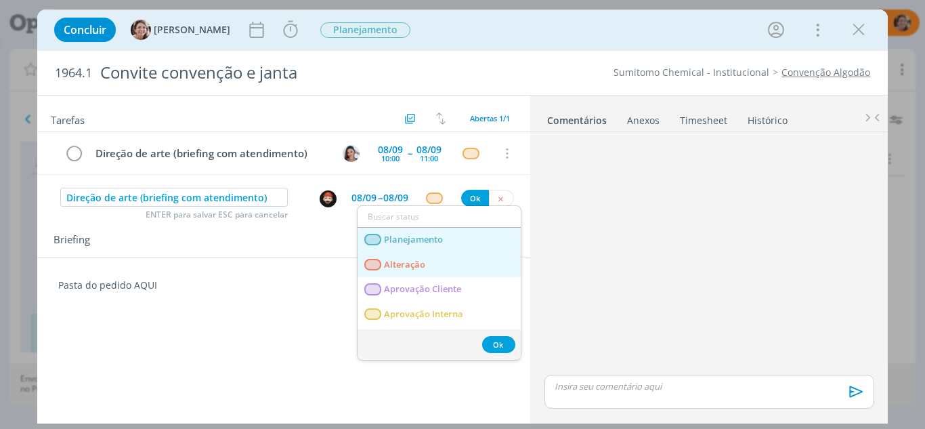
click at [412, 238] on span "Planejamento" at bounding box center [413, 239] width 59 height 11
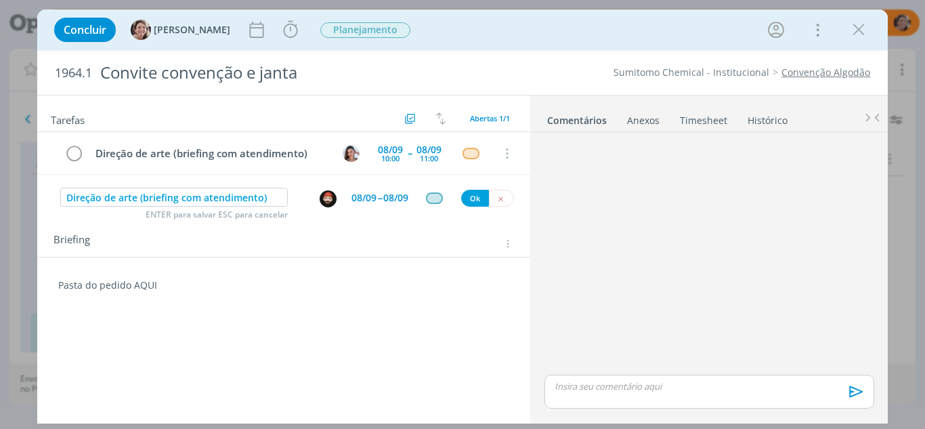
click at [366, 201] on div "08/09" at bounding box center [363, 197] width 25 height 9
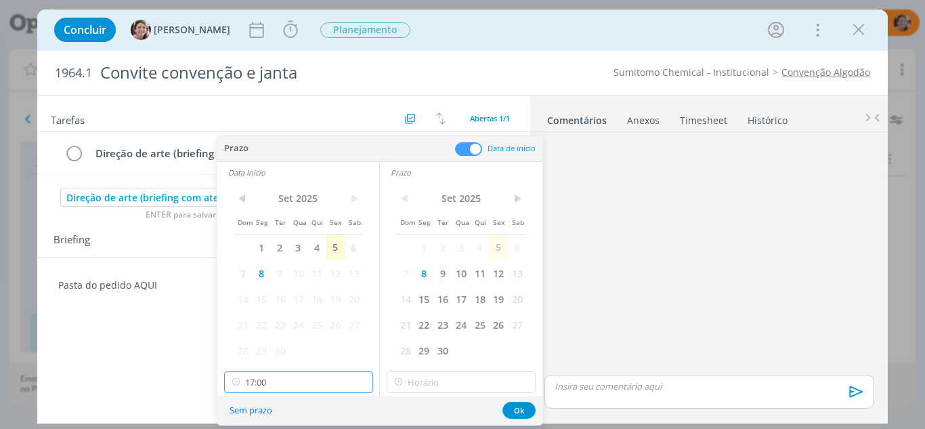
click at [257, 383] on input "17:00" at bounding box center [298, 382] width 149 height 22
click at [273, 275] on div "10:00" at bounding box center [301, 273] width 152 height 24
type input "10:00"
click at [440, 376] on input "17:00" at bounding box center [461, 382] width 149 height 22
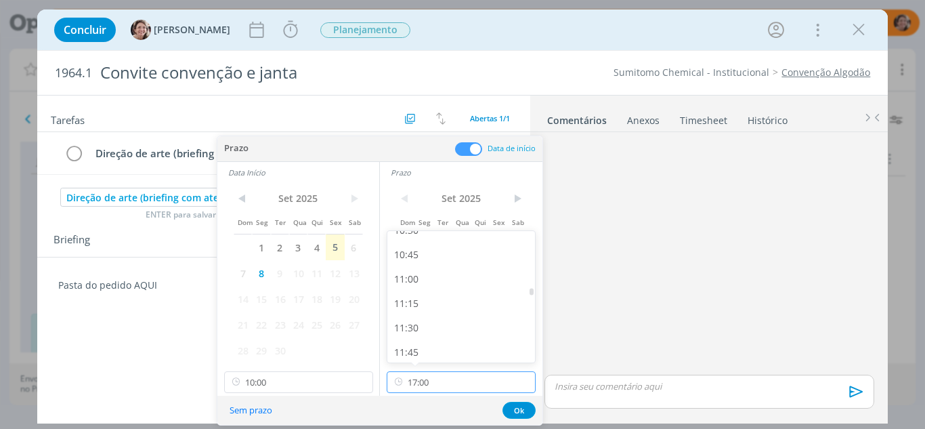
scroll to position [1013, 0]
click at [417, 310] on div "11:00" at bounding box center [463, 302] width 152 height 24
type input "11:00"
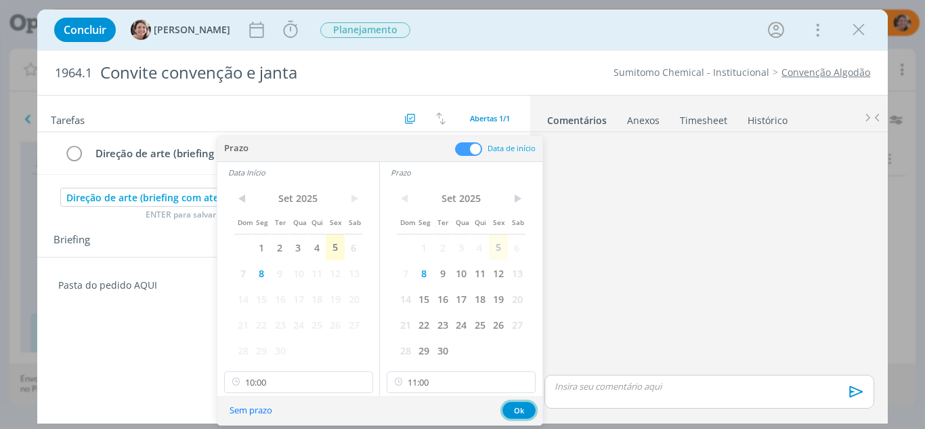
click at [512, 410] on button "Ok" at bounding box center [518, 409] width 33 height 17
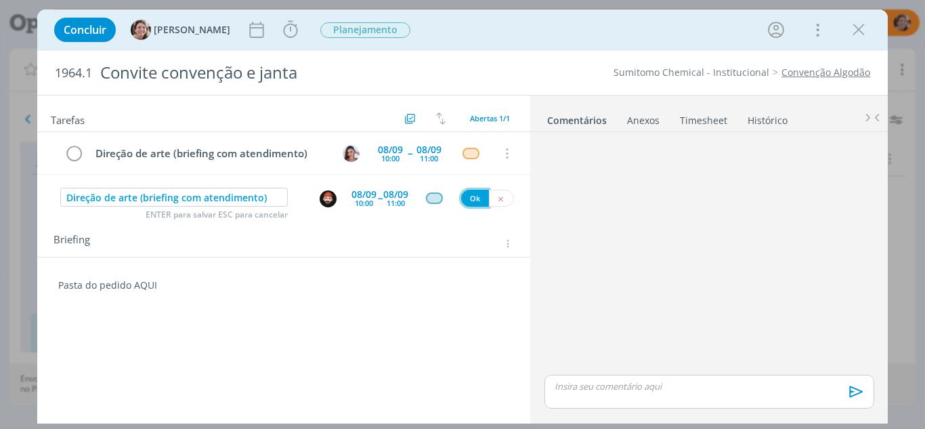
click at [471, 202] on button "Ok" at bounding box center [475, 198] width 28 height 17
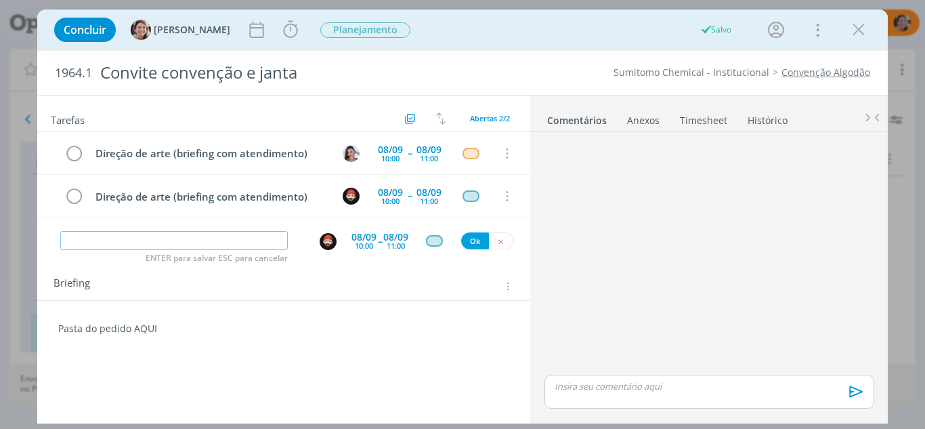
paste input "Direção de arte (briefing com atendimento)"
click at [335, 239] on img "dialog" at bounding box center [328, 241] width 17 height 17
type input "Direção de arte (briefing com atendimento)"
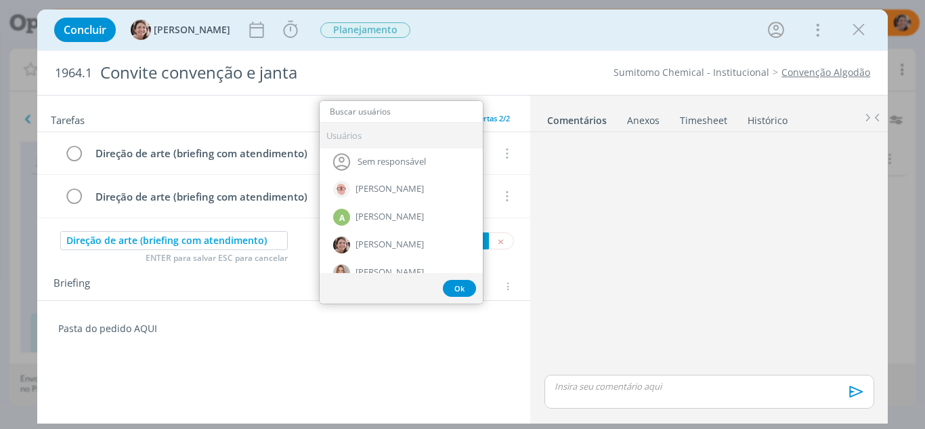
type input "l"
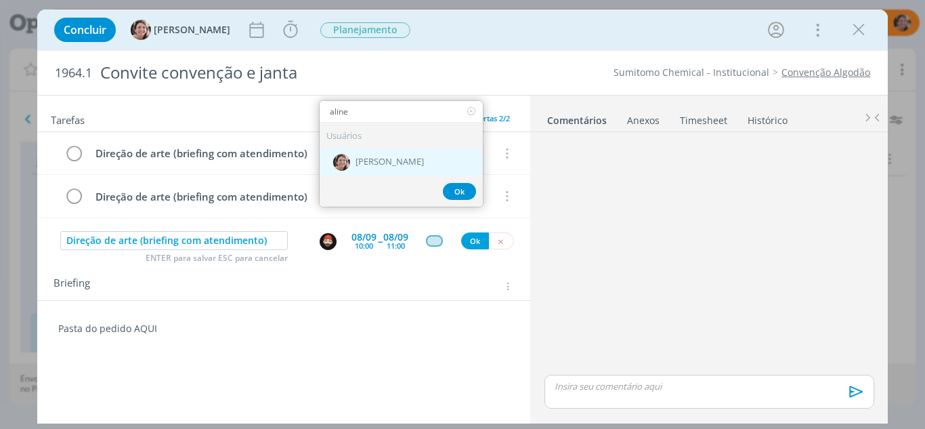
type input "aline"
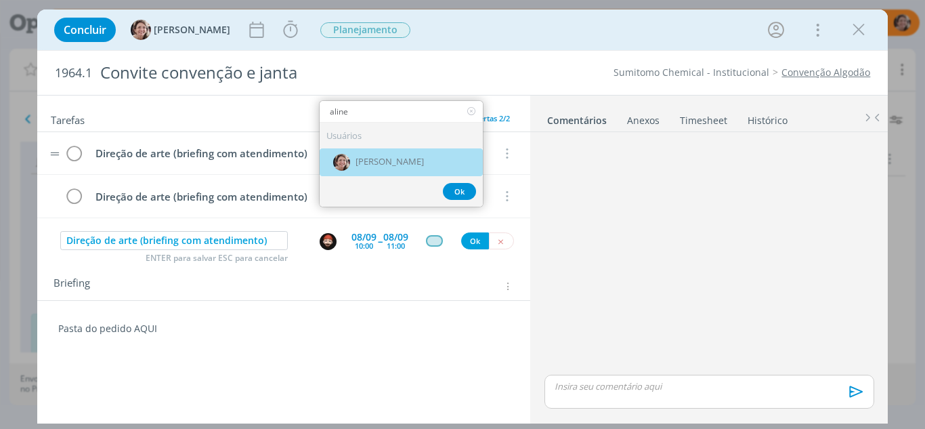
click at [391, 162] on span "[PERSON_NAME]" at bounding box center [389, 162] width 68 height 11
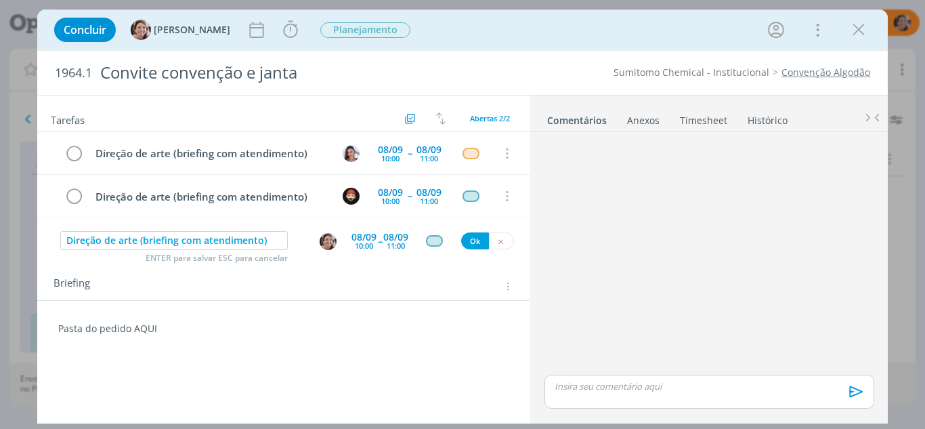
click at [370, 242] on div "10:00" at bounding box center [364, 245] width 18 height 7
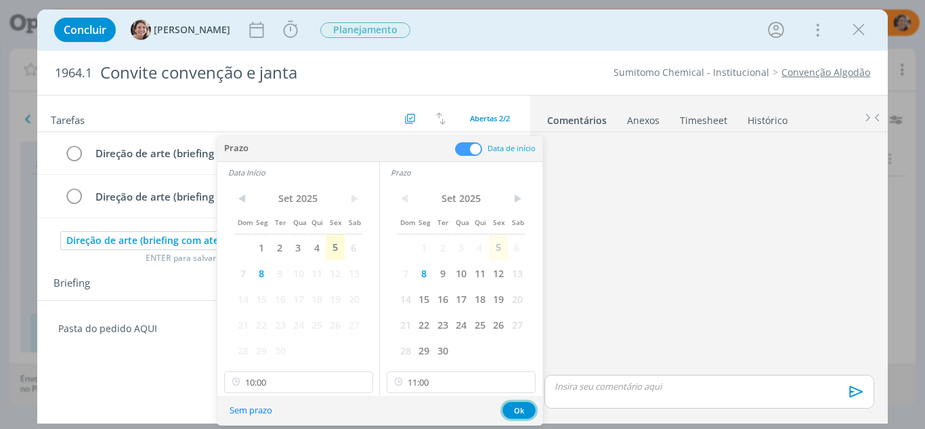
click at [520, 406] on button "Ok" at bounding box center [518, 409] width 33 height 17
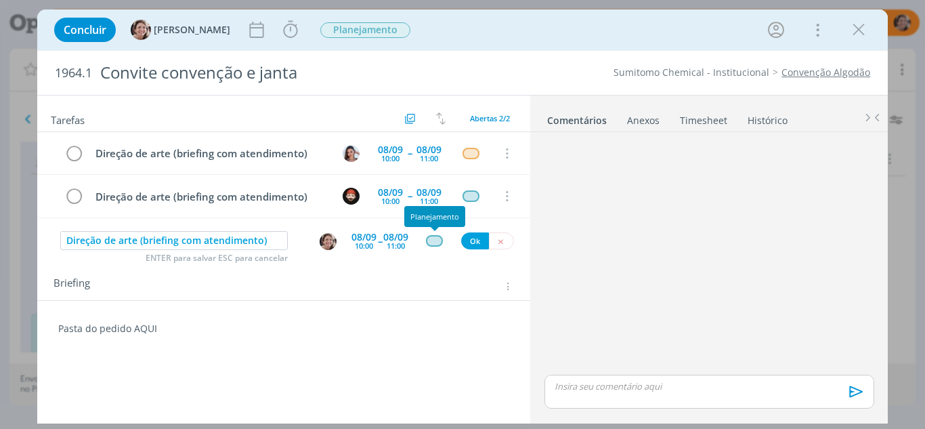
click at [436, 244] on div "dialog" at bounding box center [434, 241] width 17 height 12
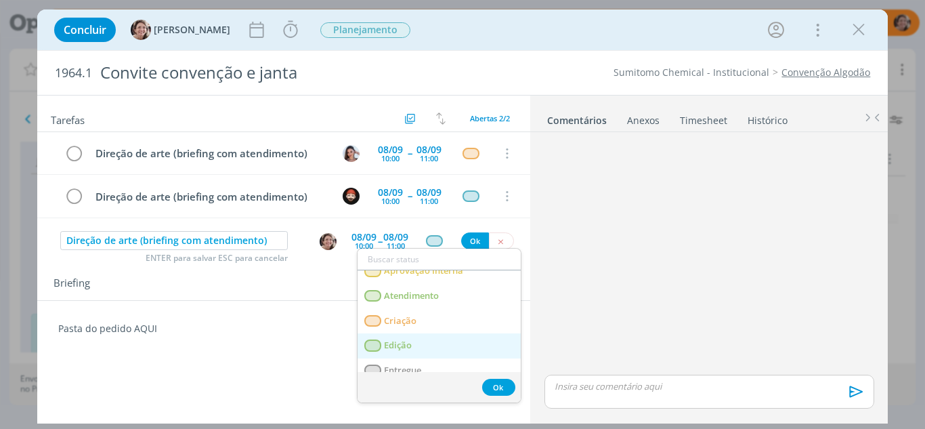
scroll to position [68, 0]
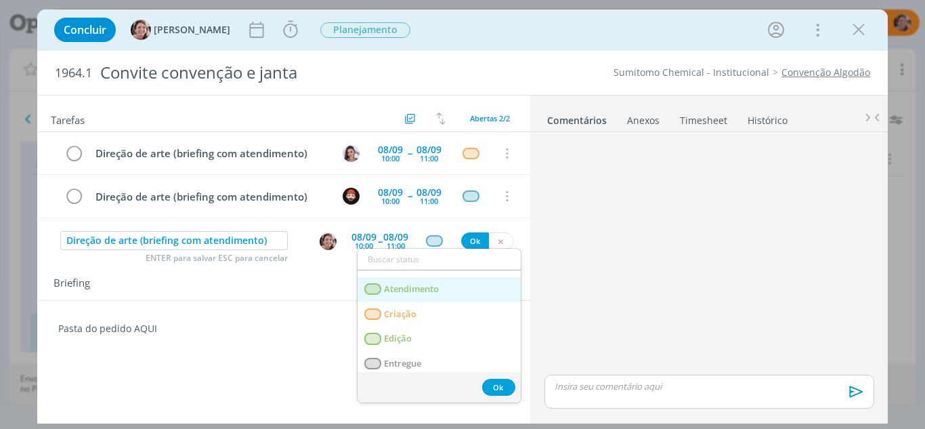
click at [426, 291] on span "Atendimento" at bounding box center [411, 289] width 55 height 11
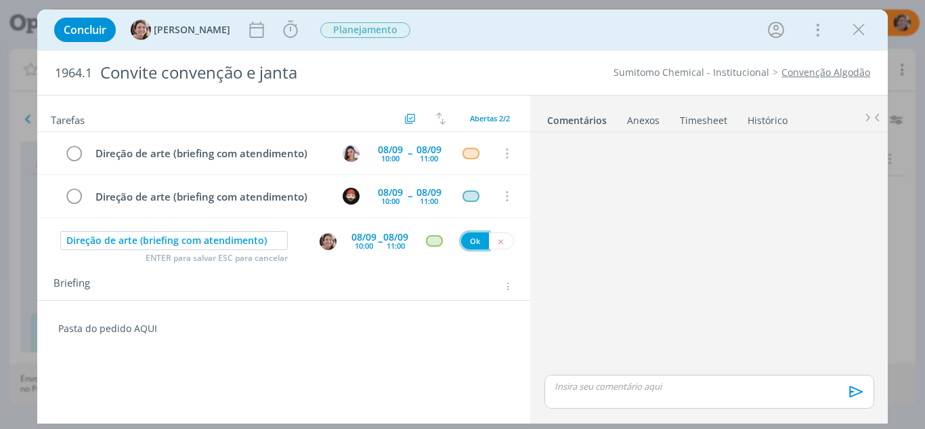
click at [477, 239] on button "Ok" at bounding box center [475, 240] width 28 height 17
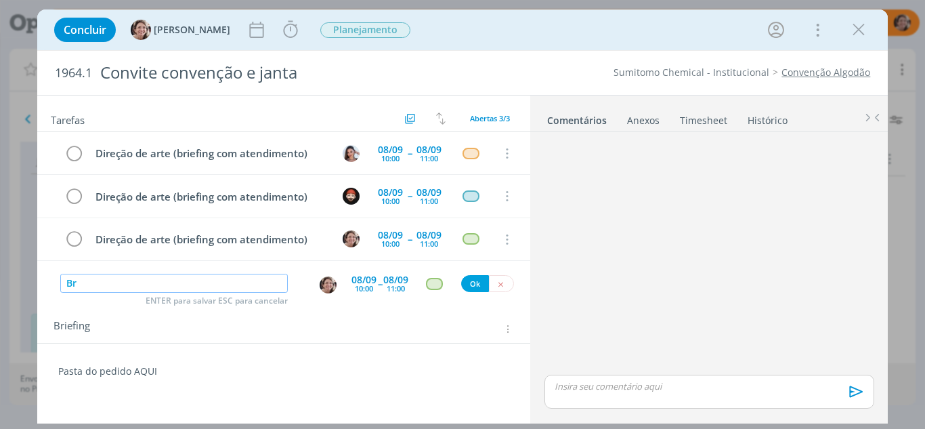
type input "B"
click at [328, 286] on img "dialog" at bounding box center [328, 284] width 17 height 17
type input "Pesquisa de ref"
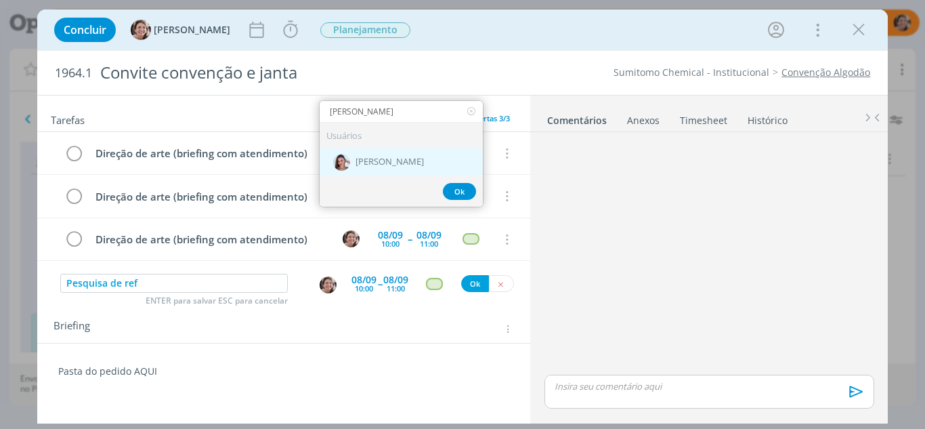
type input "nicole"
click at [378, 160] on span "[PERSON_NAME]" at bounding box center [389, 161] width 68 height 11
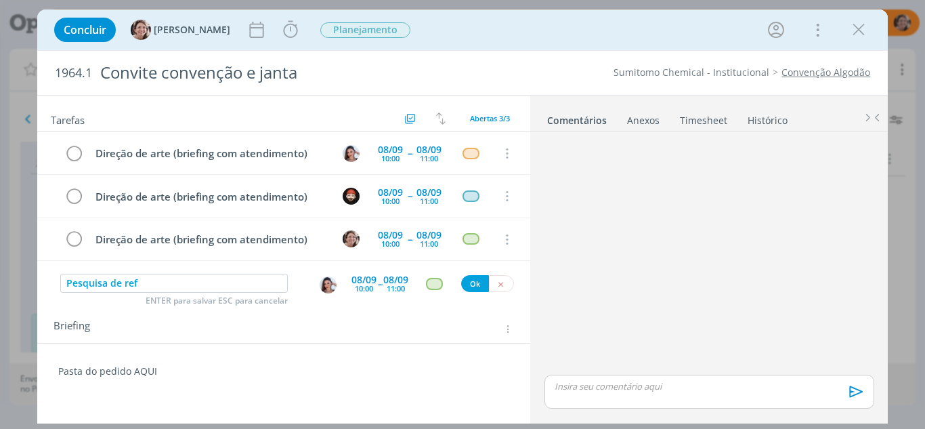
click at [361, 276] on div "08/09" at bounding box center [363, 279] width 25 height 9
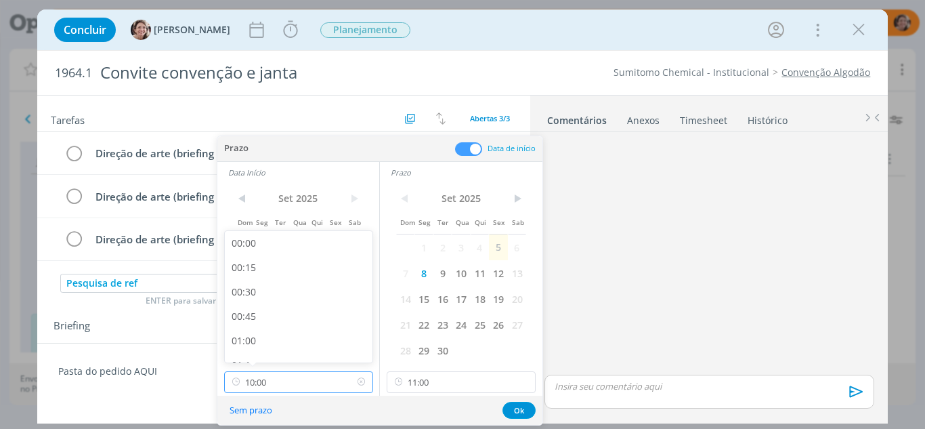
click at [301, 387] on input "10:00" at bounding box center [298, 382] width 149 height 22
click at [458, 379] on input "11:00" at bounding box center [461, 382] width 149 height 22
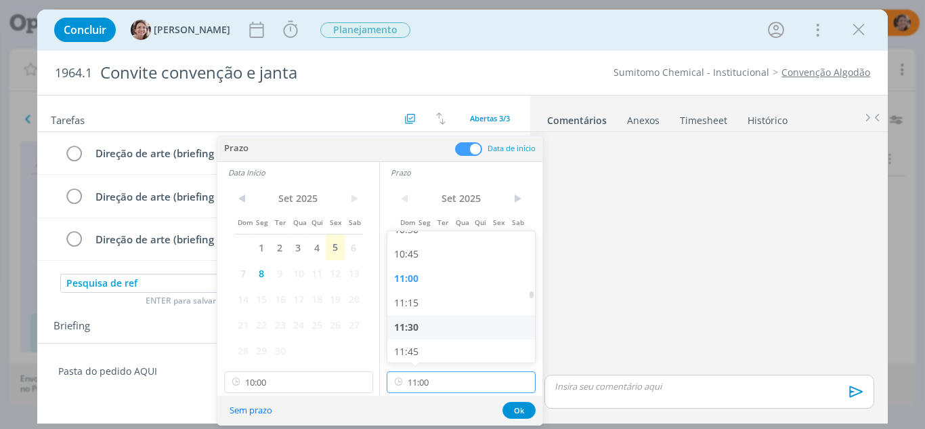
scroll to position [1105, 0]
drag, startPoint x: 419, startPoint y: 309, endPoint x: 417, endPoint y: 315, distance: 7.1
click at [420, 309] on div "12:00" at bounding box center [463, 308] width 152 height 24
type input "12:00"
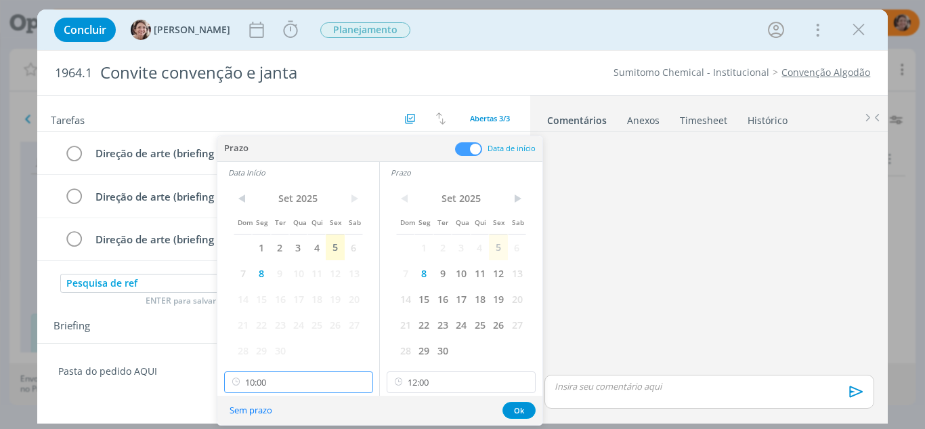
click at [322, 372] on input "10:00" at bounding box center [298, 382] width 149 height 22
click at [259, 313] on div "11:00" at bounding box center [301, 308] width 152 height 24
type input "11:00"
click at [515, 408] on button "Ok" at bounding box center [518, 409] width 33 height 17
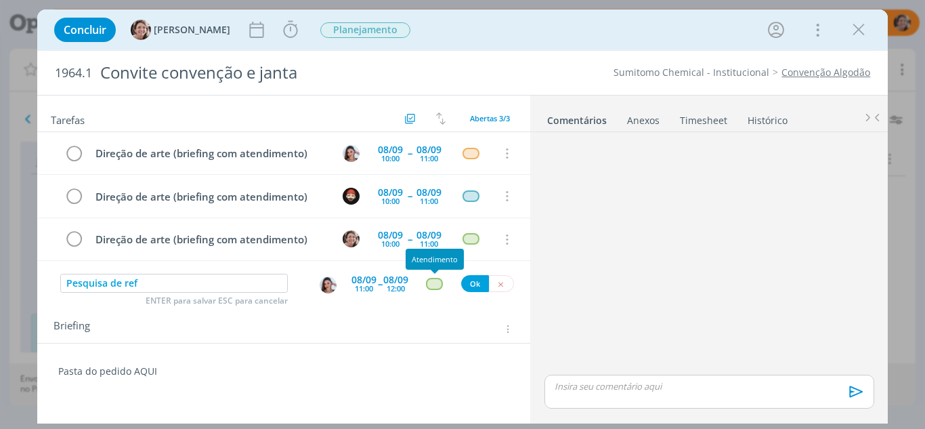
click at [437, 284] on div "dialog" at bounding box center [434, 284] width 17 height 12
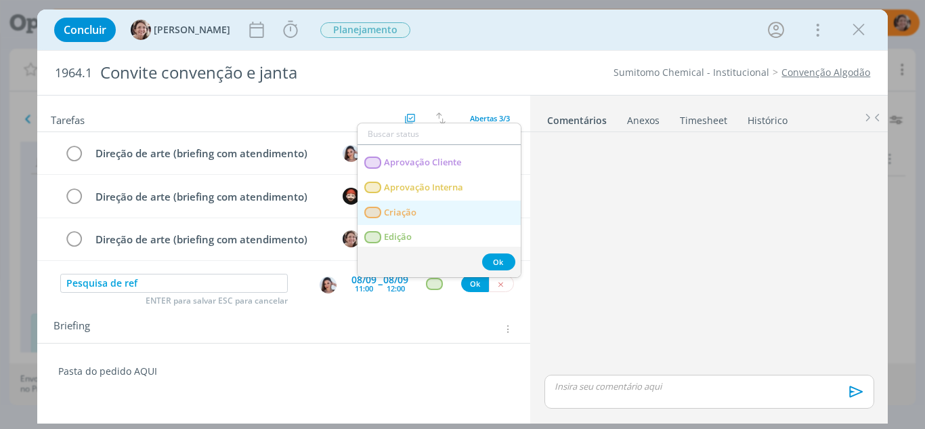
scroll to position [68, 0]
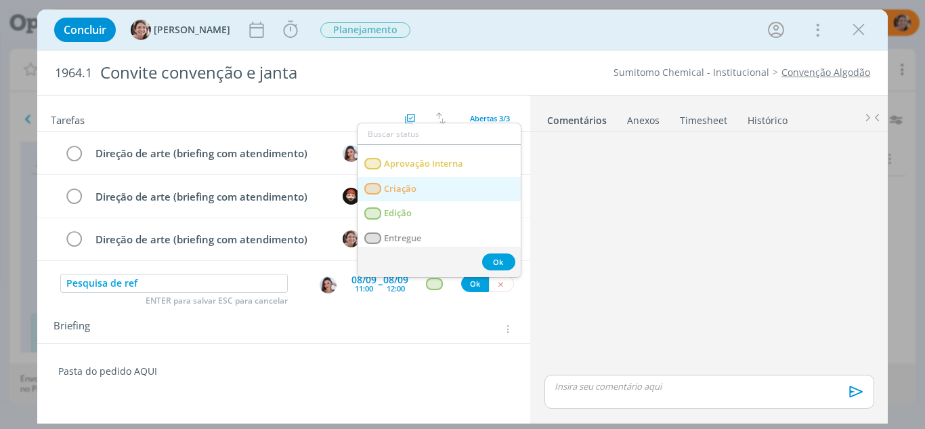
click at [424, 192] on link "Criação" at bounding box center [438, 189] width 163 height 25
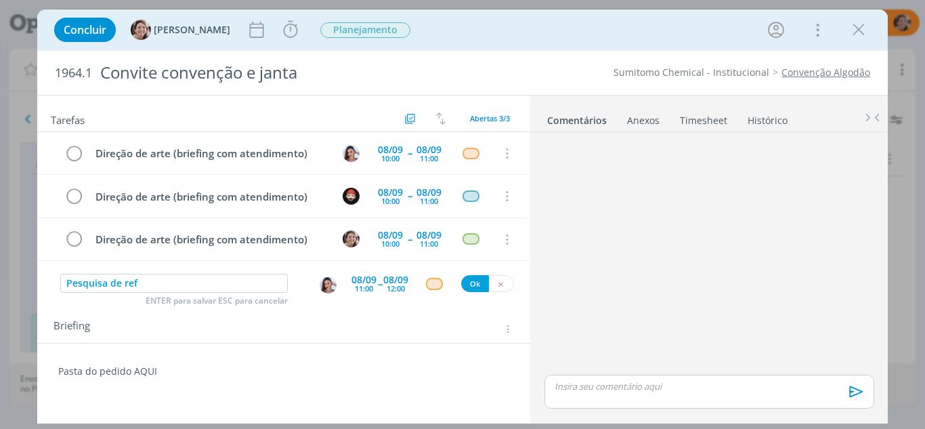
click at [439, 284] on div "dialog" at bounding box center [434, 284] width 17 height 12
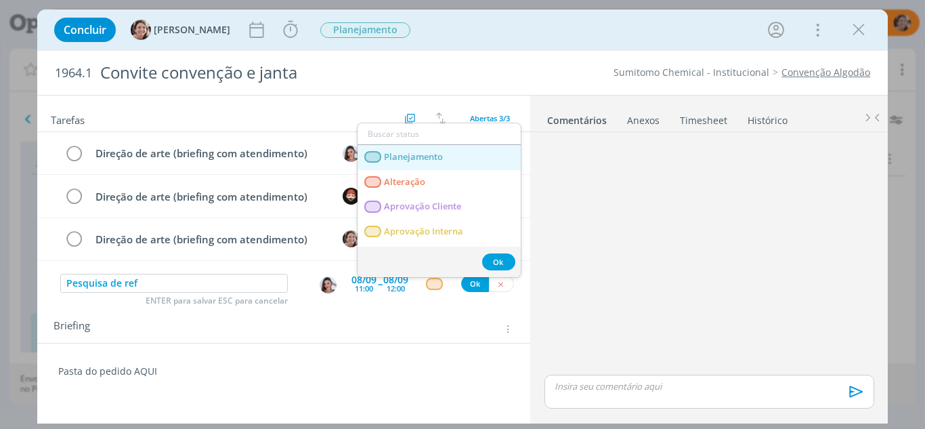
click at [421, 160] on span "Planejamento" at bounding box center [413, 157] width 59 height 11
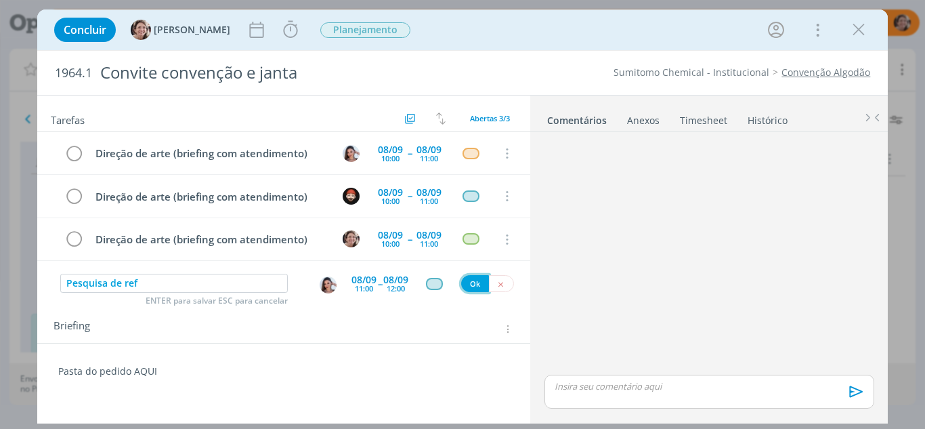
click at [469, 286] on button "Ok" at bounding box center [475, 283] width 28 height 17
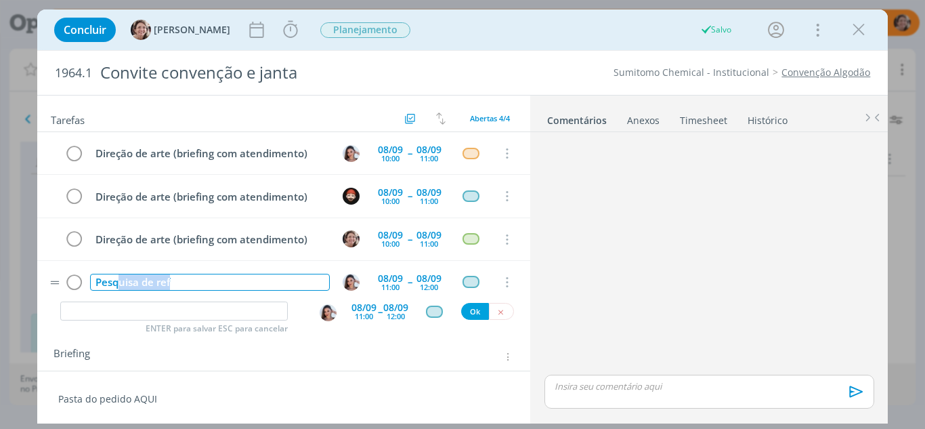
scroll to position [15, 0]
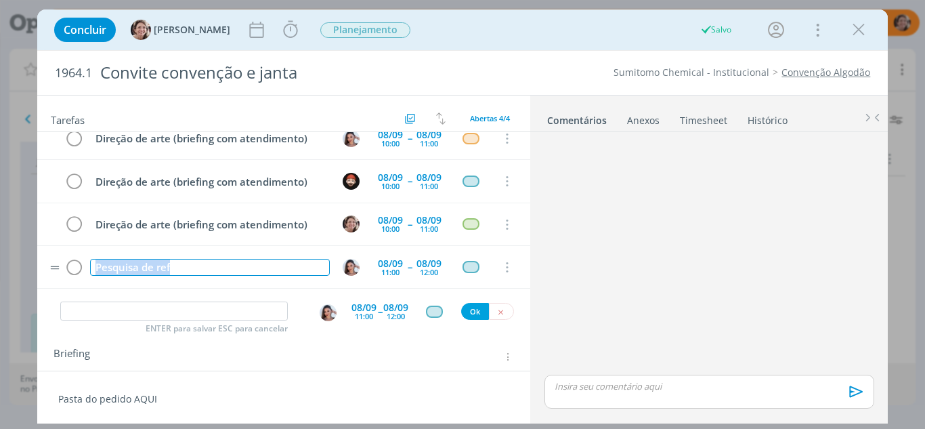
drag, startPoint x: 185, startPoint y: 282, endPoint x: 89, endPoint y: 271, distance: 96.1
click at [78, 288] on tr "Pesquisa de ref 08/09 11:00 -- 08/09 12:00 Cancelar" at bounding box center [284, 267] width 494 height 43
copy div "Pesquisa de ref"
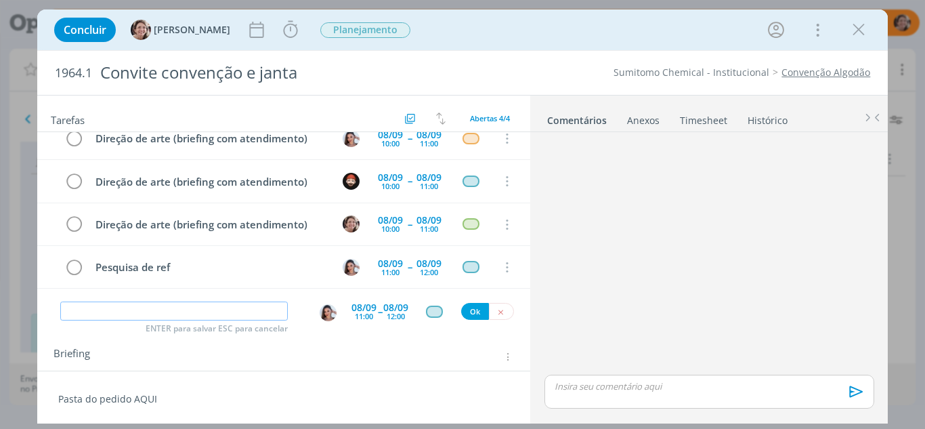
click at [84, 308] on input "dialog" at bounding box center [174, 310] width 228 height 19
paste input "Pesquisa de ref"
click at [329, 315] on img "dialog" at bounding box center [328, 312] width 17 height 17
type input "Pesquisa de ref"
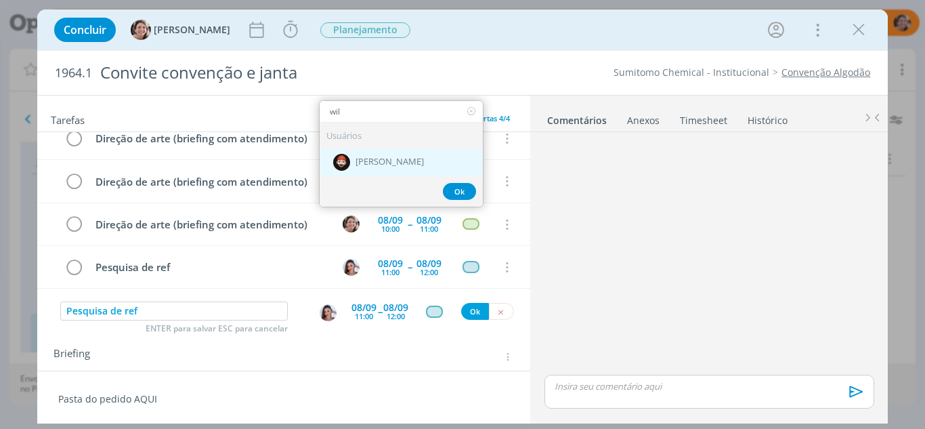
type input "wil"
click at [374, 156] on span "[PERSON_NAME]" at bounding box center [389, 161] width 68 height 11
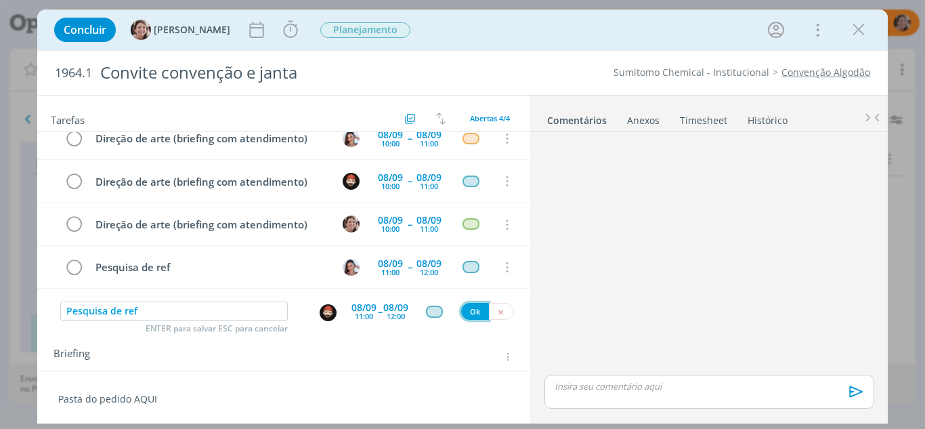
click at [475, 309] on button "Ok" at bounding box center [475, 311] width 28 height 17
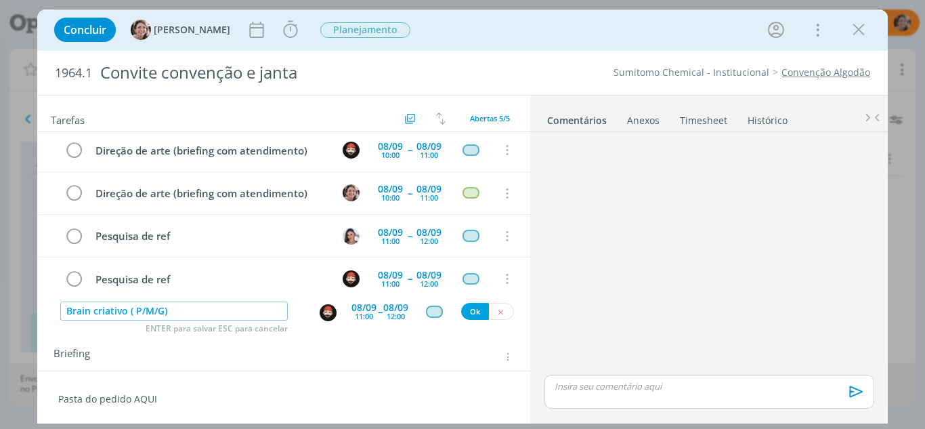
type input "Brain criativo ( P/M/G)"
click at [362, 318] on div "11:00" at bounding box center [364, 315] width 18 height 7
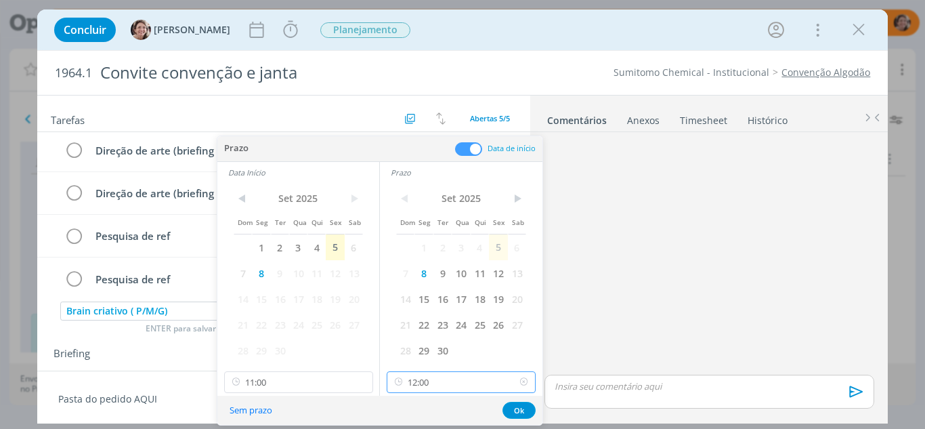
click at [444, 386] on input "12:00" at bounding box center [461, 382] width 149 height 22
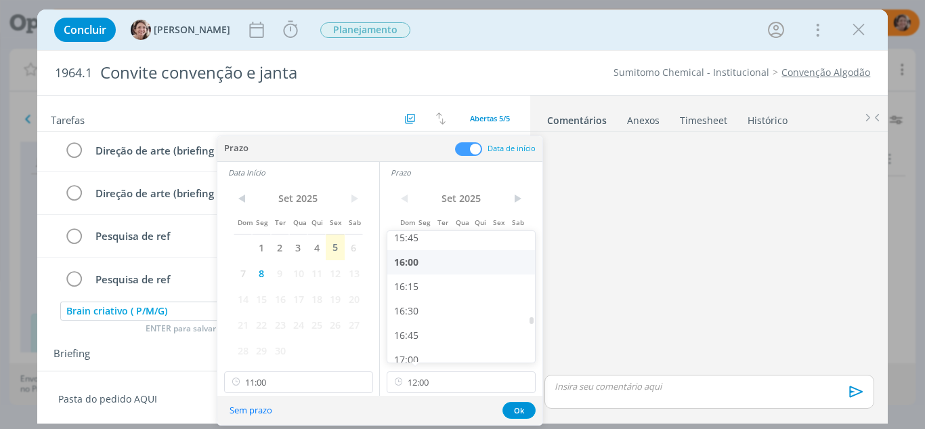
click at [417, 262] on div "16:00" at bounding box center [463, 262] width 152 height 24
type input "16:00"
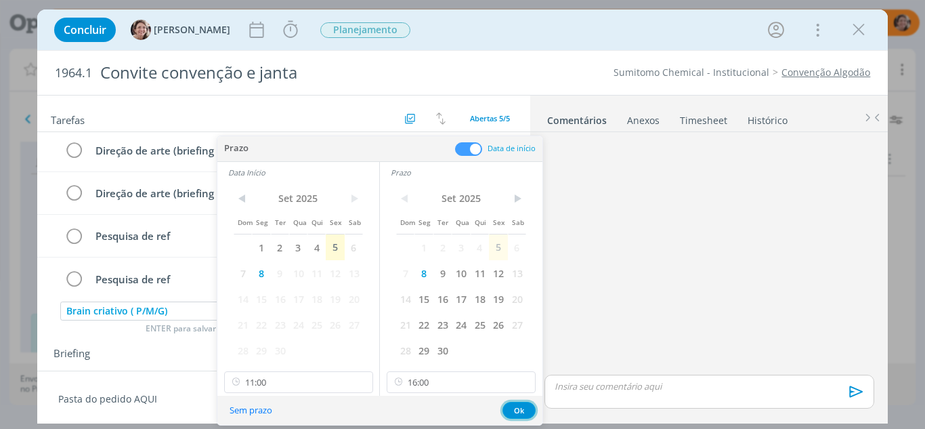
click at [521, 403] on button "Ok" at bounding box center [518, 409] width 33 height 17
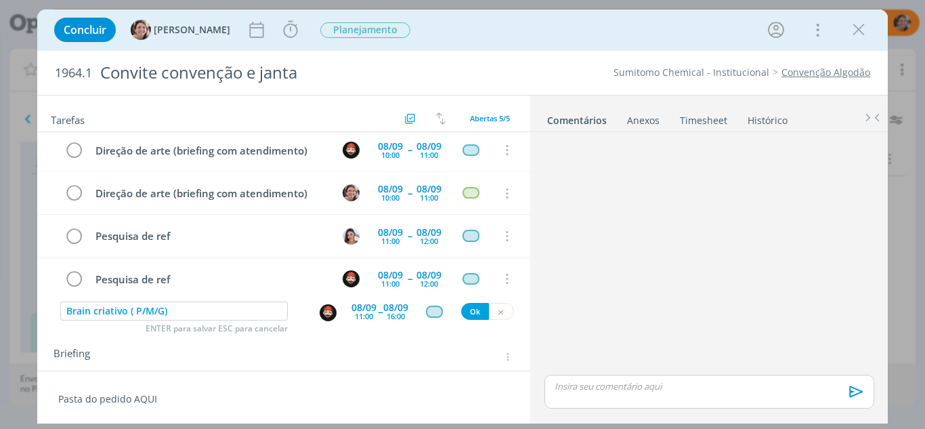
click at [372, 312] on div "11:00" at bounding box center [364, 315] width 18 height 7
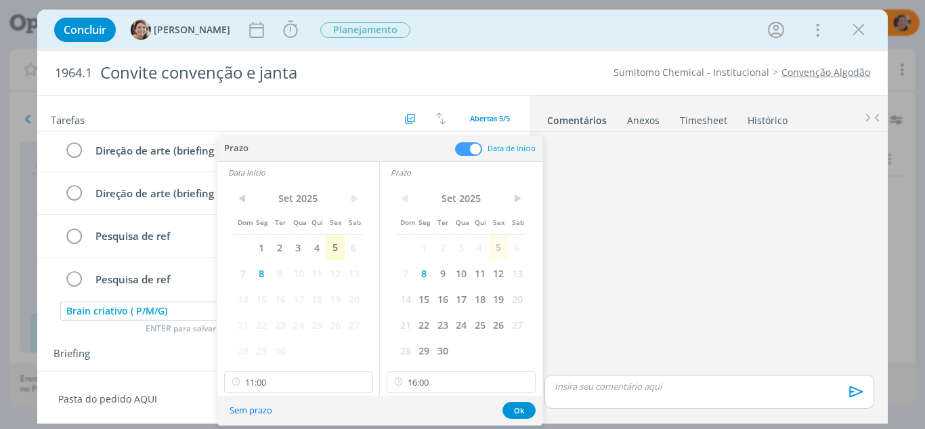
click at [320, 393] on div "< Set 2025 > Dom Seg Ter Qua Qui Sex Sab 1 2 3 4 5 6 7 8 9 10 11 12 13 14 15 16…" at bounding box center [298, 289] width 162 height 213
click at [318, 382] on input "11:00" at bounding box center [298, 382] width 149 height 22
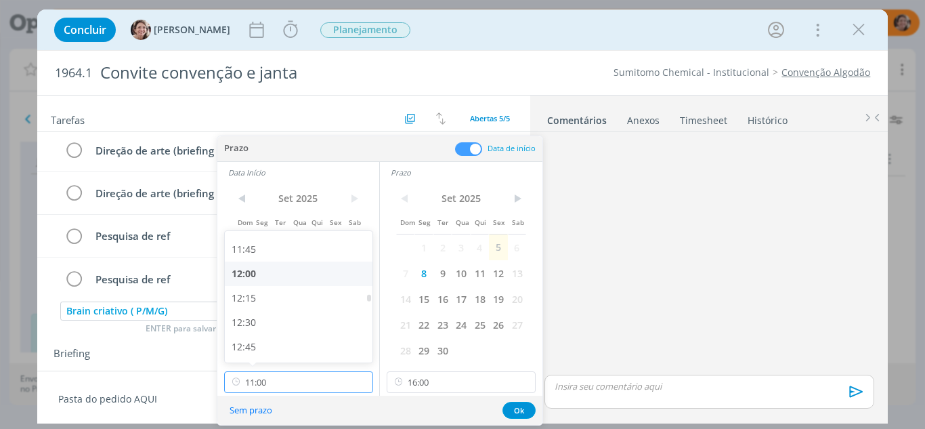
scroll to position [1173, 0]
click at [257, 332] on div "13:00" at bounding box center [301, 338] width 152 height 24
type input "13:00"
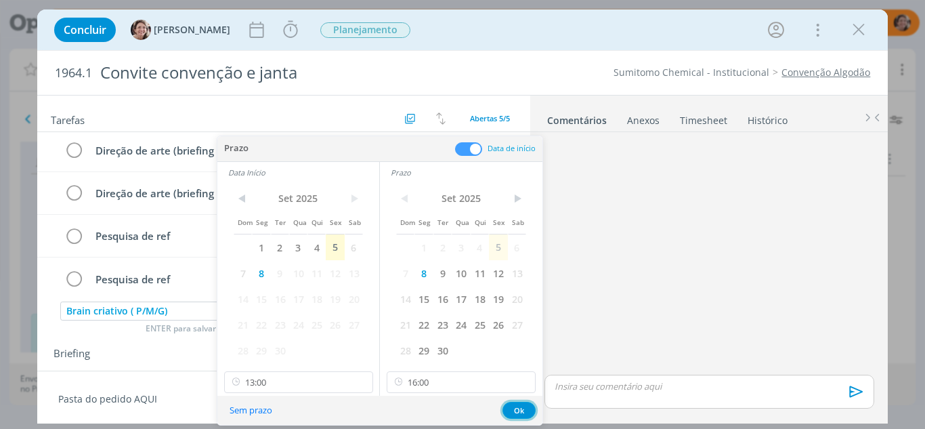
drag, startPoint x: 507, startPoint y: 413, endPoint x: 502, endPoint y: 407, distance: 7.7
click at [507, 412] on button "Ok" at bounding box center [518, 409] width 33 height 17
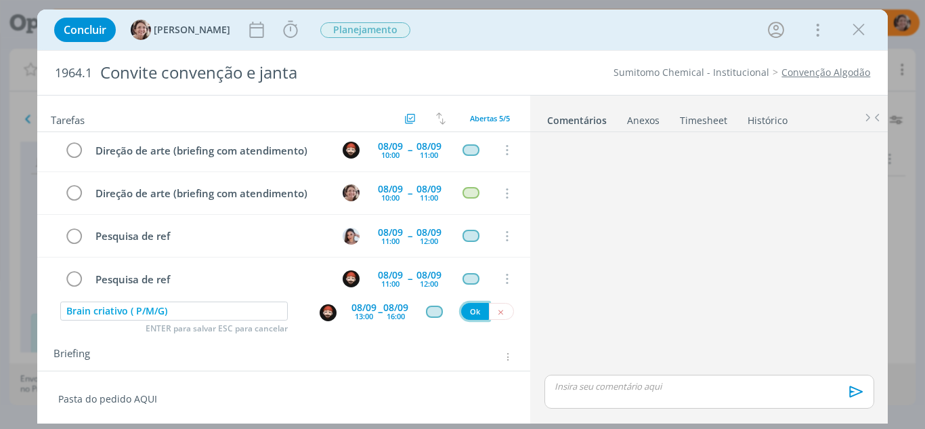
click at [473, 308] on button "Ok" at bounding box center [475, 311] width 28 height 17
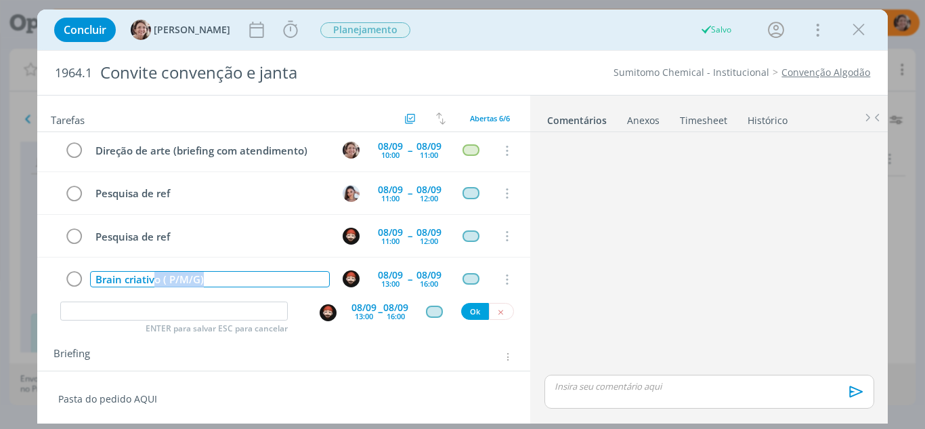
scroll to position [101, 0]
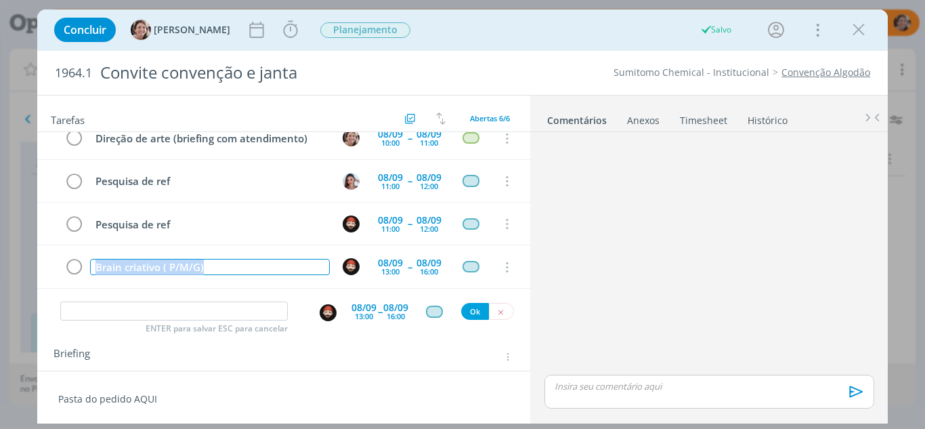
drag, startPoint x: 211, startPoint y: 283, endPoint x: 90, endPoint y: 293, distance: 120.9
click at [90, 293] on div "Direção de arte (briefing com atendimento) 08/09 10:00 -- 08/09 11:00 Cancelar …" at bounding box center [284, 215] width 494 height 167
copy div "Brain criativo ( P/M/G)"
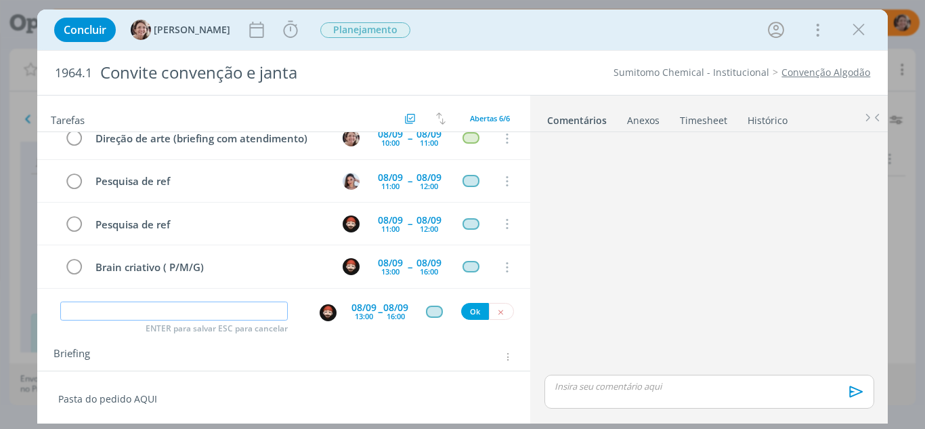
click at [112, 308] on input "dialog" at bounding box center [174, 310] width 228 height 19
paste input "Brain criativo ( P/M/G)"
click at [331, 317] on img "dialog" at bounding box center [328, 312] width 17 height 17
type input "Brain criativo ( P/M/G)"
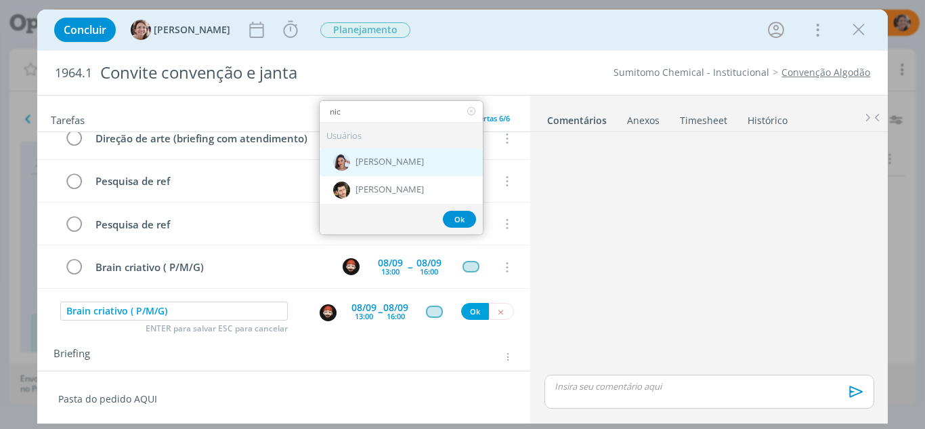
type input "nic"
click at [373, 160] on span "[PERSON_NAME]" at bounding box center [389, 161] width 68 height 11
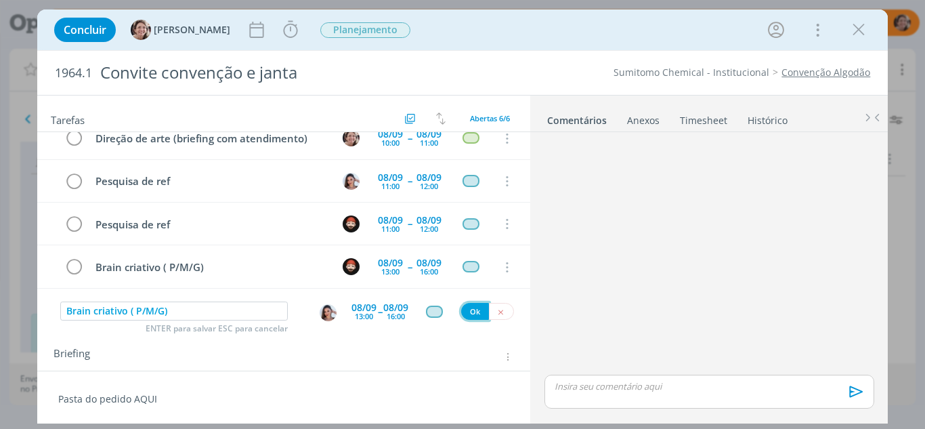
click at [469, 307] on button "Ok" at bounding box center [475, 311] width 28 height 17
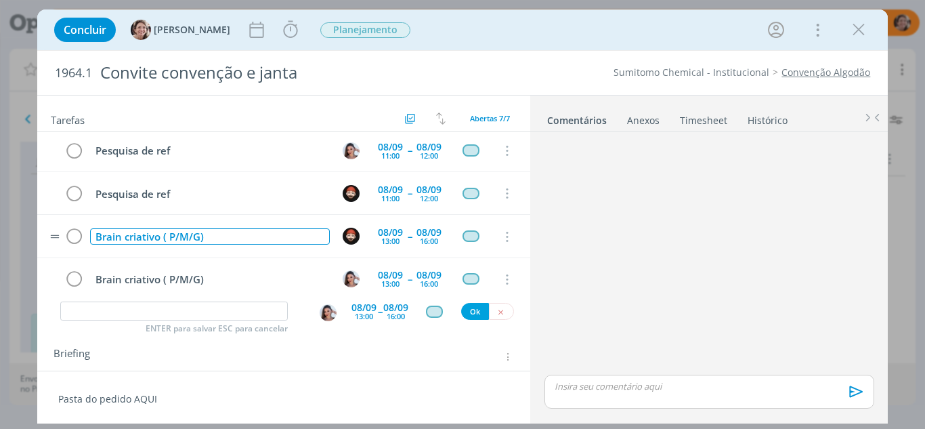
click at [170, 238] on div "Brain criativo ( P/M/G)" at bounding box center [210, 236] width 240 height 17
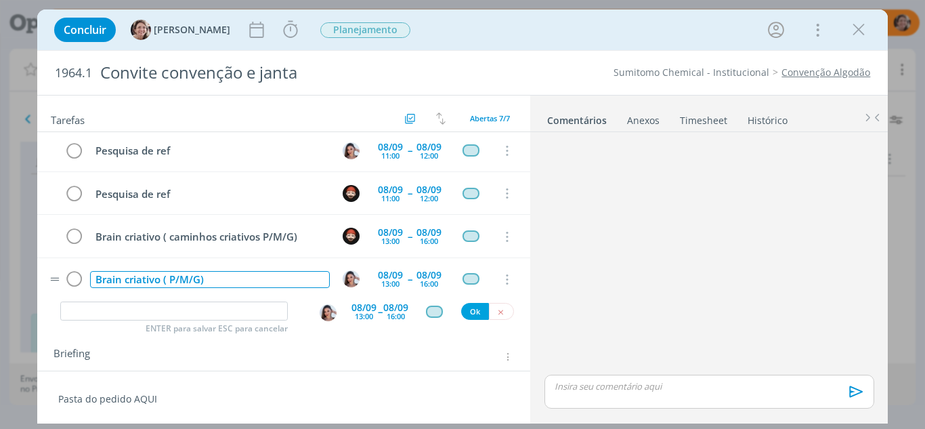
click at [169, 284] on div "Brain criativo ( P/M/G)" at bounding box center [210, 279] width 240 height 17
click at [130, 312] on input "dialog" at bounding box center [174, 310] width 228 height 19
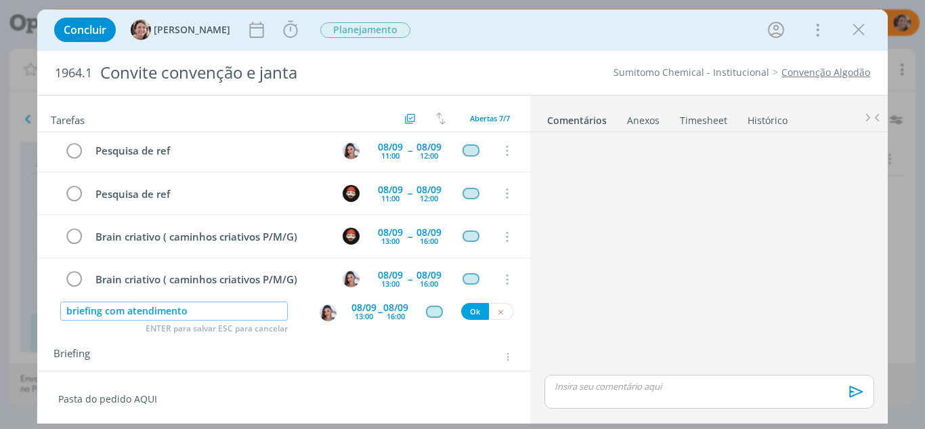
click at [324, 316] on img "dialog" at bounding box center [328, 312] width 17 height 17
type input "briefing com atendimento"
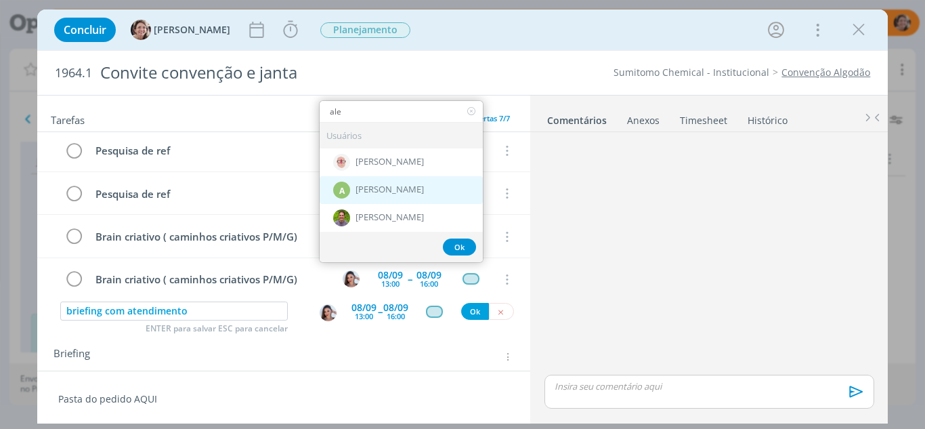
type input "ale"
click at [413, 185] on span "[PERSON_NAME]" at bounding box center [389, 189] width 68 height 11
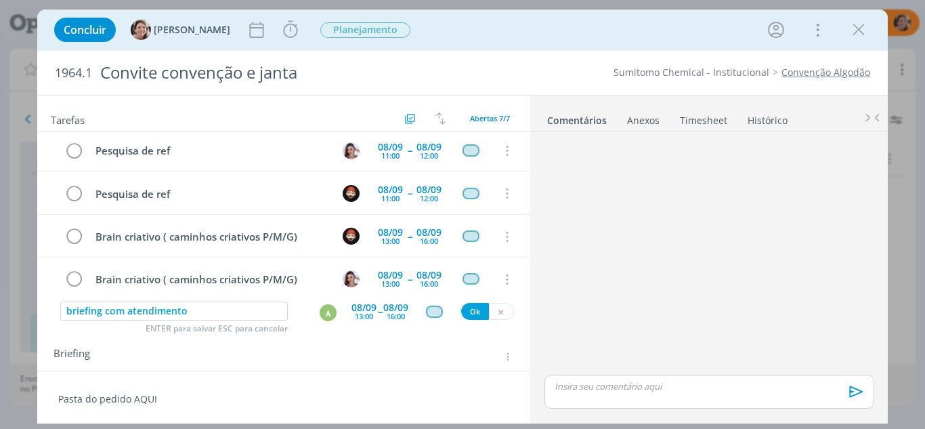
click at [368, 312] on div "13:00" at bounding box center [364, 315] width 18 height 7
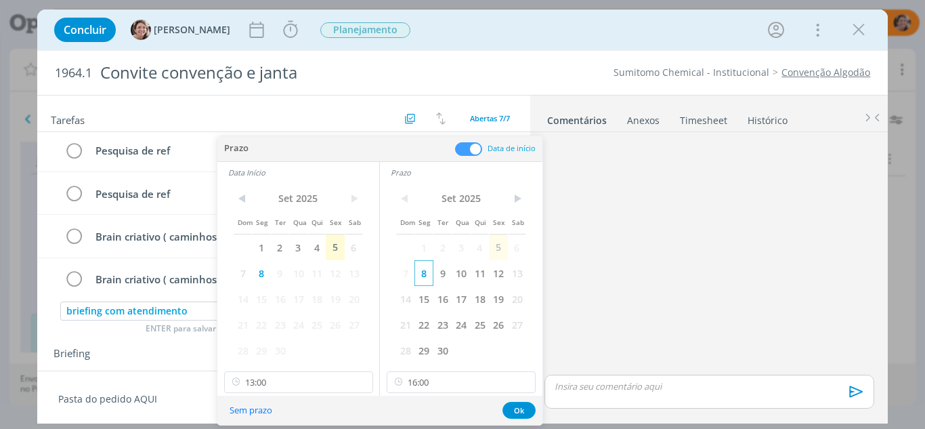
click at [424, 273] on span "8" at bounding box center [423, 273] width 18 height 26
click at [289, 379] on input "13:00" at bounding box center [298, 382] width 149 height 22
click at [276, 253] on div "10:00" at bounding box center [301, 256] width 152 height 24
type input "10:00"
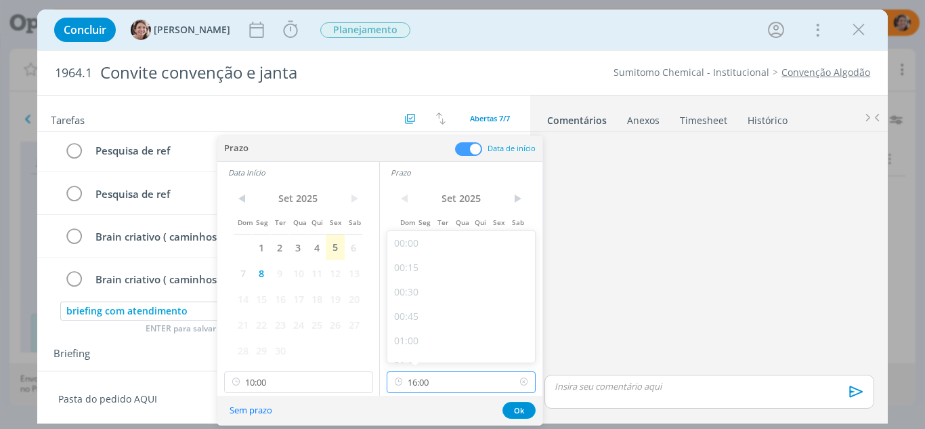
click at [471, 383] on input "16:00" at bounding box center [461, 382] width 149 height 22
click at [420, 259] on div "11:00" at bounding box center [463, 265] width 152 height 24
type input "11:00"
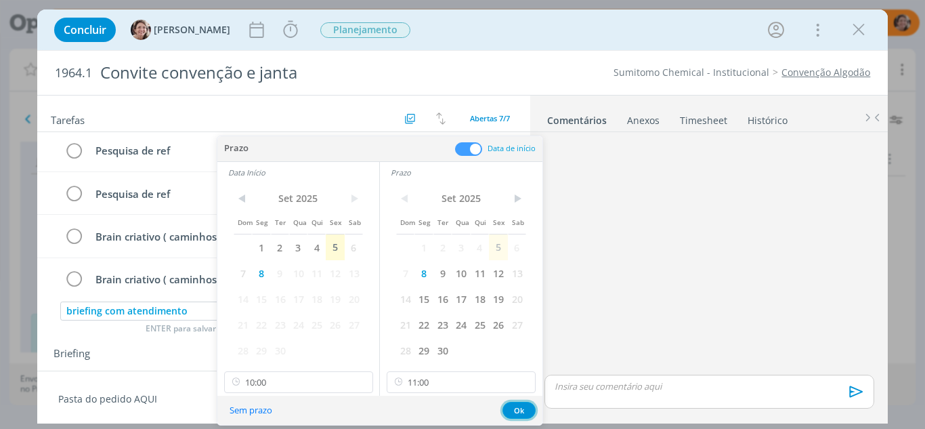
click at [511, 408] on button "Ok" at bounding box center [518, 409] width 33 height 17
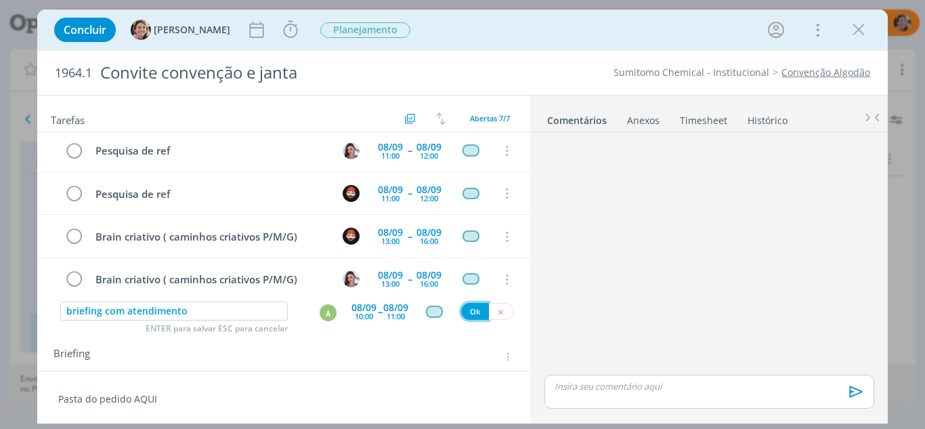
click at [471, 318] on button "Ok" at bounding box center [475, 311] width 28 height 17
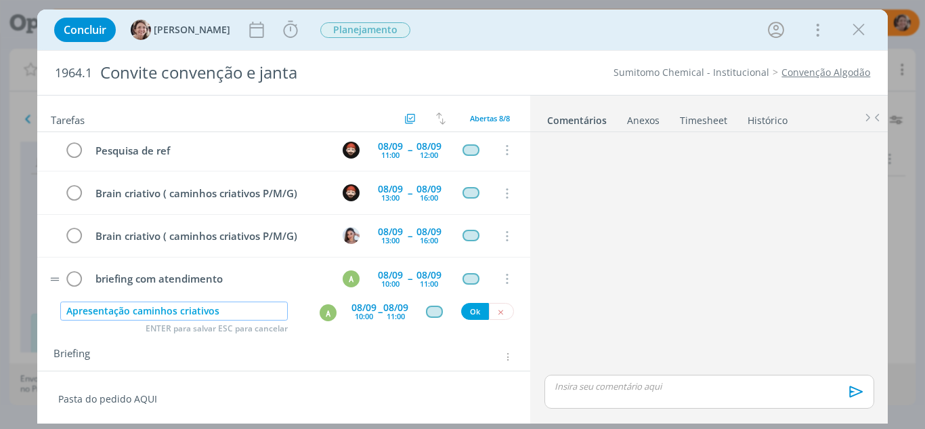
type input "Apresentação caminhos criativos"
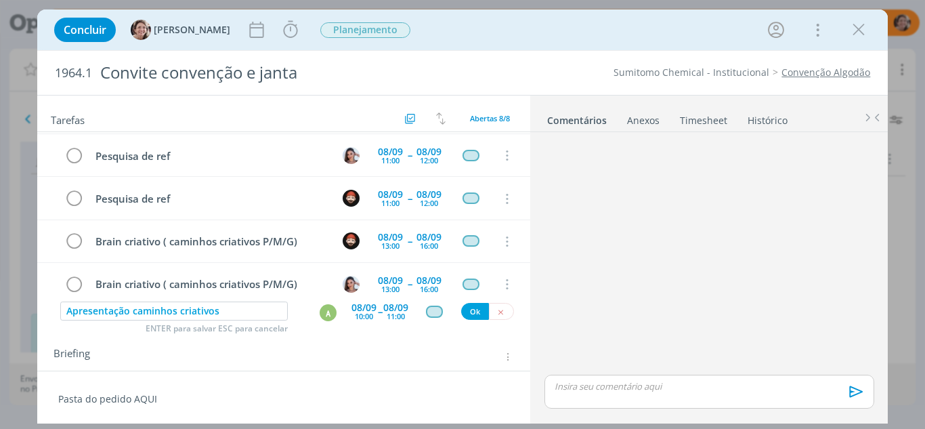
scroll to position [186, 0]
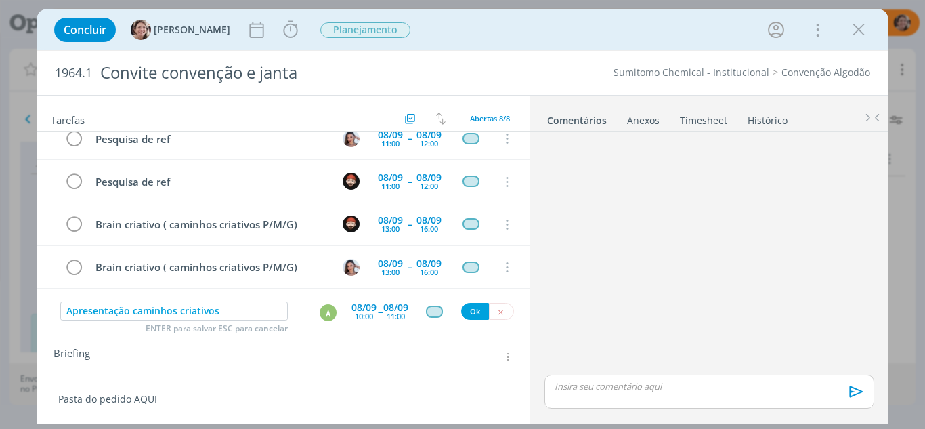
click at [372, 313] on div "10:00" at bounding box center [364, 315] width 18 height 7
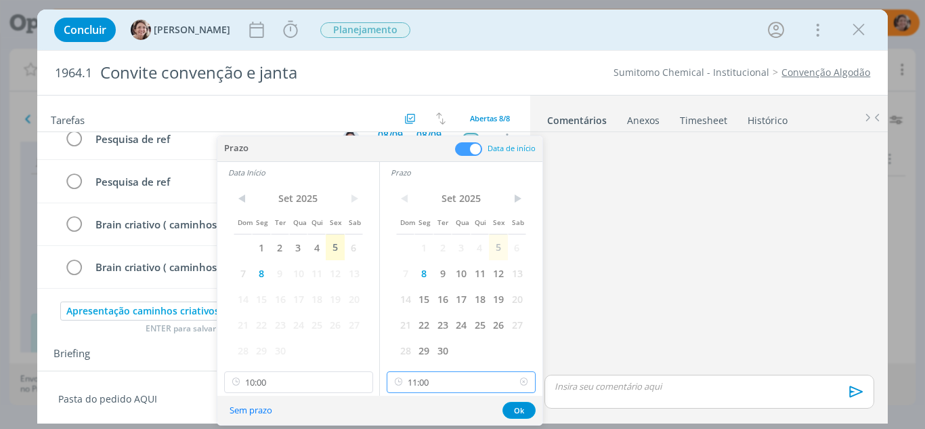
click at [439, 382] on input "11:00" at bounding box center [461, 382] width 149 height 22
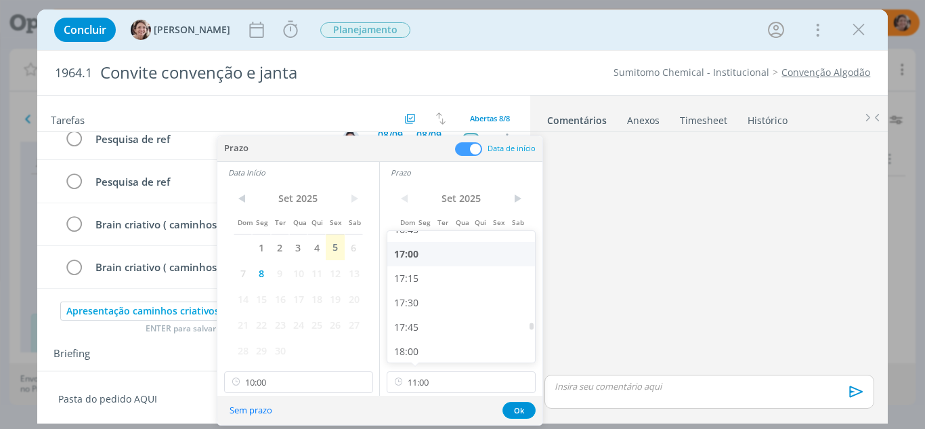
click at [418, 260] on div "17:00" at bounding box center [463, 254] width 152 height 24
type input "17:00"
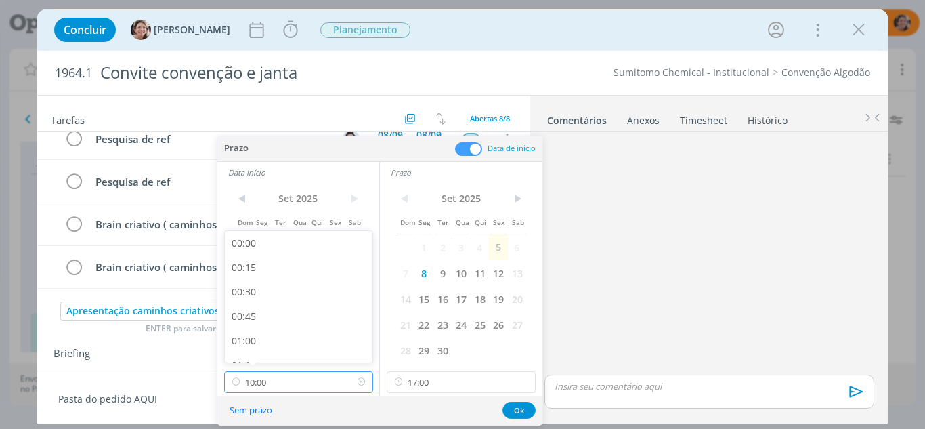
click at [299, 389] on input "10:00" at bounding box center [298, 382] width 149 height 22
click at [265, 323] on div "16:00" at bounding box center [301, 321] width 152 height 24
type input "16:00"
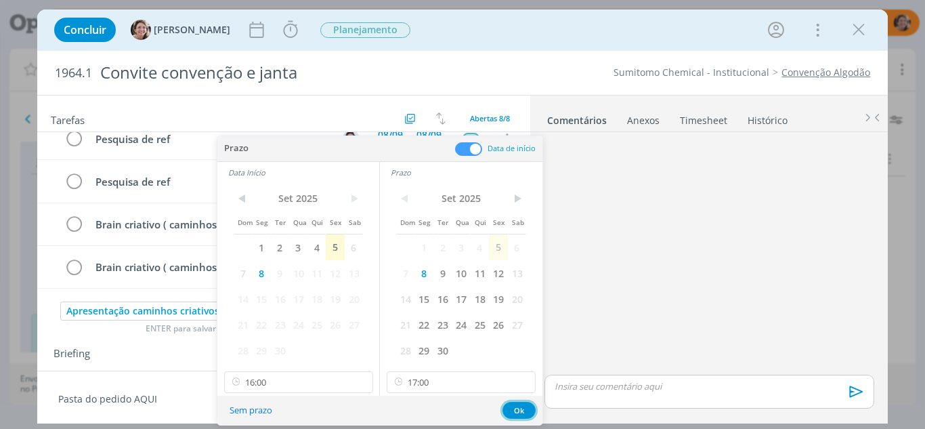
click at [519, 406] on button "Ok" at bounding box center [518, 409] width 33 height 17
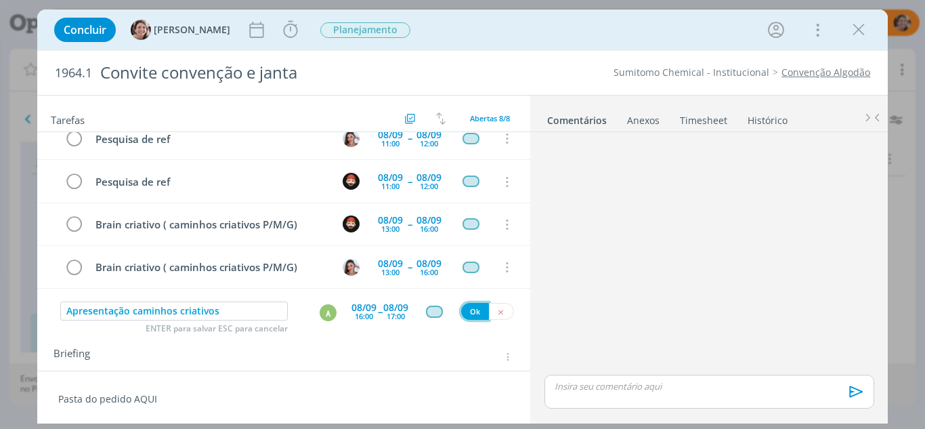
click at [480, 312] on button "Ok" at bounding box center [475, 311] width 28 height 17
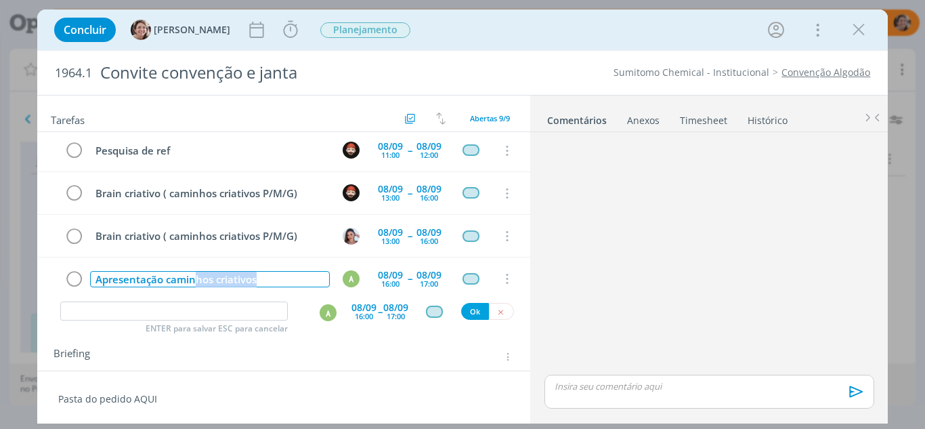
scroll to position [229, 0]
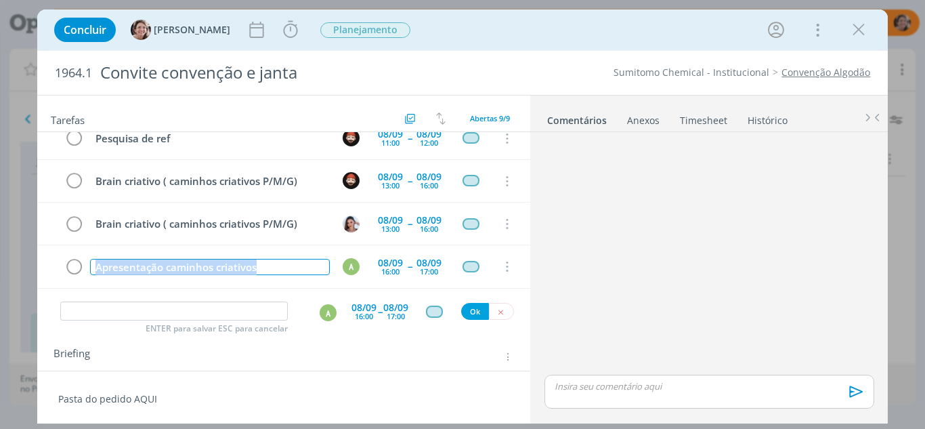
drag, startPoint x: 261, startPoint y: 280, endPoint x: 69, endPoint y: 292, distance: 192.7
click at [69, 292] on div "Direção de arte (briefing com atendimento) 08/09 10:00 -- 08/09 11:00 Cancelar …" at bounding box center [284, 215] width 494 height 167
copy div "Apresentação caminhos criativos"
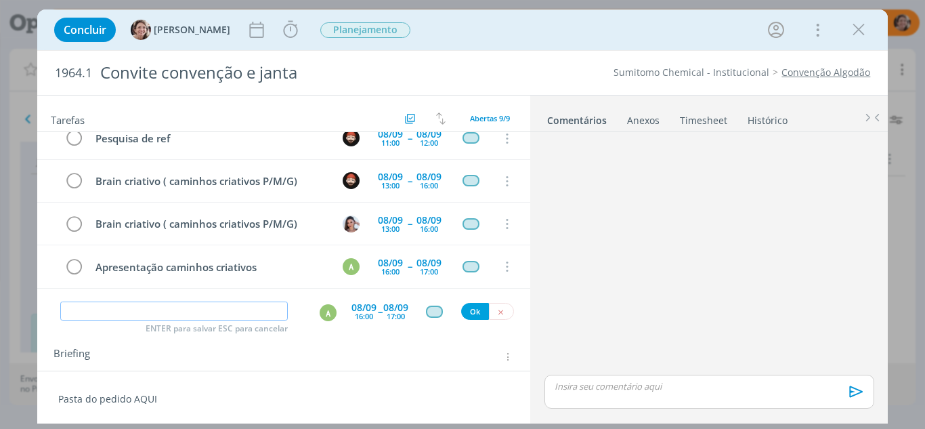
click at [200, 311] on input "dialog" at bounding box center [174, 310] width 228 height 19
paste input "Apresentação caminhos criativos"
click at [325, 313] on div "A" at bounding box center [328, 312] width 17 height 17
type input "Apresentação caminhos criativos"
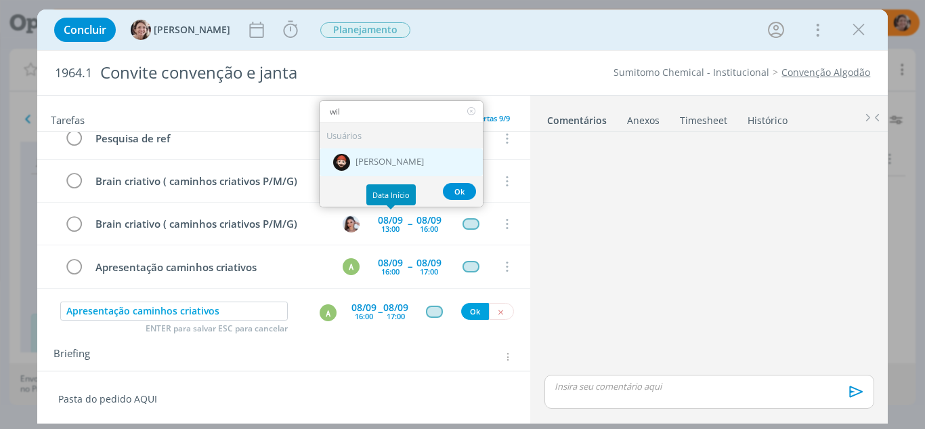
type input "wil"
click at [393, 170] on div "[PERSON_NAME]" at bounding box center [401, 162] width 163 height 28
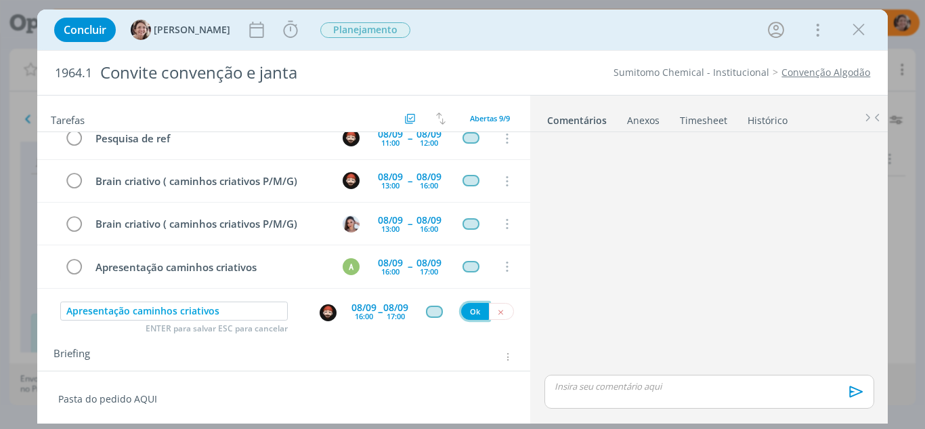
drag, startPoint x: 468, startPoint y: 311, endPoint x: 122, endPoint y: 338, distance: 347.7
click at [468, 311] on button "Ok" at bounding box center [475, 311] width 28 height 17
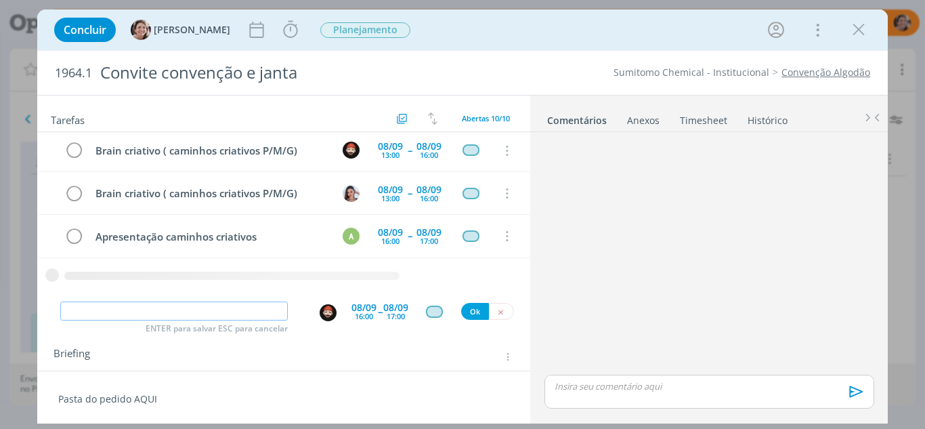
paste input "Apresentação caminhos criativos"
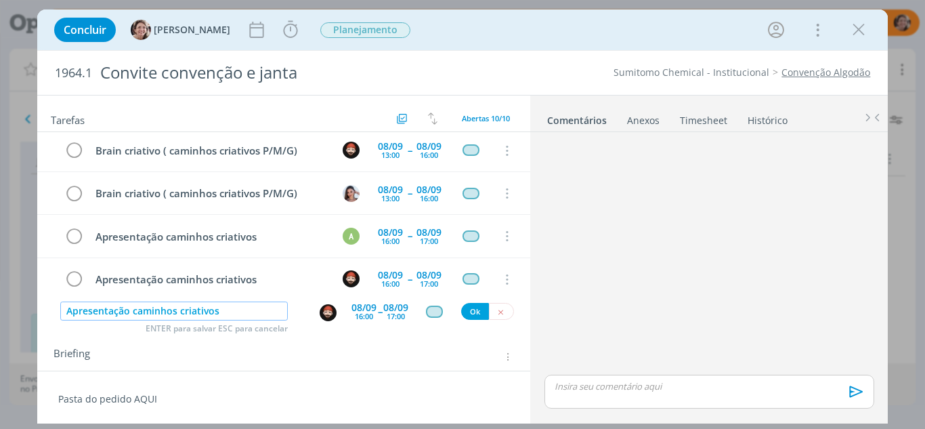
click at [330, 314] on img "dialog" at bounding box center [328, 312] width 17 height 17
type input "Apresentação caminhos criativos"
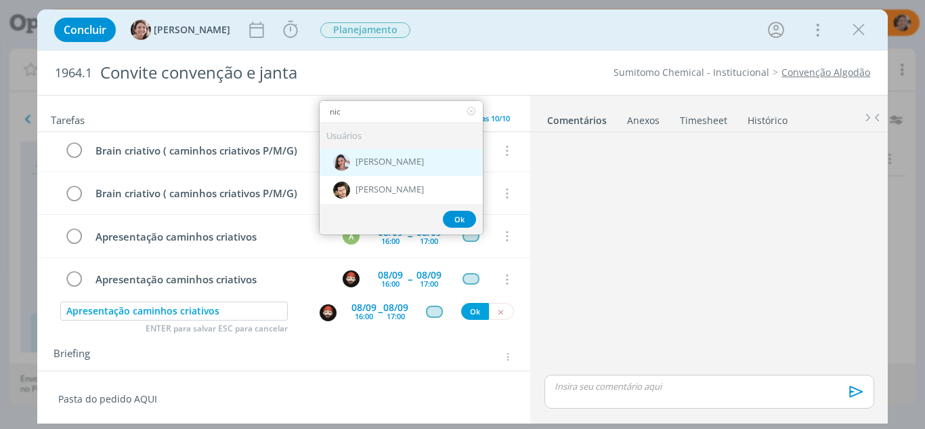
type input "nic"
click at [399, 157] on span "[PERSON_NAME]" at bounding box center [389, 161] width 68 height 11
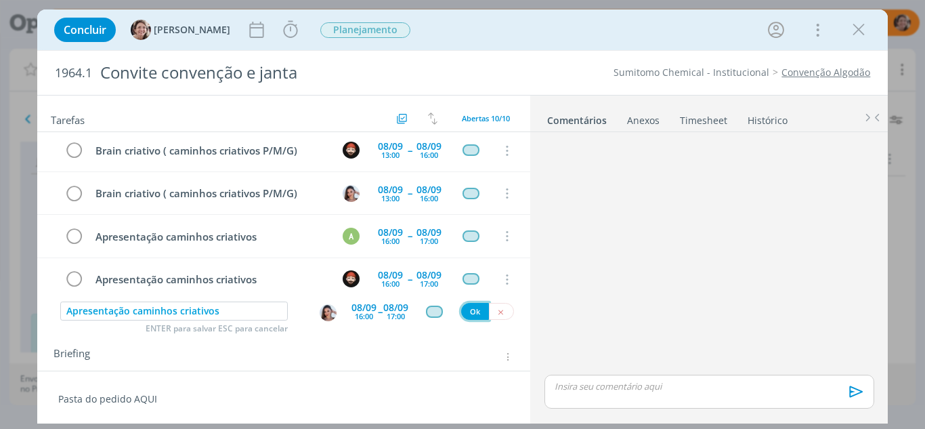
click at [472, 308] on button "Ok" at bounding box center [475, 311] width 28 height 17
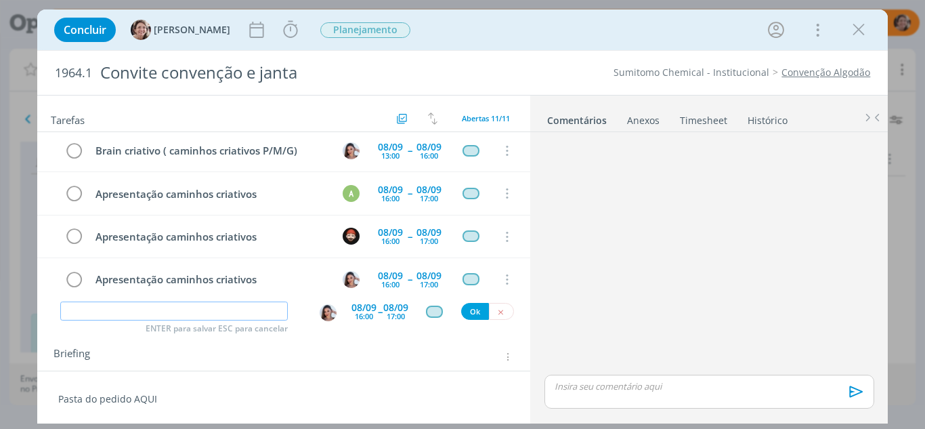
click at [182, 307] on input "dialog" at bounding box center [174, 310] width 228 height 19
type input "Apresentação"
drag, startPoint x: 130, startPoint y: 310, endPoint x: 53, endPoint y: 307, distance: 76.6
click at [53, 307] on div "Apresentação ENTER para salvar ESC para cancelar 08/09 16:00 -- 08/09 17:00 Ok" at bounding box center [284, 311] width 494 height 24
click at [349, 366] on div "Briefing Briefings Predefinidos Versões do Briefing Ver Briefing do Projeto" at bounding box center [284, 352] width 494 height 37
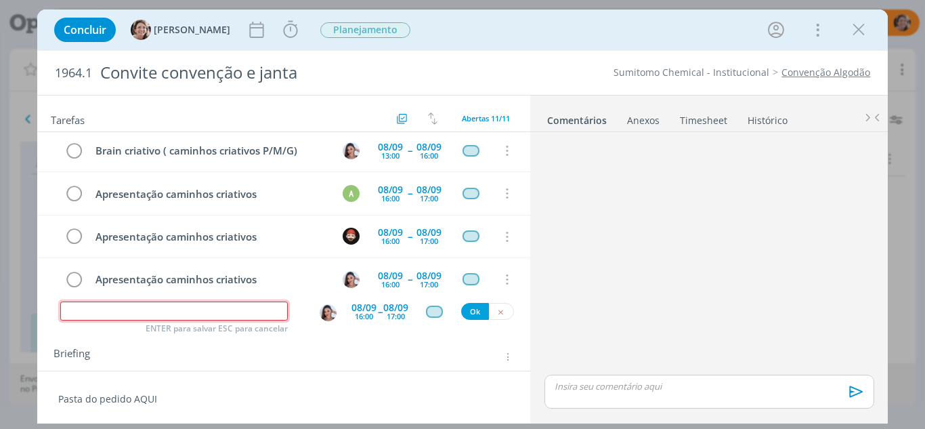
click at [85, 313] on input "dialog" at bounding box center [174, 310] width 228 height 19
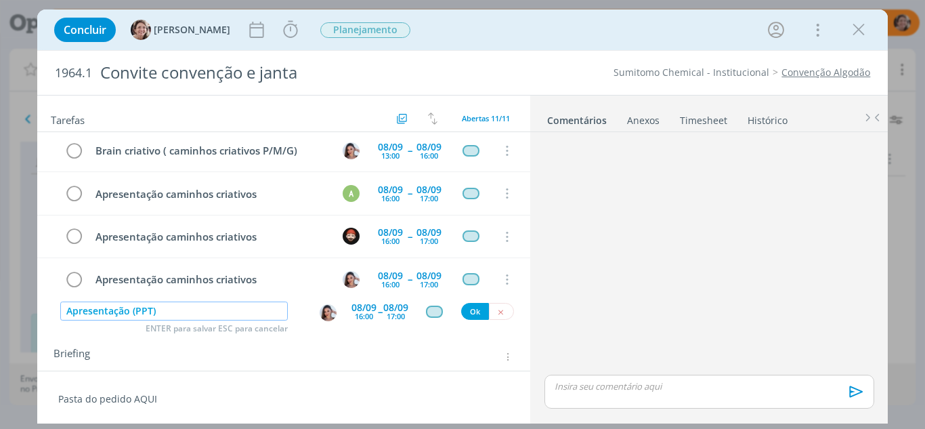
click at [322, 316] on img "dialog" at bounding box center [328, 312] width 17 height 17
type input "Apresentação (PPT)"
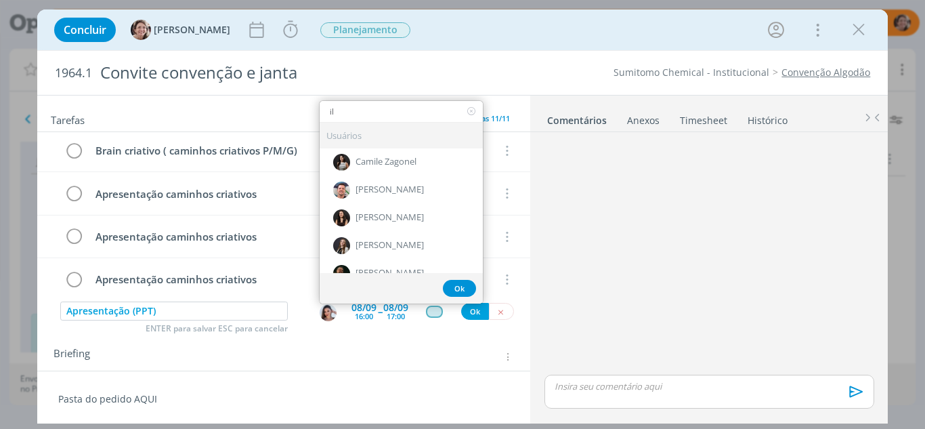
type input "i"
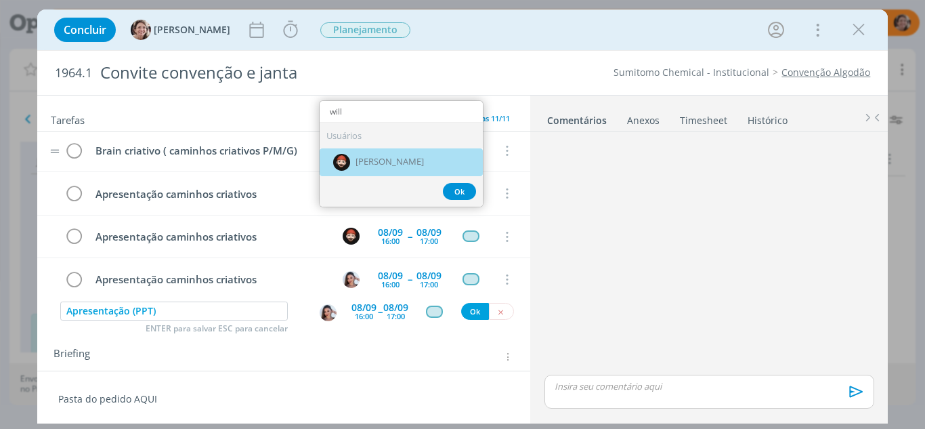
click at [385, 162] on span "[PERSON_NAME]" at bounding box center [389, 161] width 68 height 11
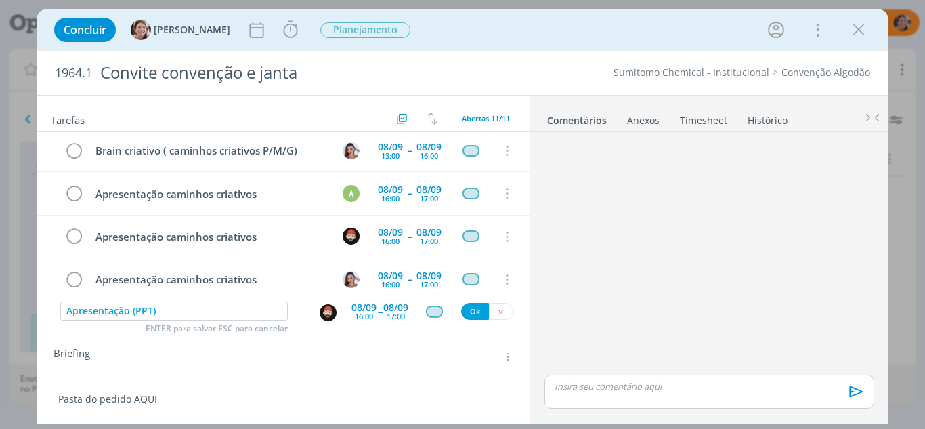
click at [327, 314] on img "dialog" at bounding box center [328, 312] width 17 height 17
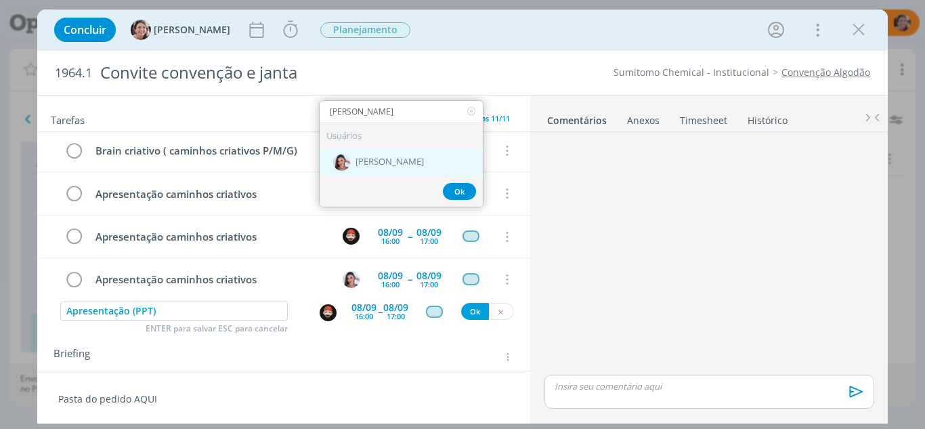
type input "nicole"
click at [388, 167] on span "[PERSON_NAME]" at bounding box center [389, 161] width 68 height 11
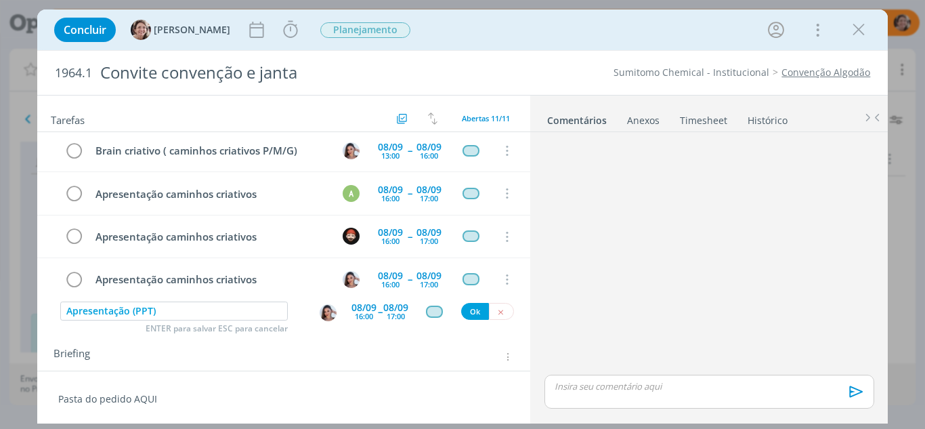
click at [368, 313] on div "16:00" at bounding box center [364, 315] width 18 height 7
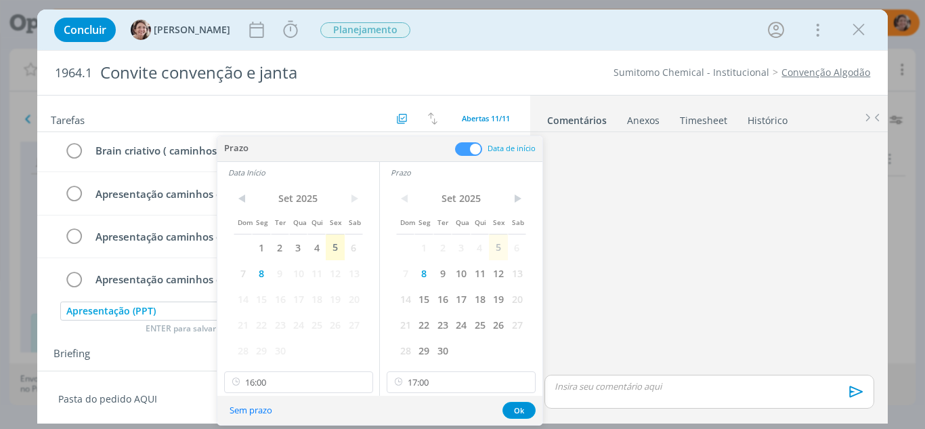
drag, startPoint x: 439, startPoint y: 276, endPoint x: 389, endPoint y: 281, distance: 50.3
click at [439, 276] on span "9" at bounding box center [442, 273] width 18 height 26
click at [277, 276] on span "9" at bounding box center [280, 273] width 18 height 26
click at [281, 381] on input "16:00" at bounding box center [298, 382] width 149 height 22
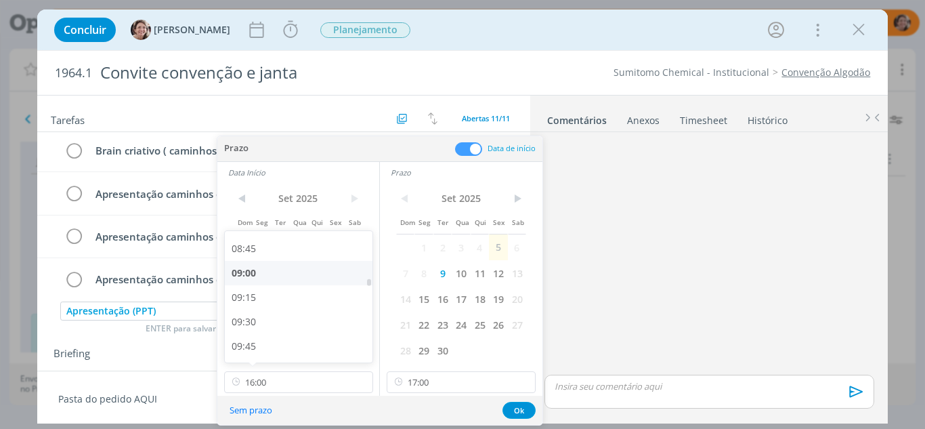
click at [271, 265] on div "09:00" at bounding box center [301, 273] width 152 height 24
type input "09:00"
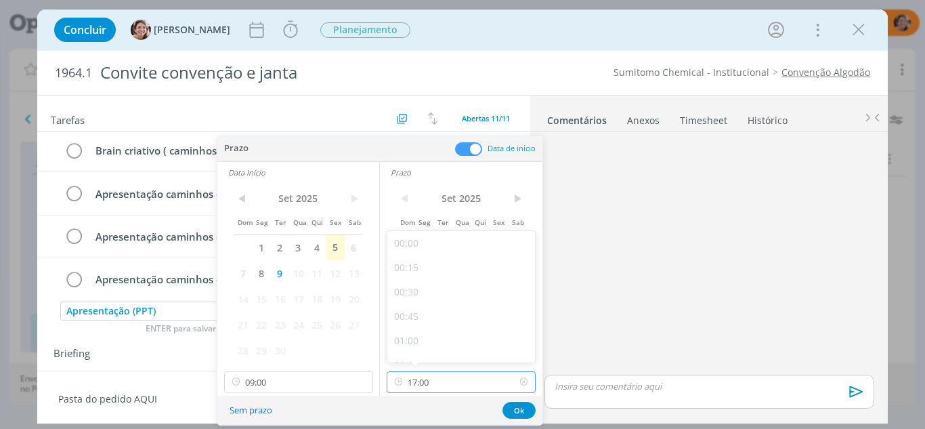
click at [442, 380] on input "17:00" at bounding box center [461, 382] width 149 height 22
click at [431, 309] on div "18:00" at bounding box center [463, 308] width 152 height 24
type input "18:00"
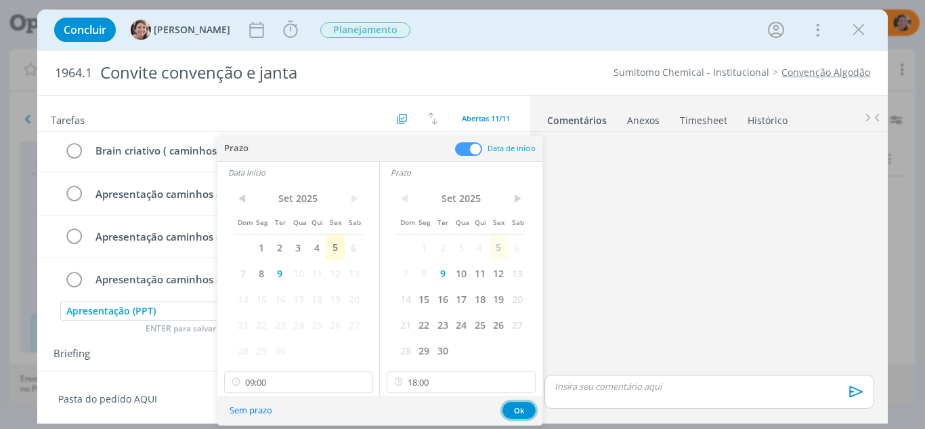
click at [521, 412] on button "Ok" at bounding box center [518, 409] width 33 height 17
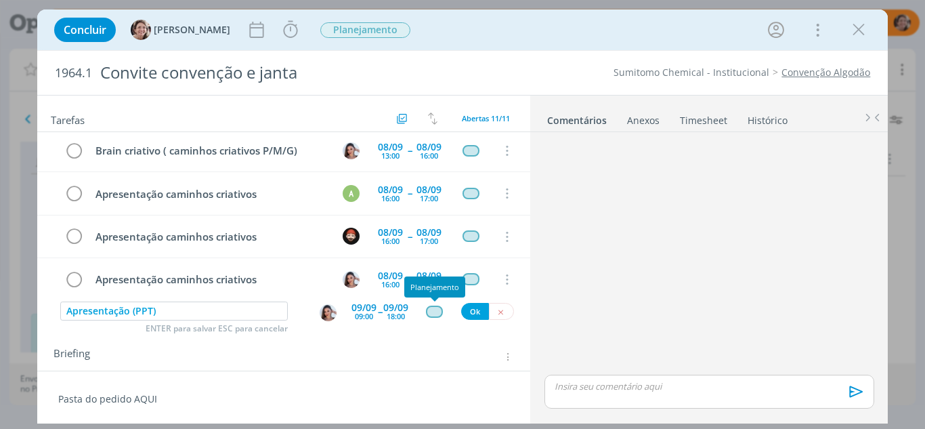
click at [434, 313] on div "dialog" at bounding box center [434, 311] width 17 height 12
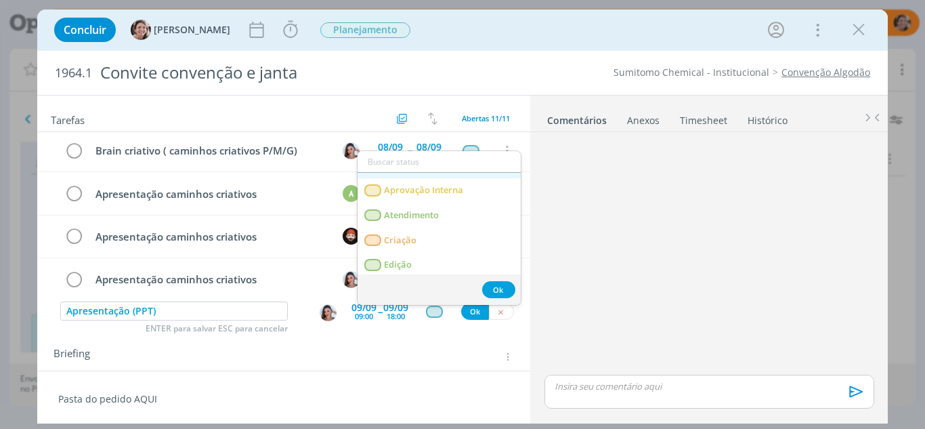
scroll to position [68, 0]
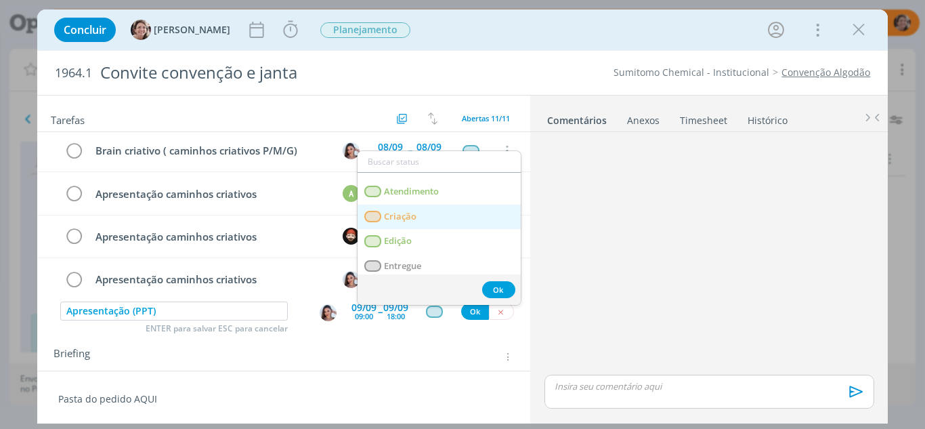
click at [411, 221] on span "Criação" at bounding box center [400, 216] width 32 height 11
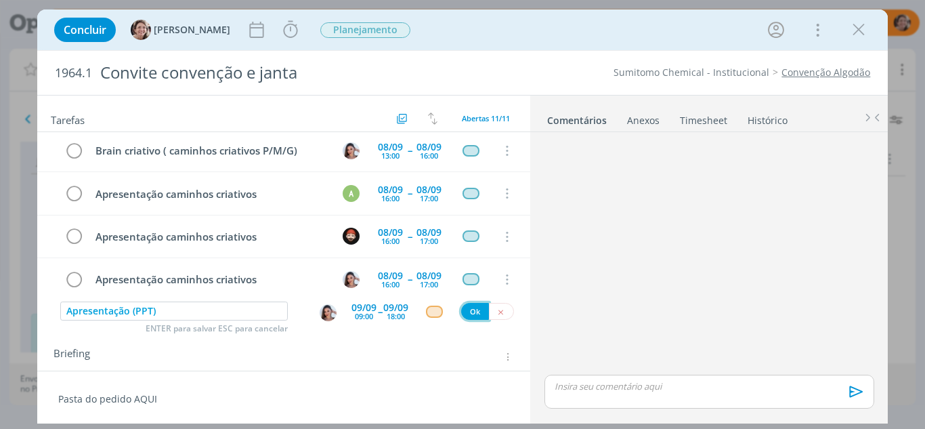
click at [468, 312] on button "Ok" at bounding box center [475, 311] width 28 height 17
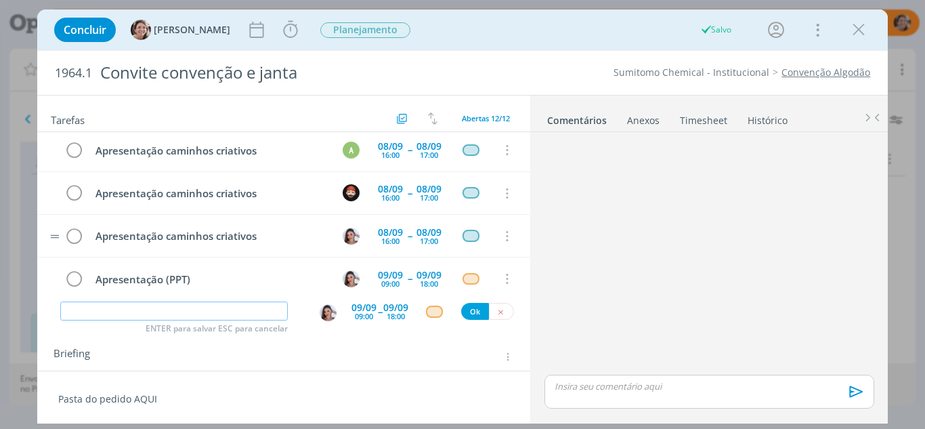
scroll to position [357, 0]
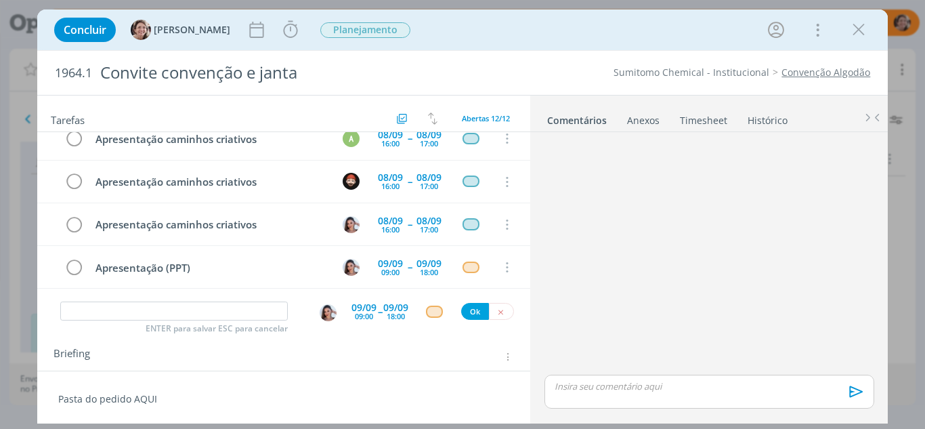
click at [199, 405] on p "Pasta do pedido AQUI" at bounding box center [284, 399] width 452 height 14
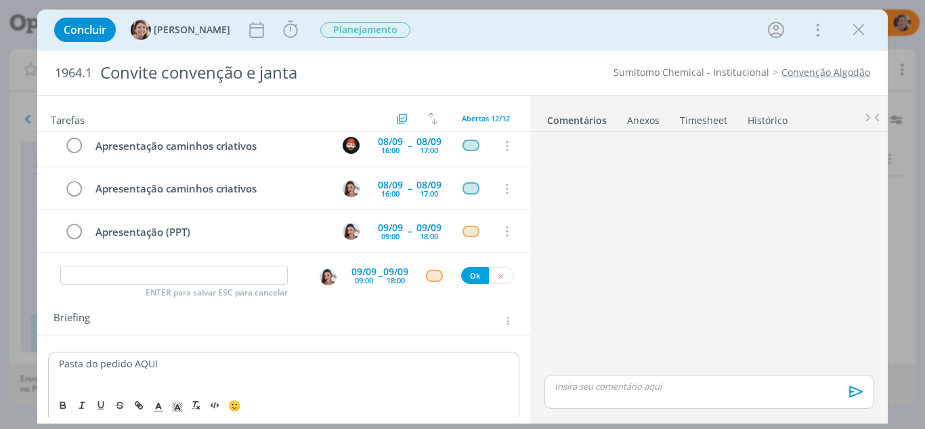
scroll to position [52, 0]
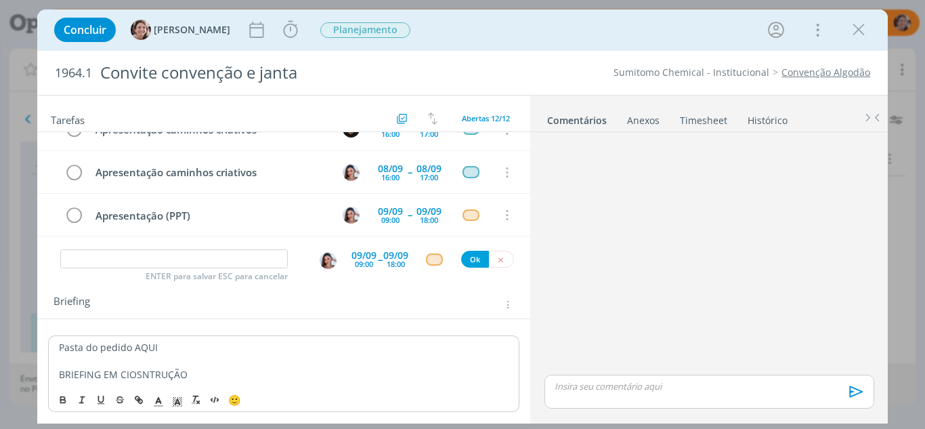
click at [862, 28] on icon "dialog" at bounding box center [858, 30] width 20 height 20
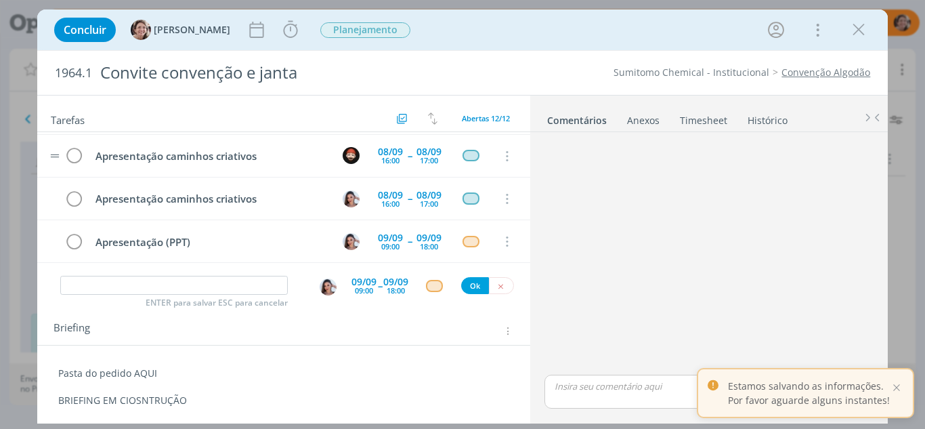
scroll to position [26, 0]
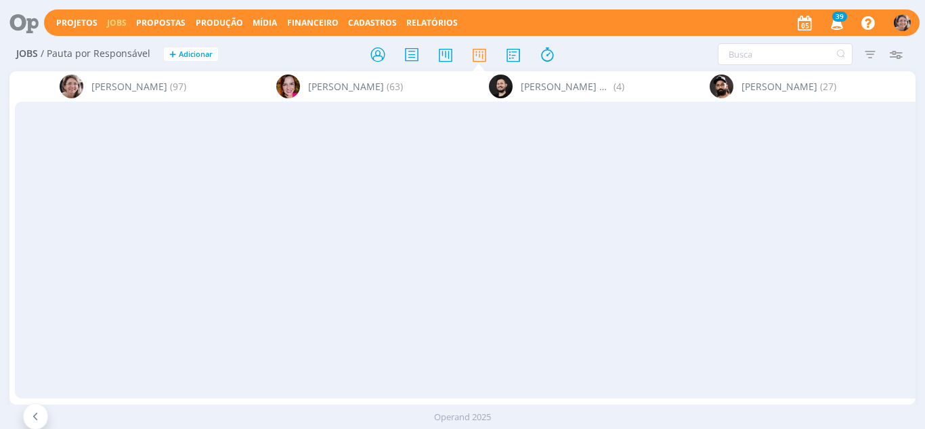
scroll to position [0, 3004]
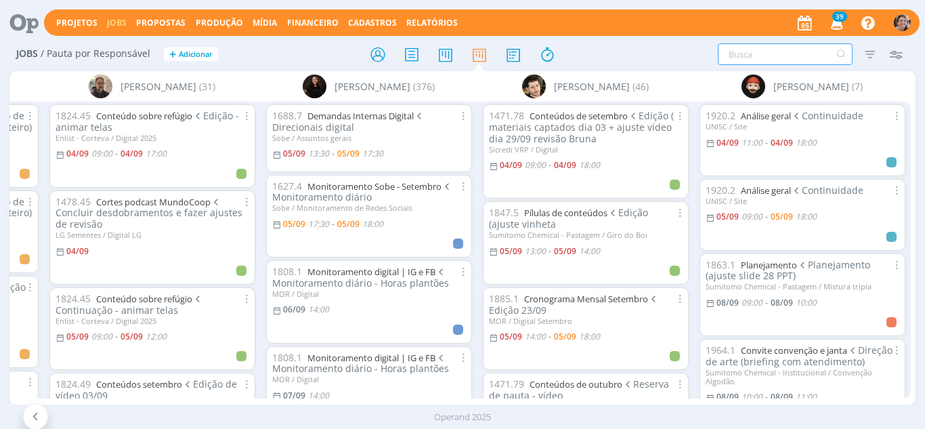
click at [753, 49] on input "text" at bounding box center [785, 54] width 135 height 22
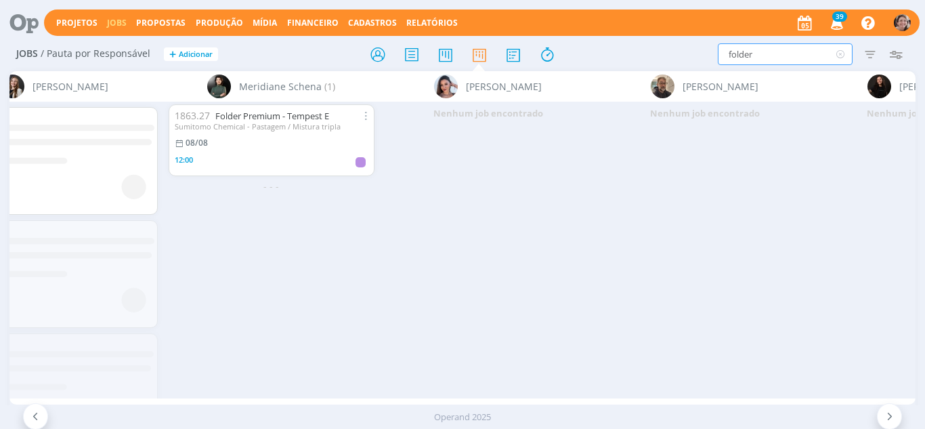
scroll to position [0, 2396]
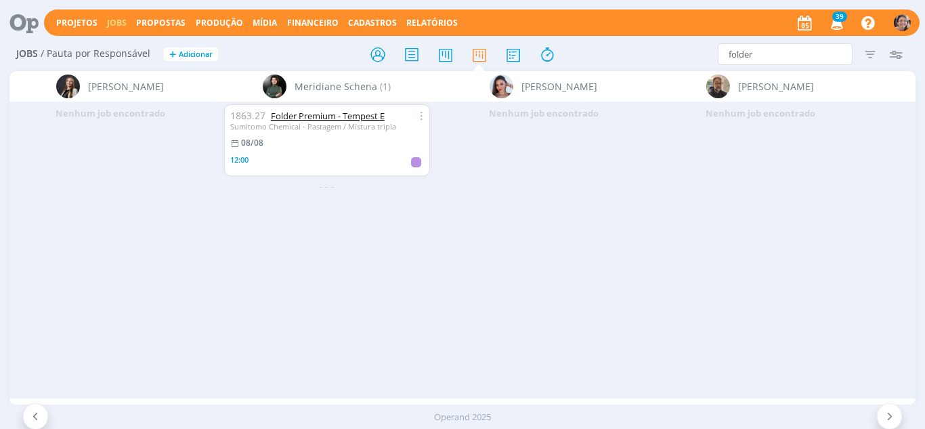
click at [314, 119] on link "Folder Premium - Tempest E" at bounding box center [328, 116] width 114 height 12
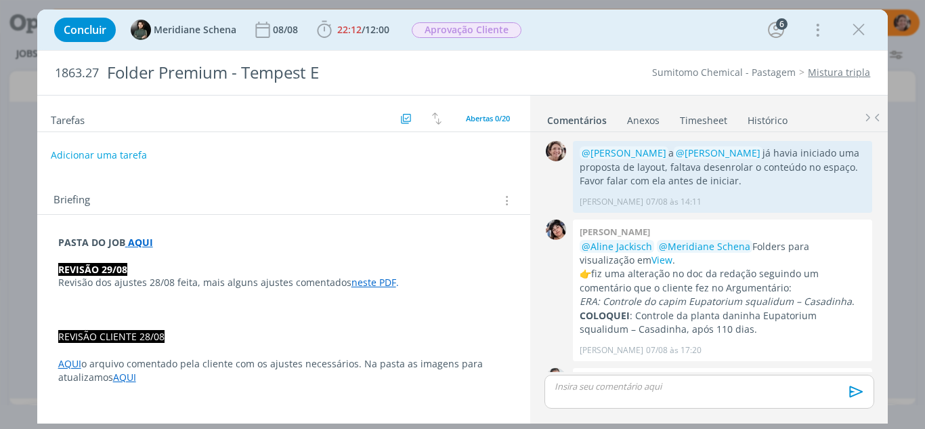
scroll to position [1497, 0]
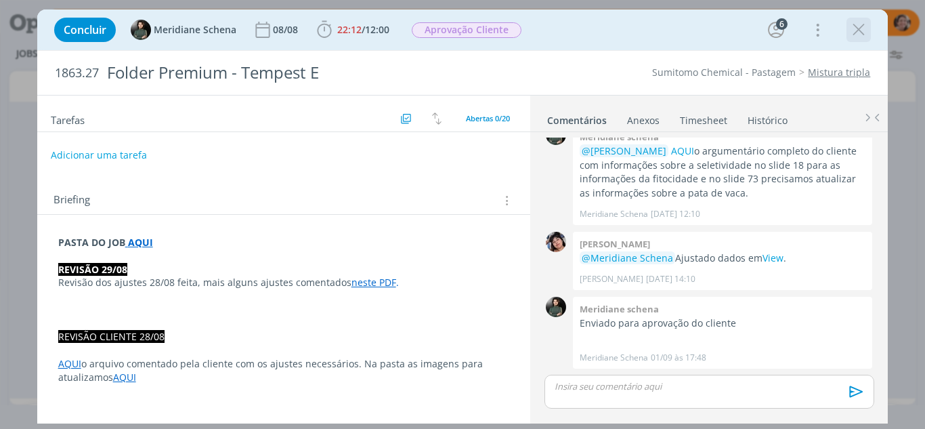
click at [859, 29] on icon "dialog" at bounding box center [858, 30] width 20 height 20
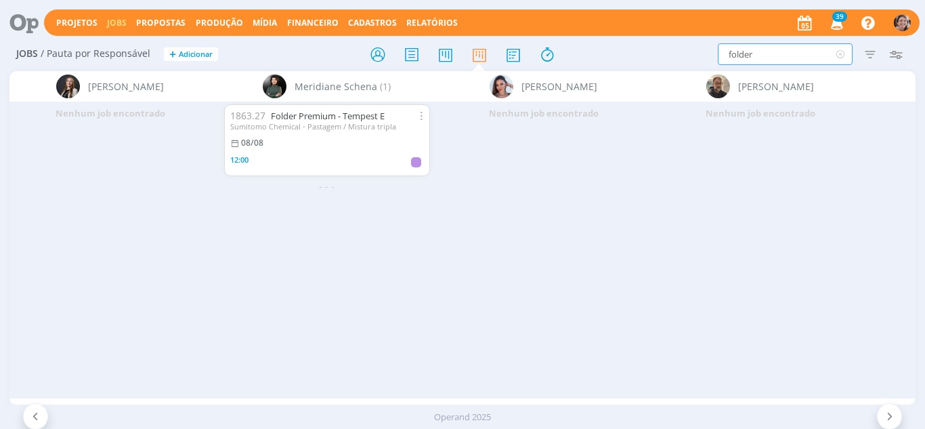
drag, startPoint x: 762, startPoint y: 54, endPoint x: 674, endPoint y: 52, distance: 88.0
click at [674, 52] on div "folder Filtrar Filtrar Limpar folder Tipo Jobs e Tarefas Data Personalizado a S…" at bounding box center [764, 54] width 288 height 22
type input "progibb"
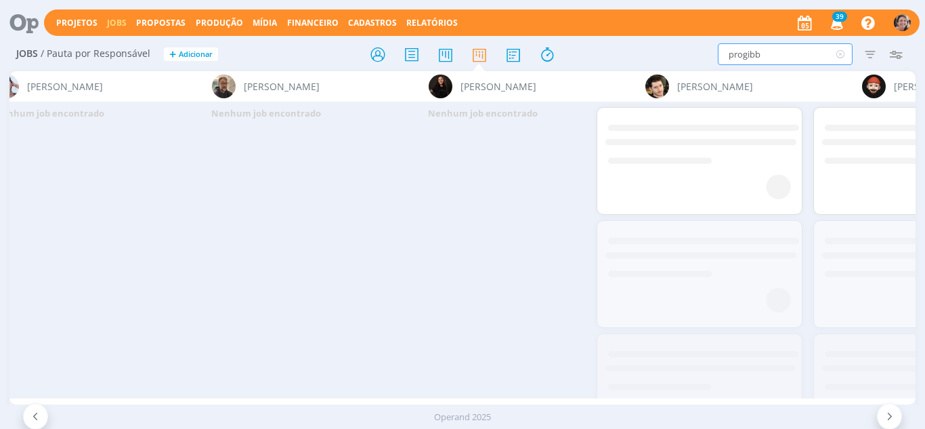
scroll to position [0, 3004]
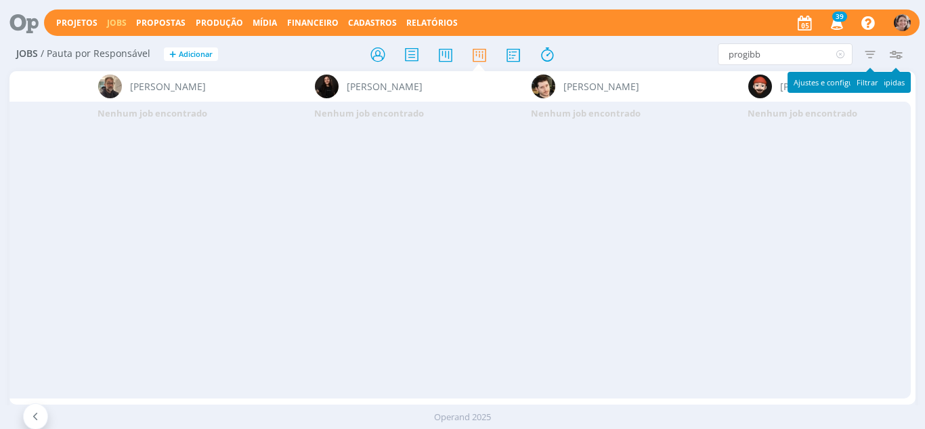
click at [868, 56] on icon "button" at bounding box center [870, 54] width 24 height 24
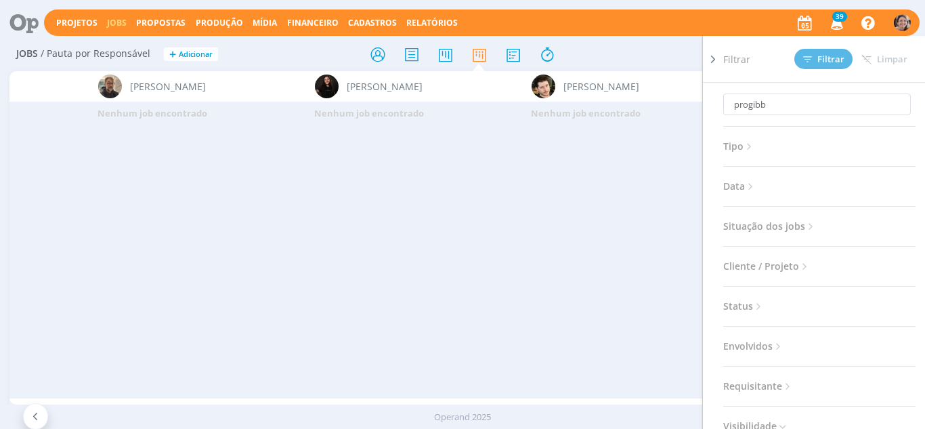
click at [806, 228] on icon at bounding box center [811, 227] width 12 height 12
click at [797, 266] on div at bounding box center [810, 263] width 27 height 14
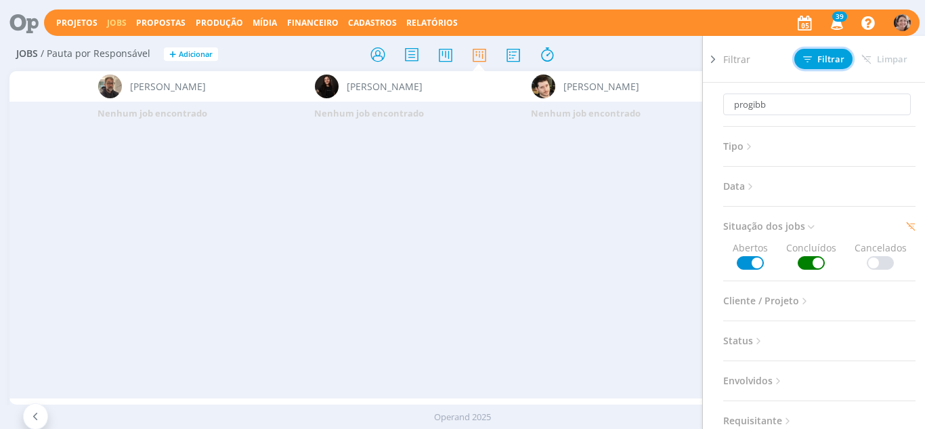
click at [835, 52] on button "Filtrar" at bounding box center [823, 59] width 58 height 20
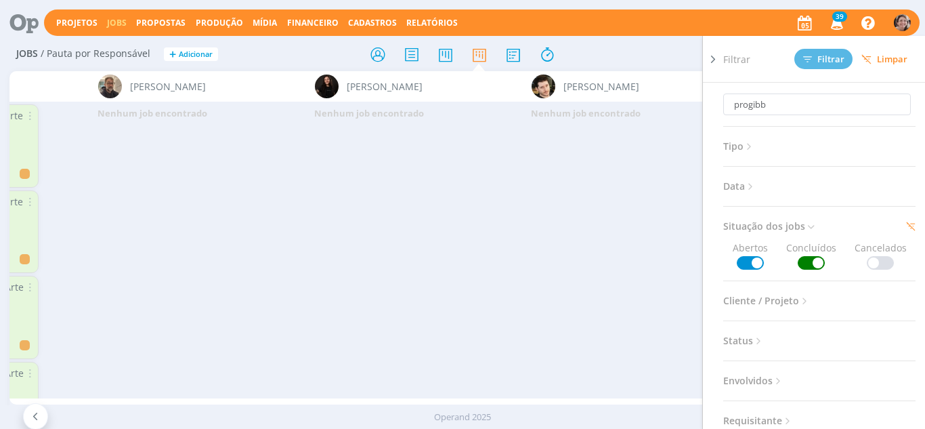
click at [717, 61] on icon at bounding box center [713, 59] width 14 height 14
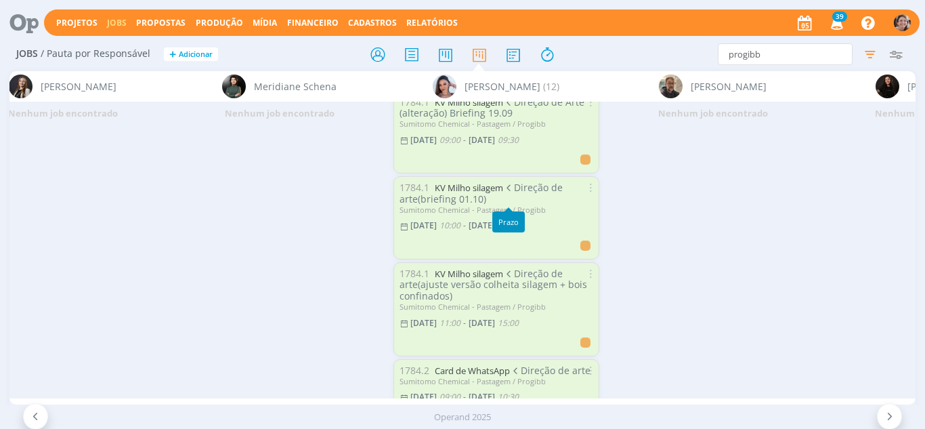
scroll to position [338, 0]
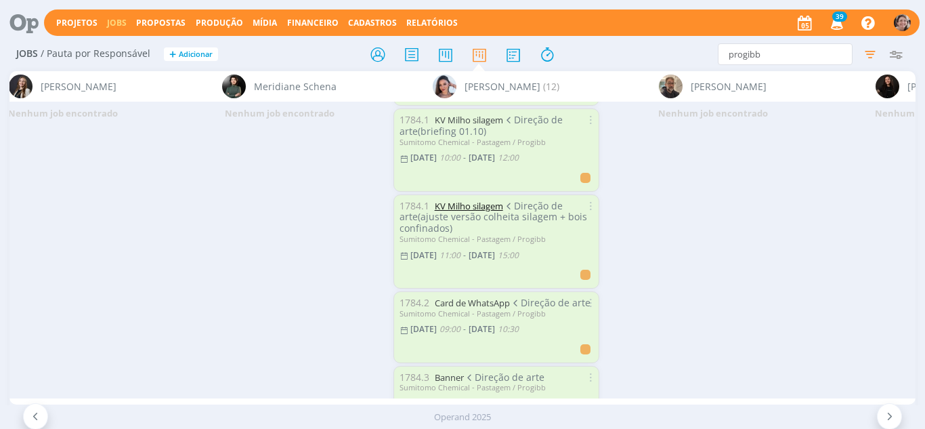
click at [483, 206] on link "KV Milho silagem" at bounding box center [469, 206] width 68 height 12
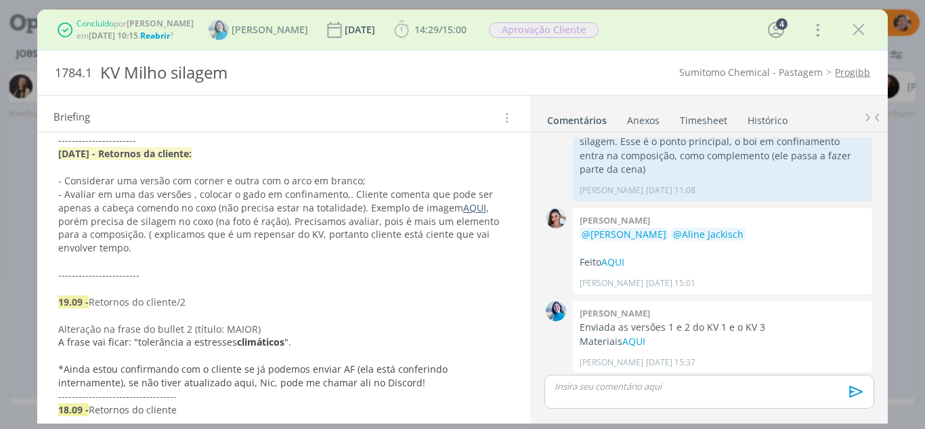
scroll to position [609, 0]
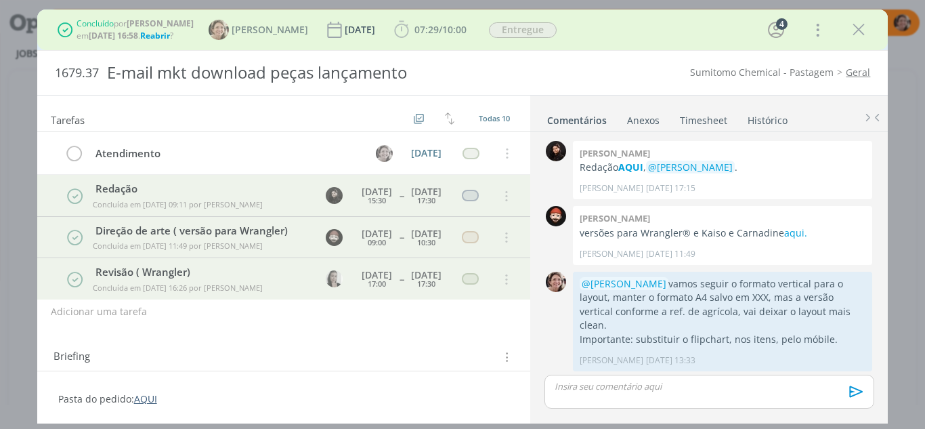
scroll to position [605, 0]
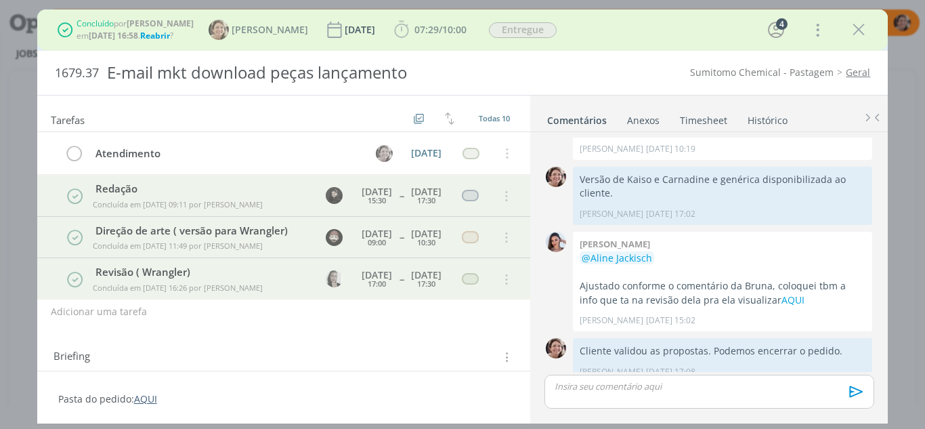
click at [861, 35] on icon "dialog" at bounding box center [858, 30] width 20 height 20
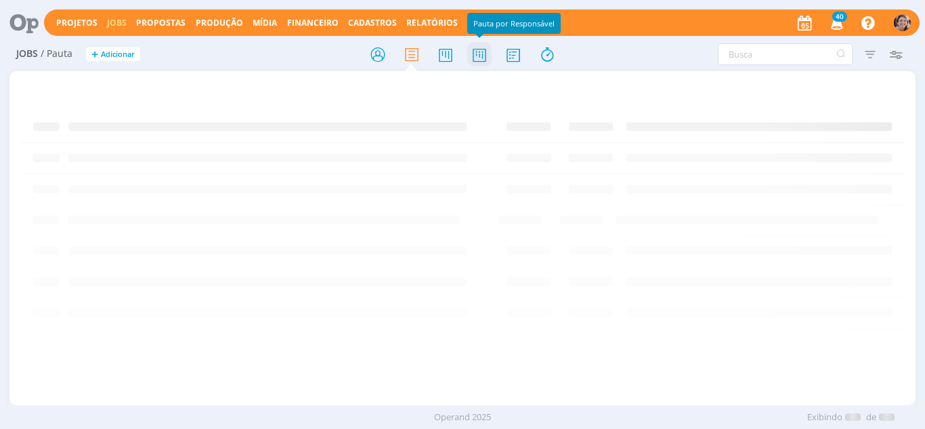
click at [481, 59] on icon at bounding box center [479, 54] width 24 height 26
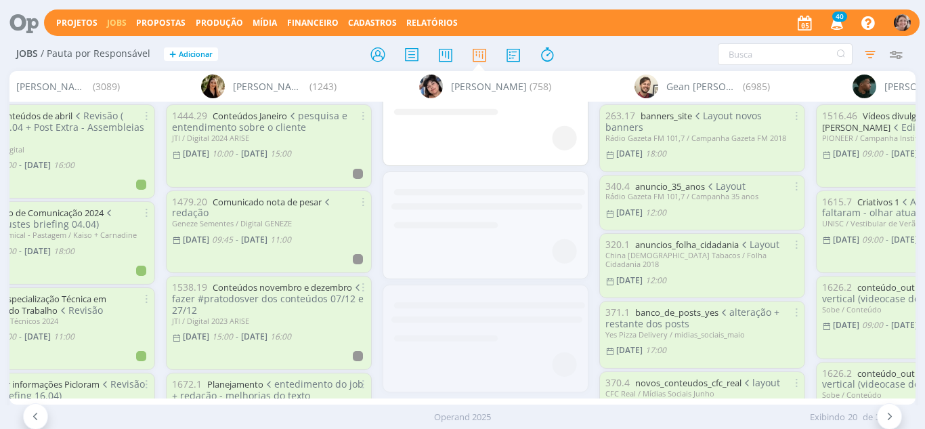
scroll to position [6946, 0]
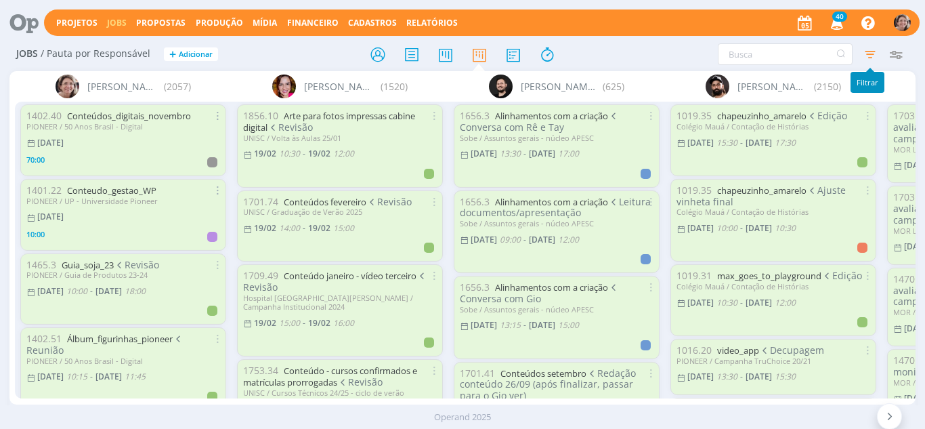
click at [866, 64] on icon "button" at bounding box center [870, 54] width 24 height 24
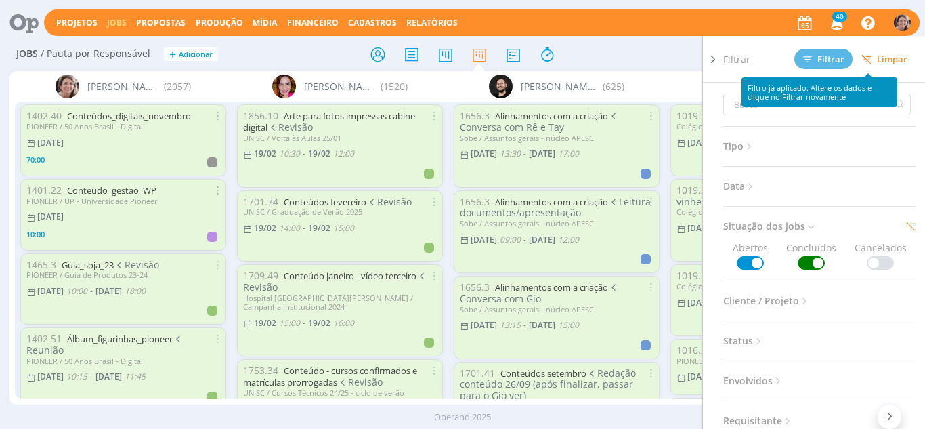
click at [868, 58] on icon at bounding box center [866, 59] width 10 height 10
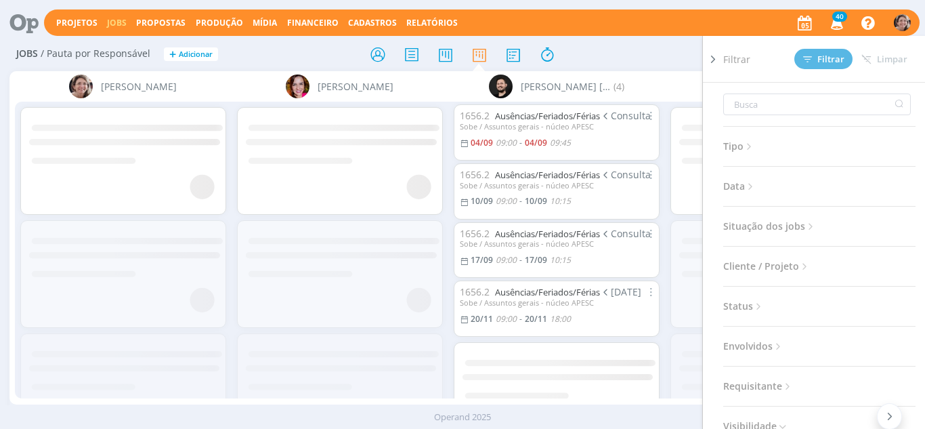
click at [811, 221] on icon at bounding box center [811, 227] width 12 height 12
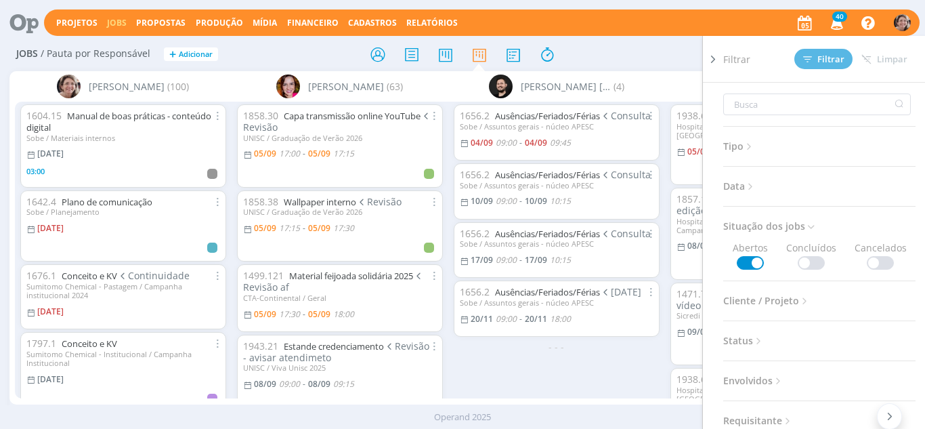
click at [711, 62] on icon at bounding box center [713, 59] width 14 height 14
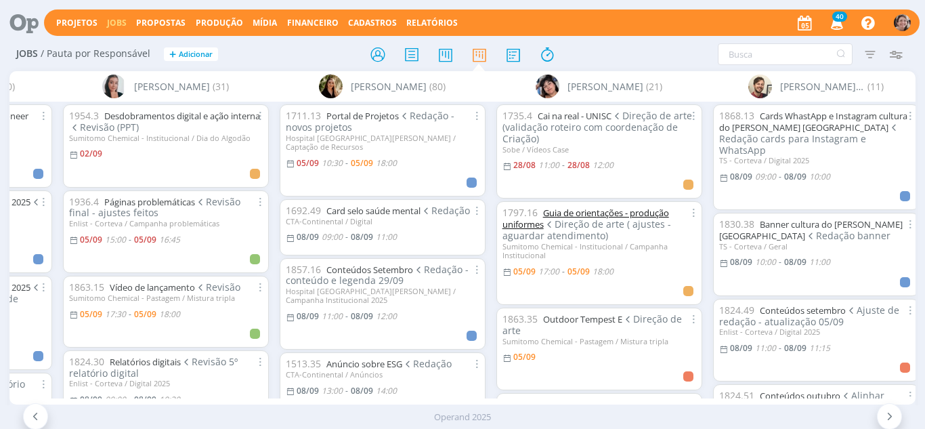
click at [578, 212] on link "Guia de orientações - produção uniformes" at bounding box center [585, 218] width 167 height 24
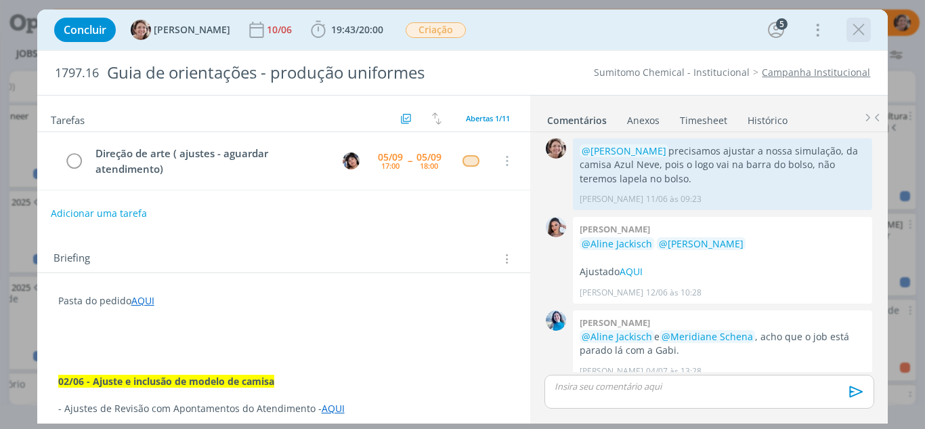
click at [856, 30] on icon "dialog" at bounding box center [858, 30] width 20 height 20
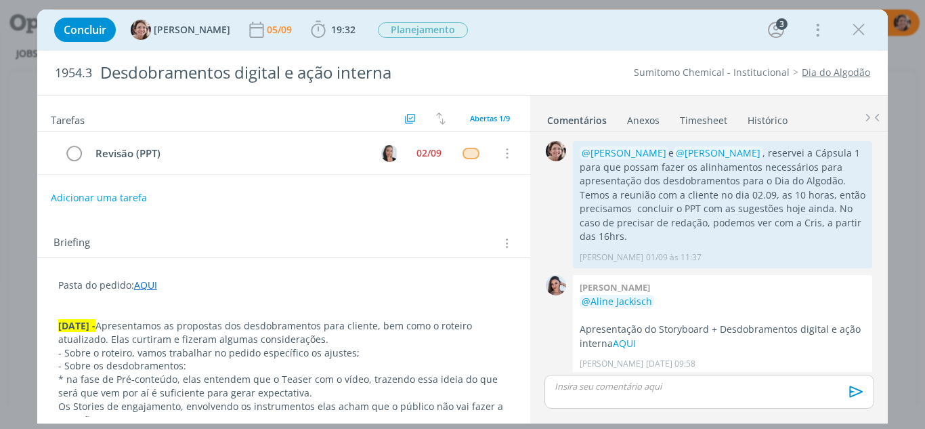
scroll to position [150, 0]
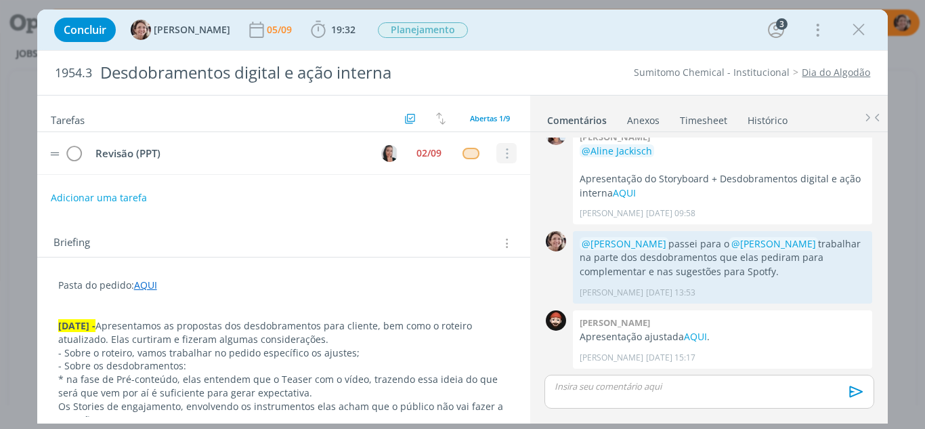
click at [499, 158] on icon "dialog" at bounding box center [506, 154] width 15 height 12
click at [446, 206] on div "Adicionar uma tarefa" at bounding box center [284, 197] width 494 height 24
click at [504, 156] on icon "dialog" at bounding box center [506, 154] width 15 height 12
click at [447, 151] on link "Cancelar" at bounding box center [462, 148] width 107 height 22
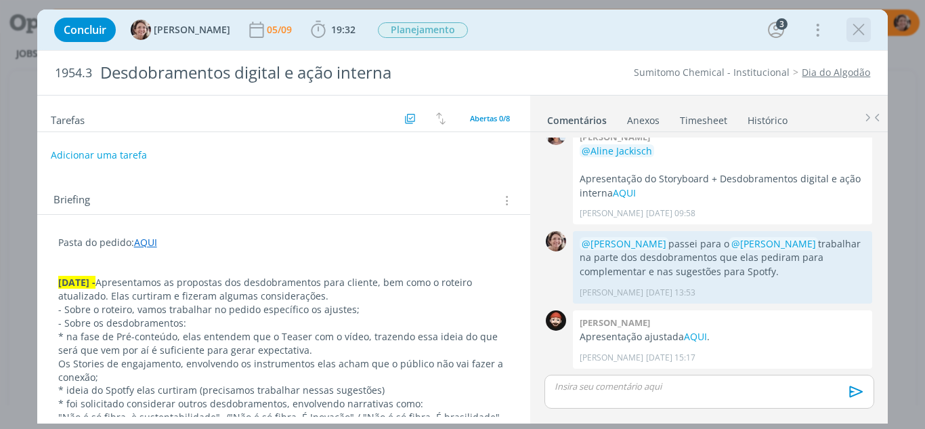
click at [862, 30] on icon "dialog" at bounding box center [858, 30] width 20 height 20
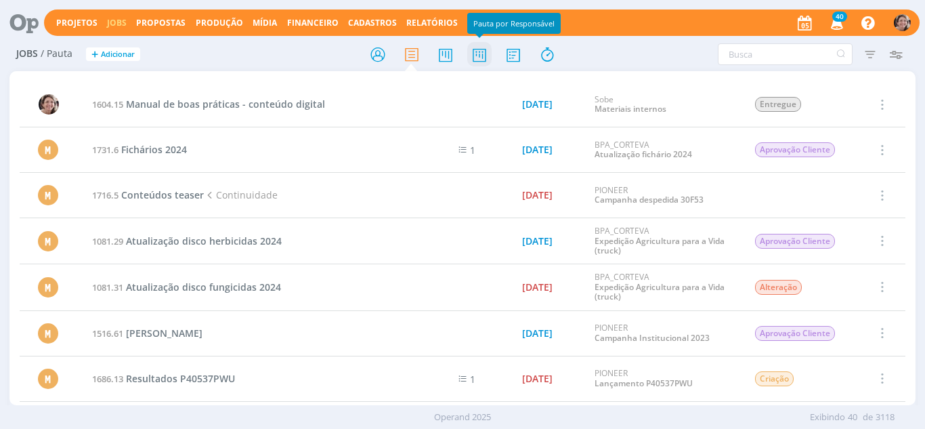
click at [482, 63] on icon at bounding box center [479, 54] width 24 height 26
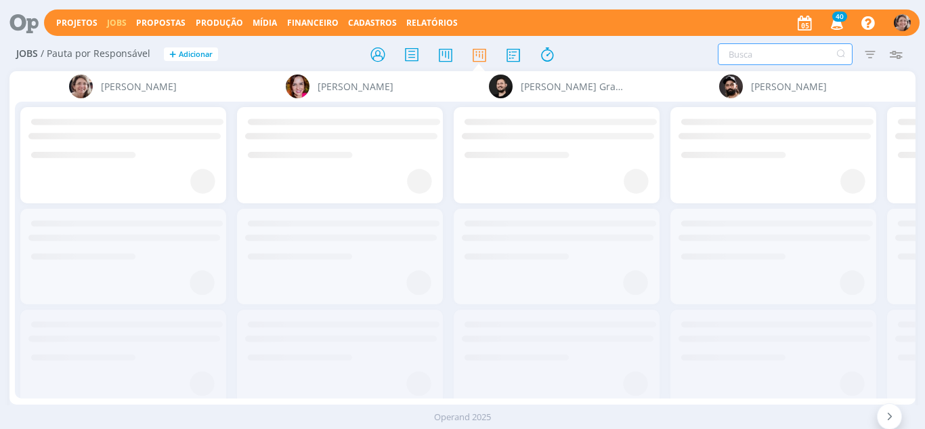
click at [764, 61] on input "text" at bounding box center [785, 54] width 135 height 22
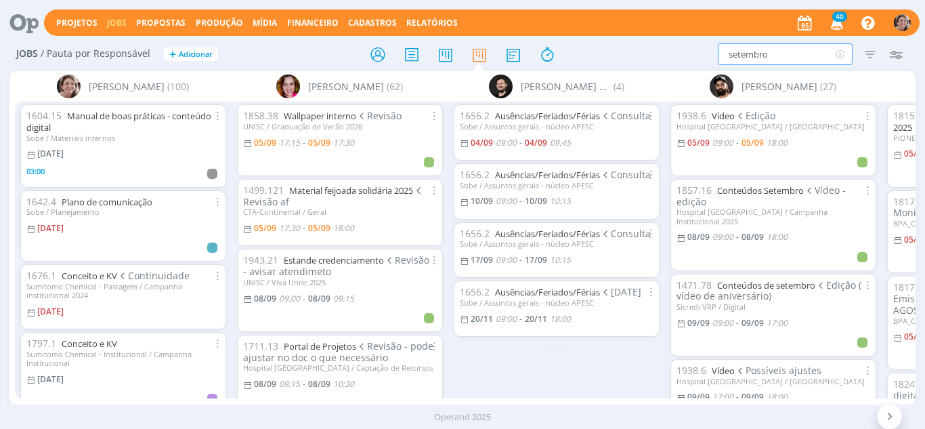
type input "setembro"
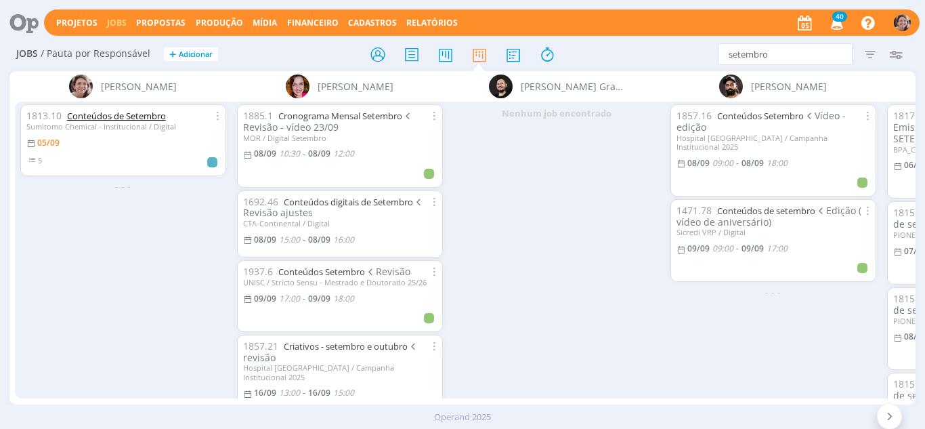
click at [118, 112] on link "Conteúdos de Setembro" at bounding box center [116, 116] width 99 height 12
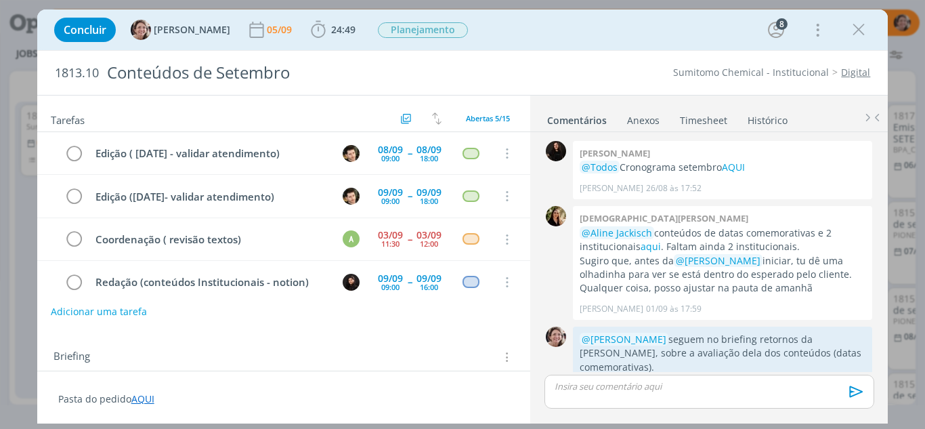
scroll to position [438, 0]
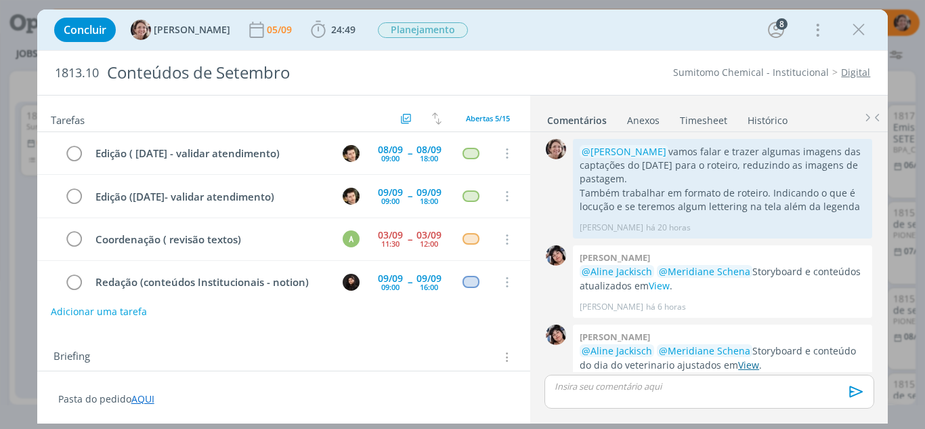
click at [745, 358] on link "View" at bounding box center [748, 364] width 21 height 13
